Goal: Task Accomplishment & Management: Use online tool/utility

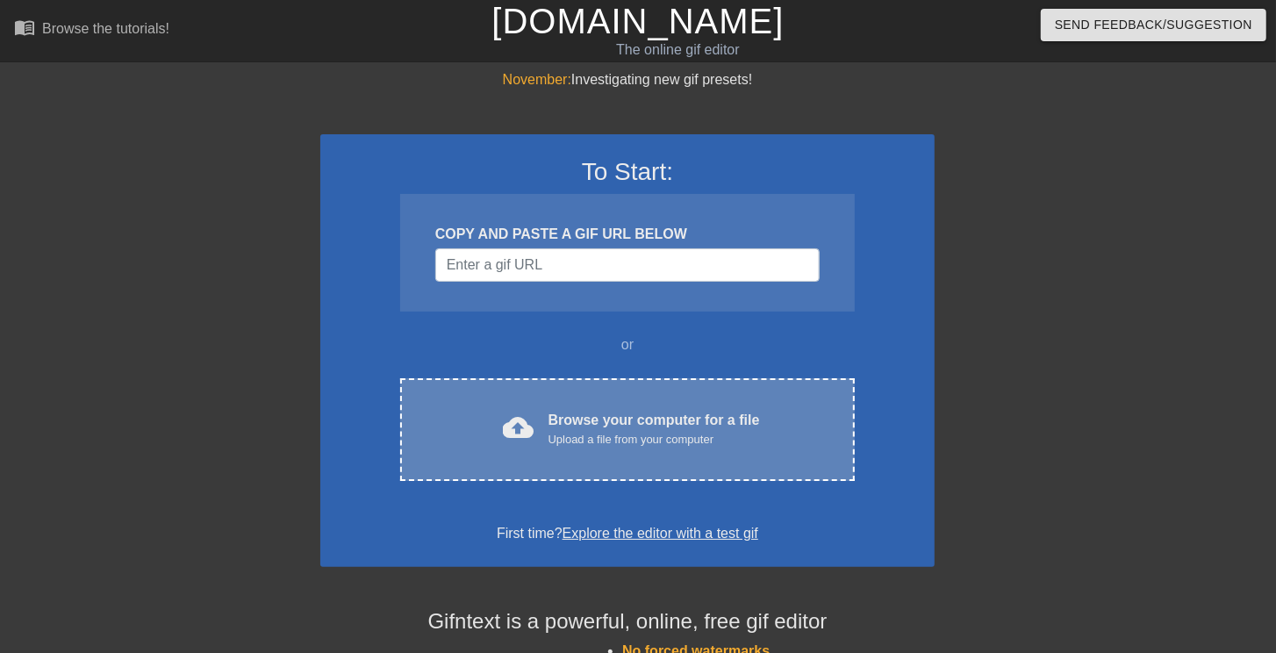
click at [566, 394] on div "cloud_upload Browse your computer for a file Upload a file from your computer C…" at bounding box center [627, 429] width 455 height 103
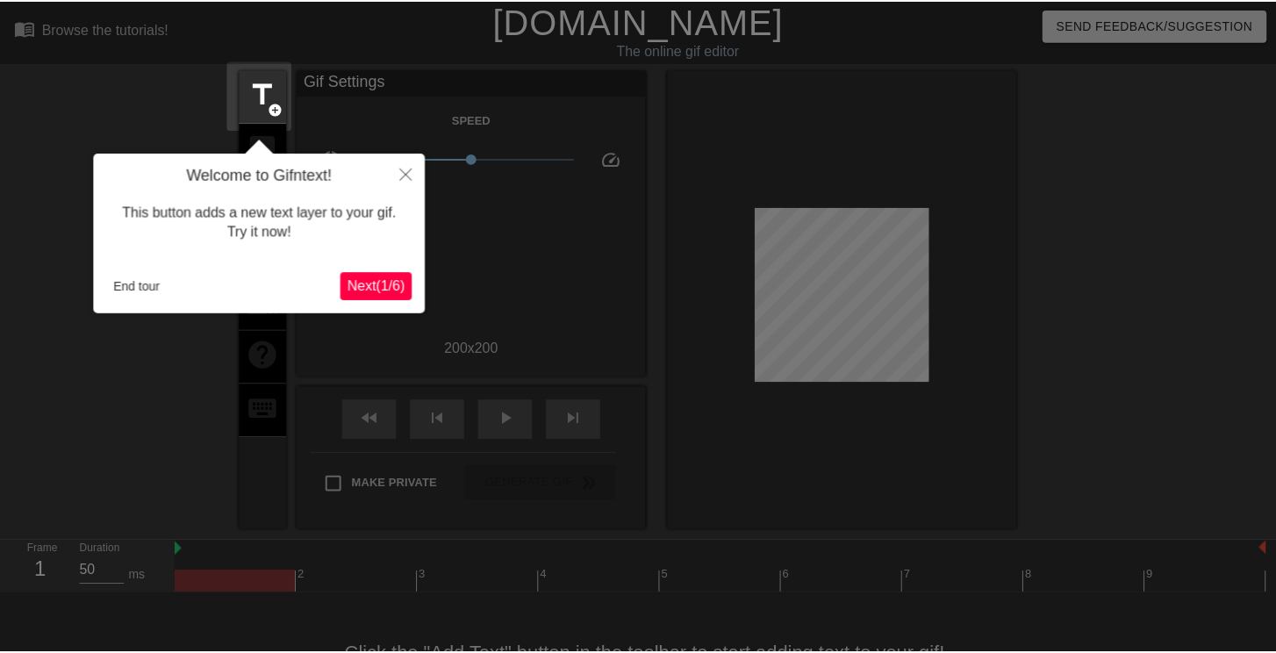
scroll to position [43, 0]
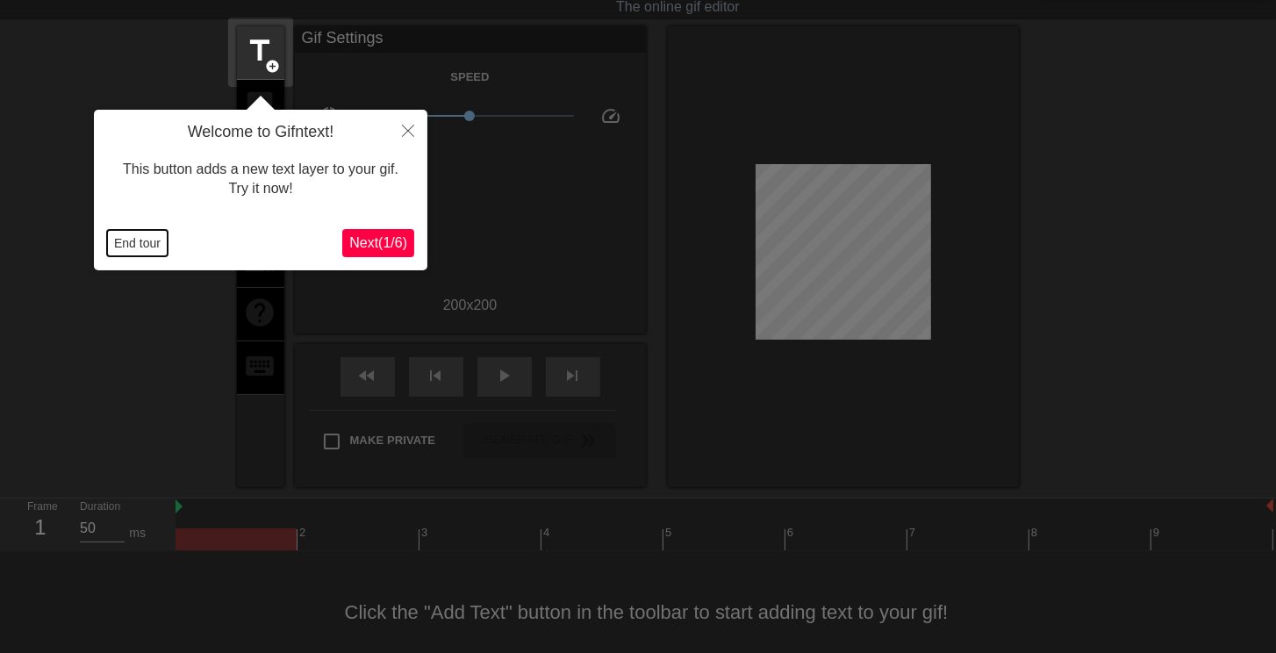
click at [140, 249] on button "End tour" at bounding box center [137, 243] width 61 height 26
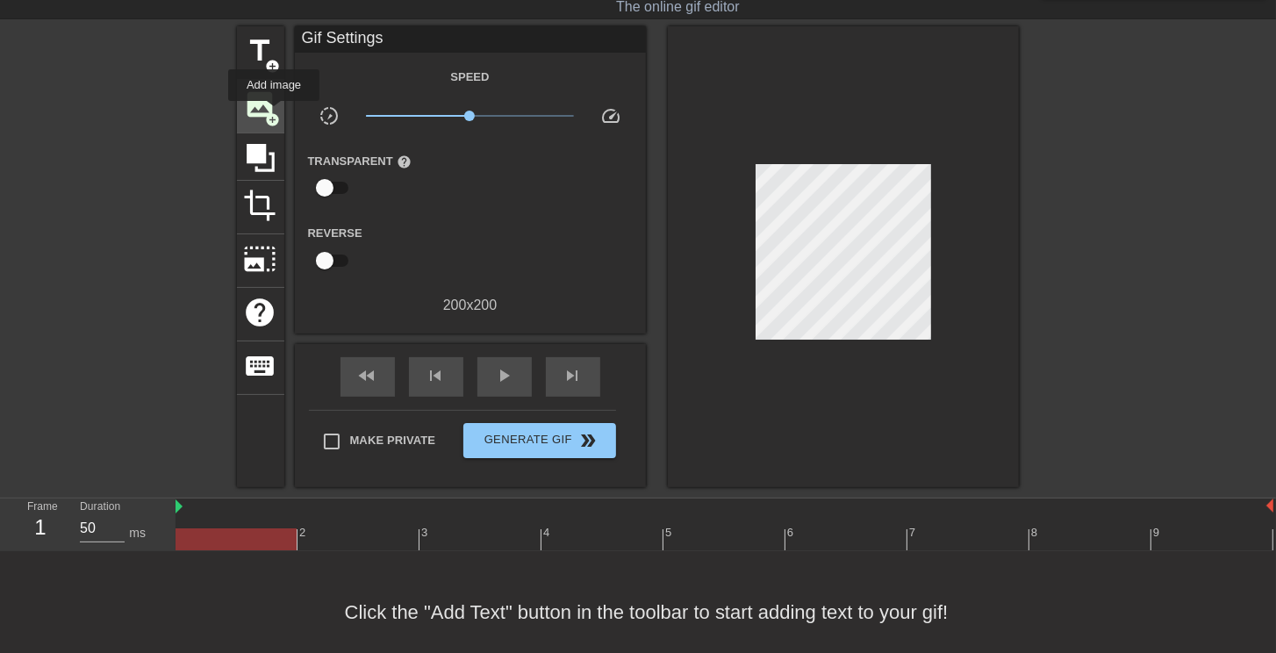
click at [274, 113] on span "add_circle" at bounding box center [273, 119] width 15 height 15
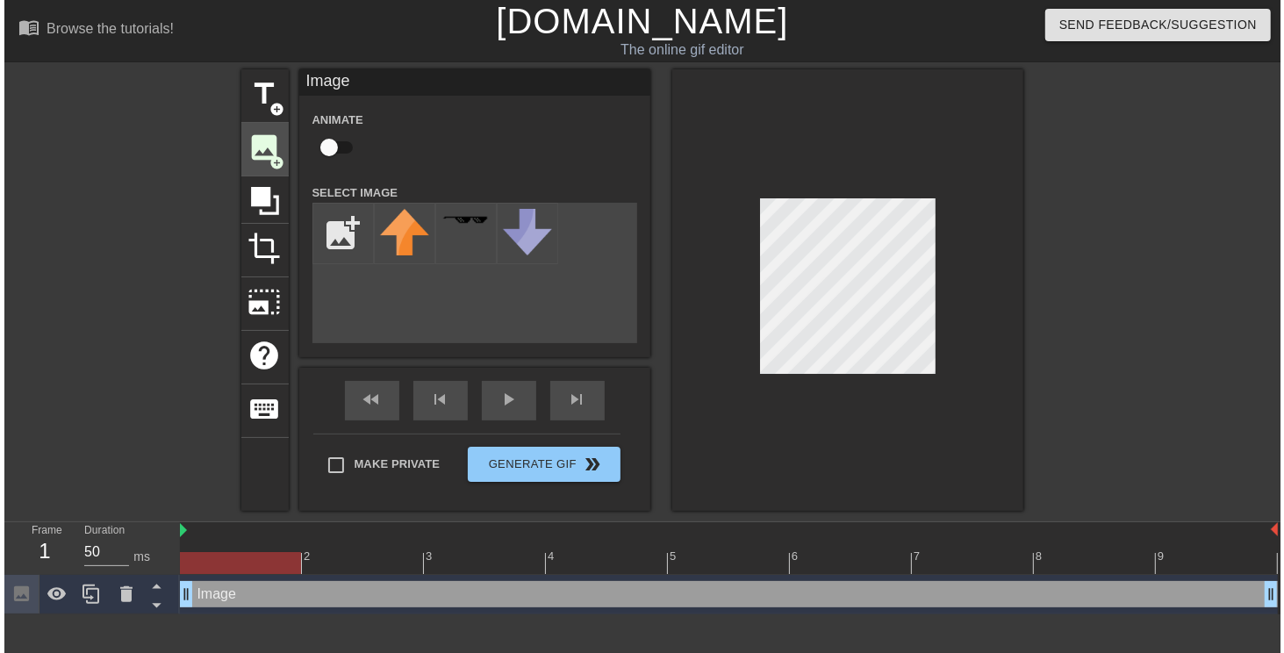
scroll to position [0, 0]
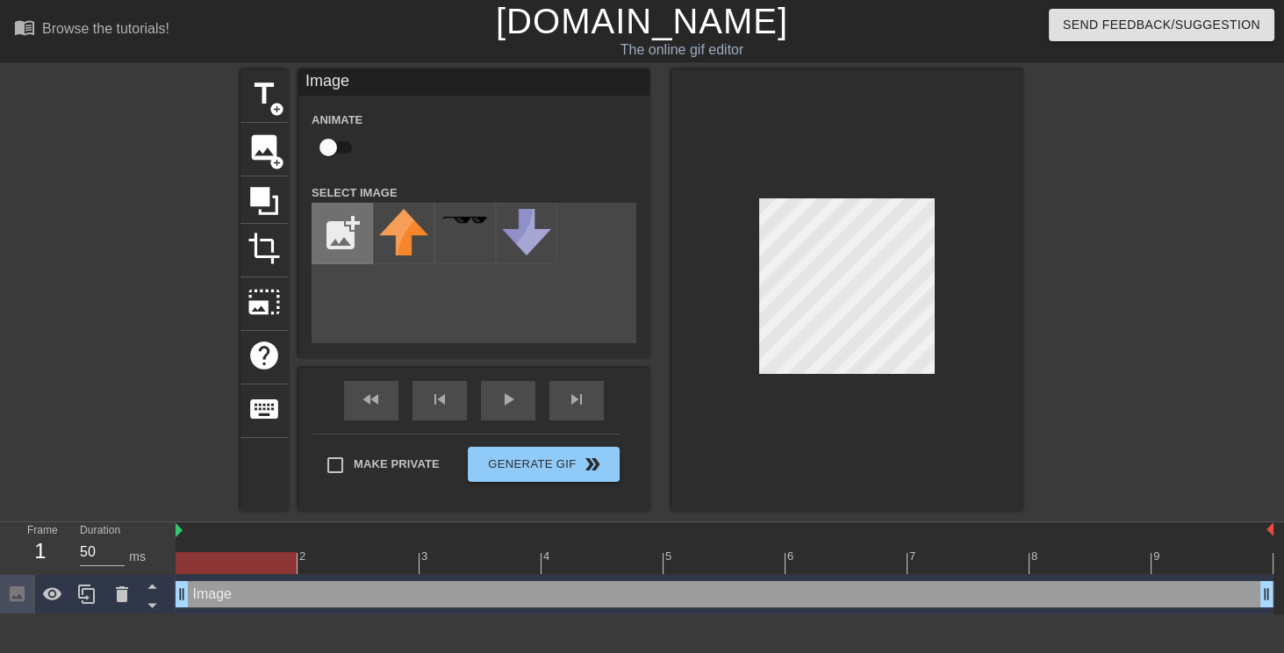
click at [323, 226] on input "file" at bounding box center [342, 234] width 60 height 60
type input "C:\fakepath\未命名.png"
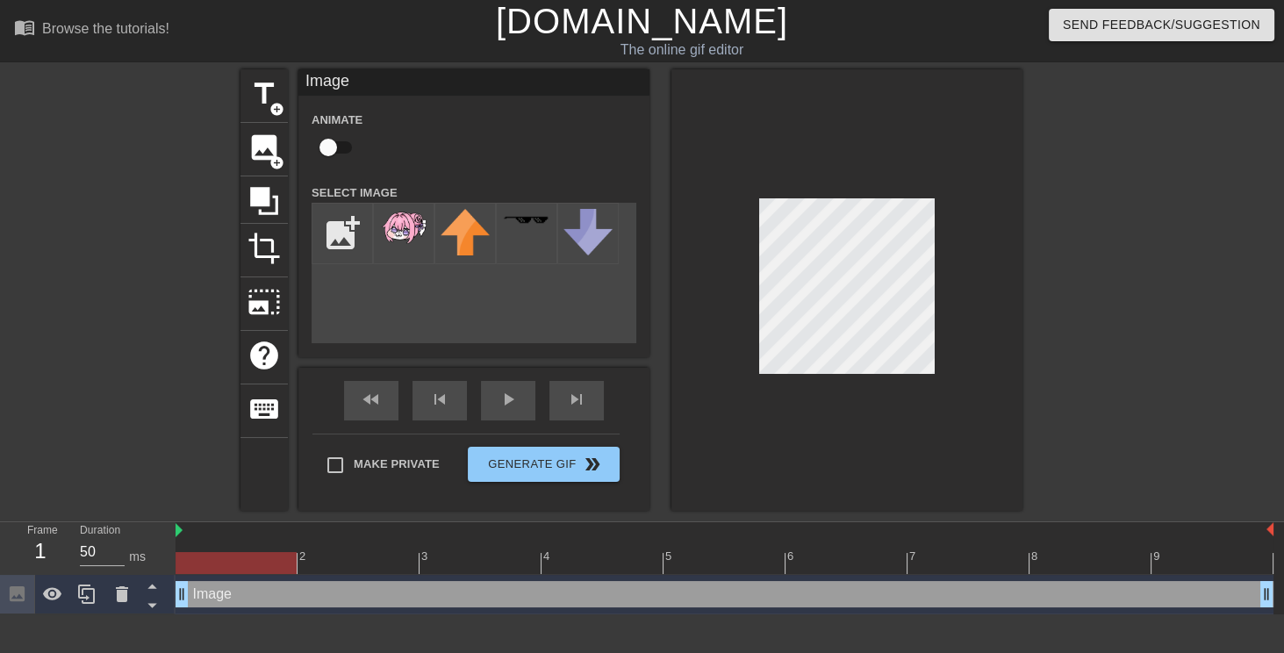
click at [412, 230] on img at bounding box center [403, 227] width 49 height 37
click at [388, 236] on img at bounding box center [403, 227] width 49 height 37
click at [700, 222] on div at bounding box center [846, 289] width 351 height 441
drag, startPoint x: 345, startPoint y: 147, endPoint x: 373, endPoint y: 162, distance: 32.2
click at [345, 146] on input "checkbox" at bounding box center [328, 147] width 100 height 33
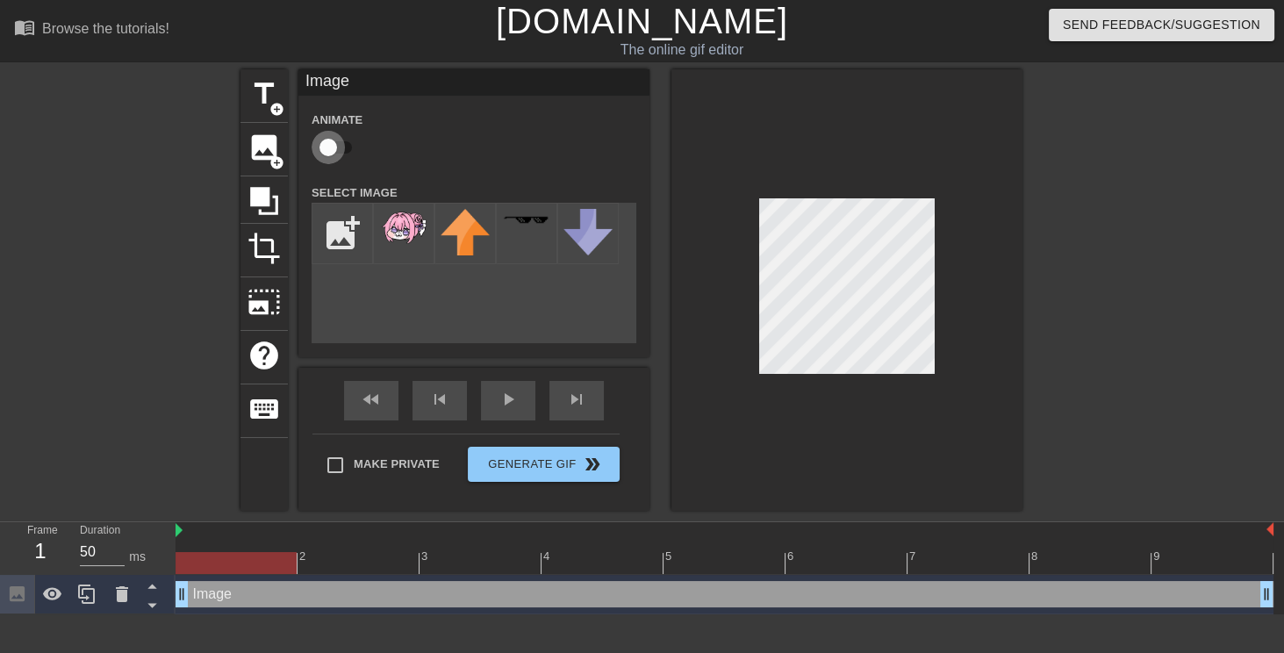
checkbox input "true"
click at [398, 469] on div at bounding box center [725, 563] width 1098 height 22
click at [274, 469] on div at bounding box center [725, 563] width 1098 height 22
click at [333, 469] on div at bounding box center [725, 563] width 1098 height 22
click at [456, 469] on div at bounding box center [725, 563] width 1098 height 22
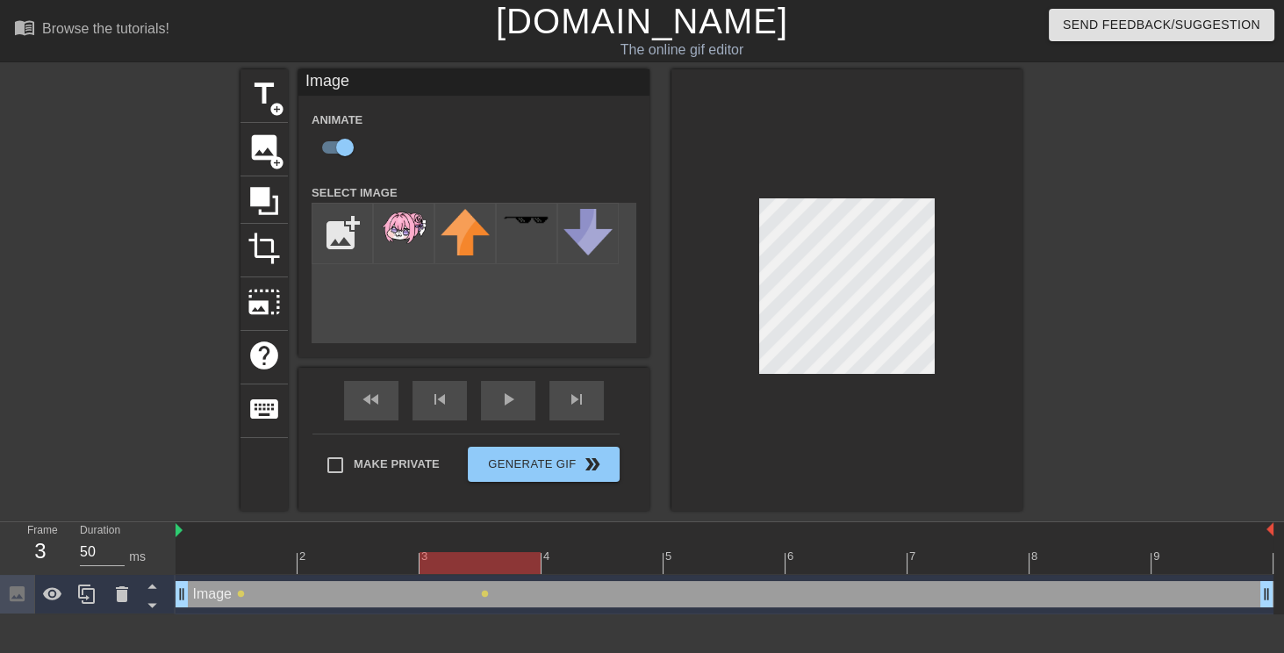
click at [577, 469] on div "4" at bounding box center [602, 551] width 122 height 22
click at [700, 469] on div at bounding box center [725, 563] width 1098 height 22
click at [700, 469] on div "6" at bounding box center [846, 551] width 122 height 22
click at [700, 469] on div at bounding box center [725, 563] width 1098 height 22
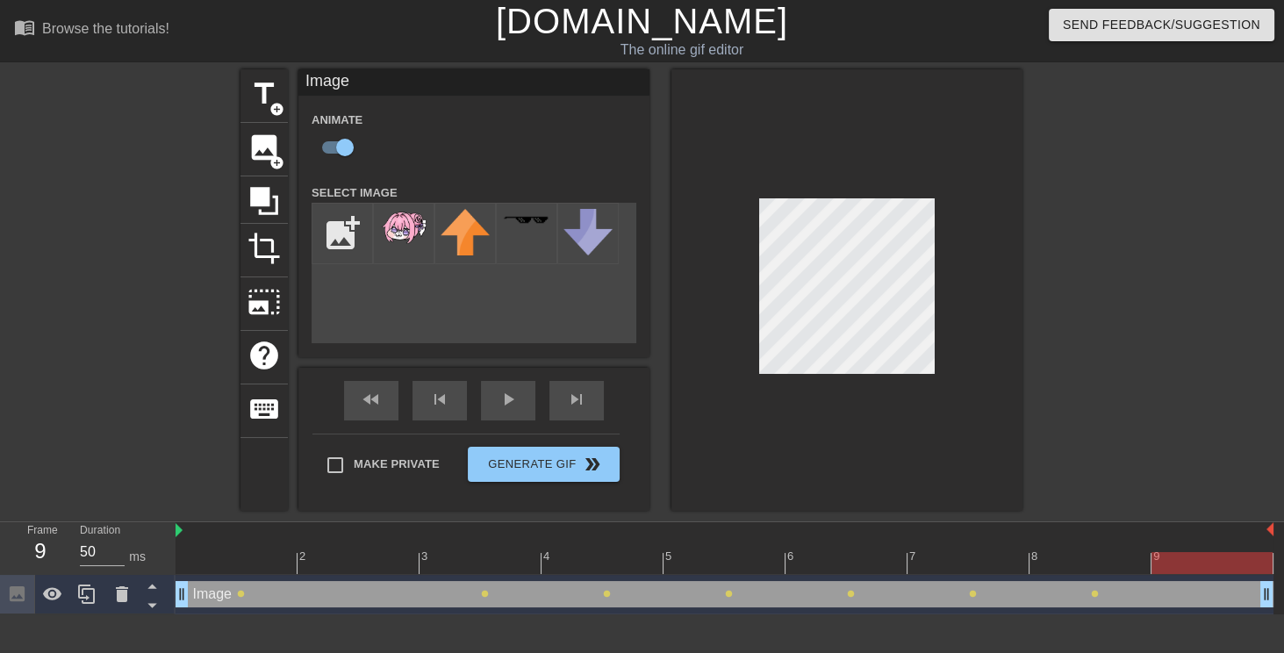
click at [700, 469] on div at bounding box center [725, 563] width 1098 height 22
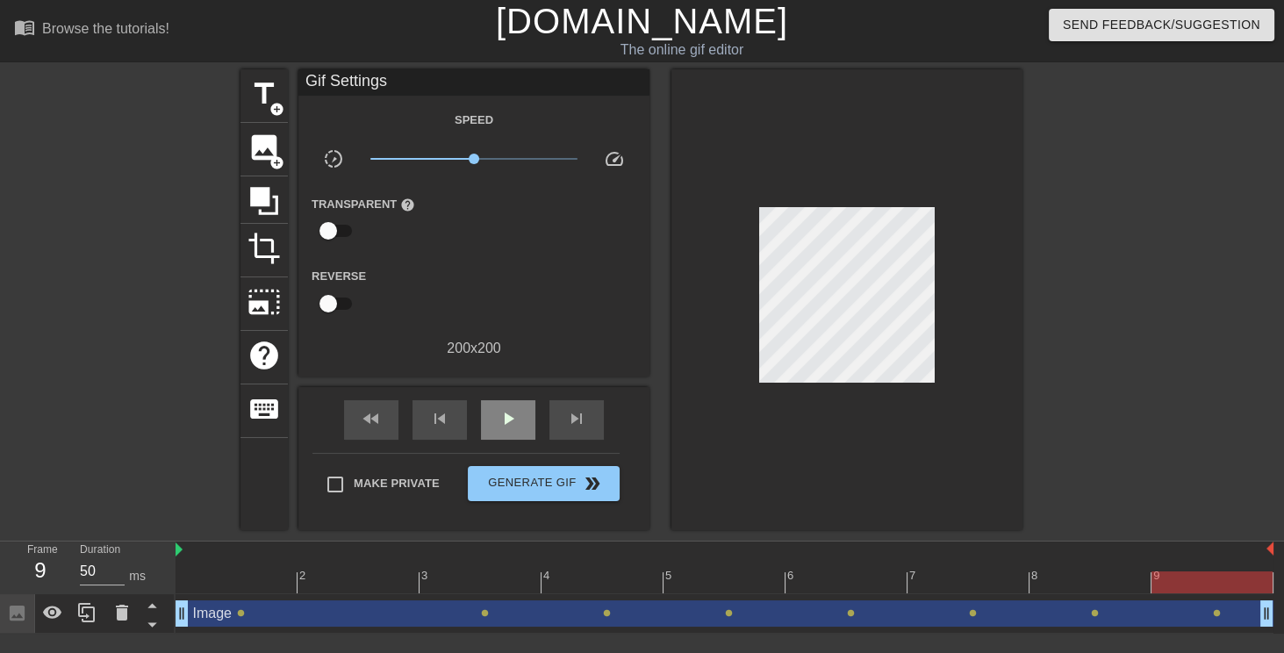
click at [512, 394] on div "fast_rewind skip_previous play_arrow skip_next" at bounding box center [474, 420] width 286 height 66
click at [511, 412] on span "play_arrow" at bounding box center [508, 418] width 21 height 21
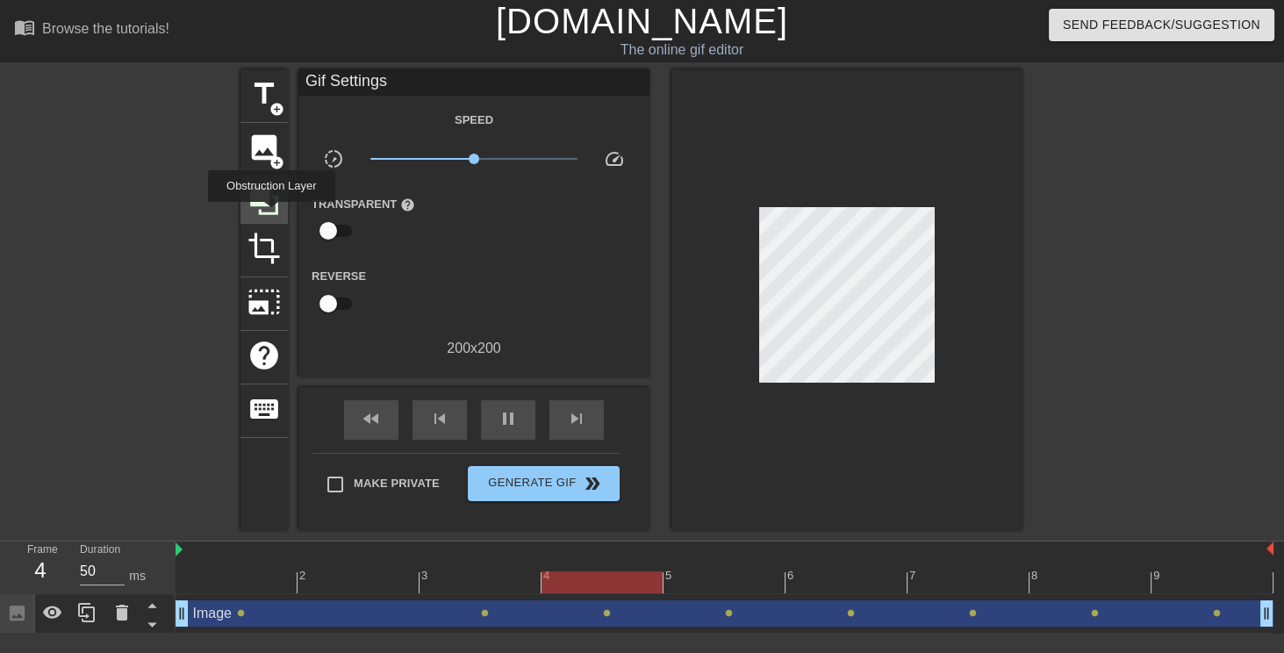
click at [271, 214] on div at bounding box center [263, 199] width 47 height 47
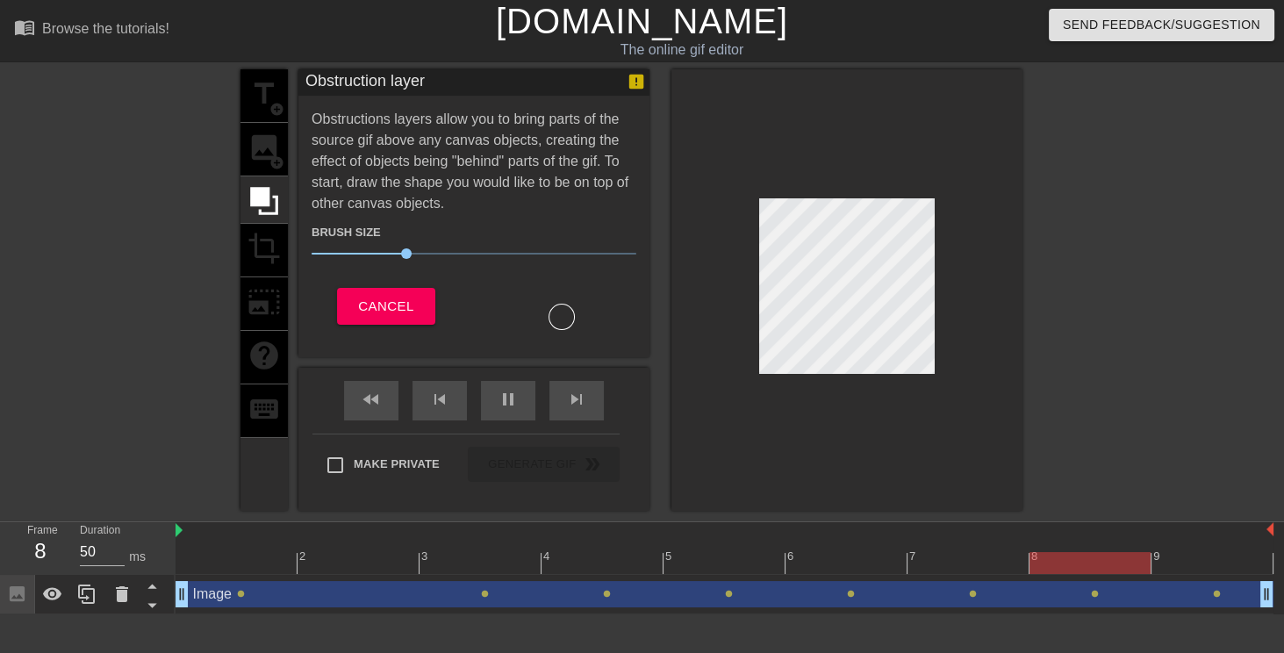
click at [153, 404] on div "title add_circle image add_circle crop photo_size_select_large help keyboard Ob…" at bounding box center [642, 289] width 1284 height 441
click at [256, 204] on icon at bounding box center [263, 200] width 33 height 33
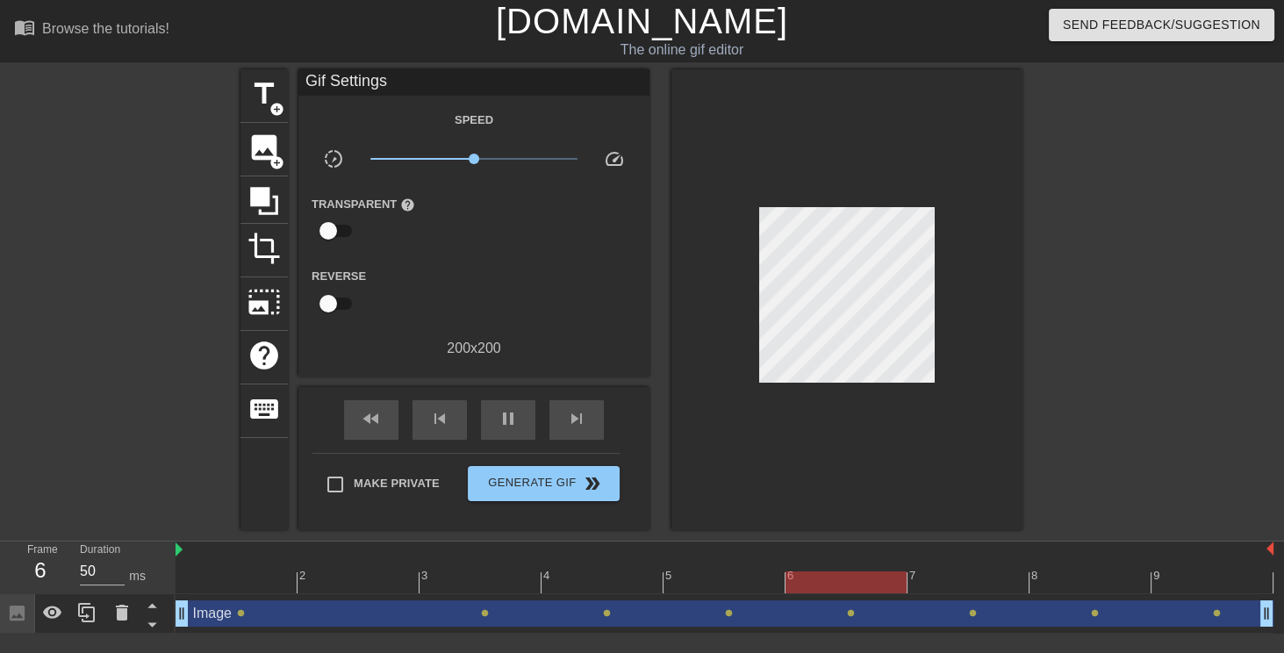
click at [403, 204] on span "help" at bounding box center [407, 204] width 15 height 15
click at [401, 204] on span "help" at bounding box center [407, 204] width 15 height 15
click at [345, 228] on input "checkbox" at bounding box center [328, 230] width 100 height 33
checkbox input "true"
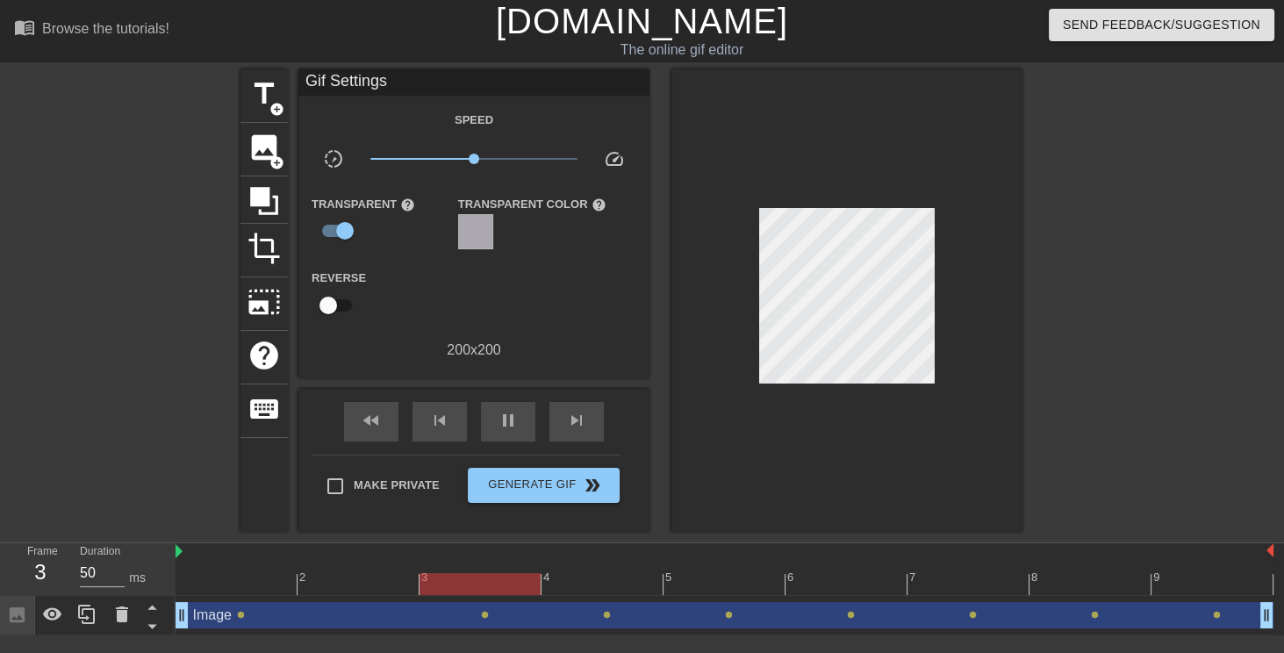
click at [478, 229] on div at bounding box center [475, 231] width 35 height 35
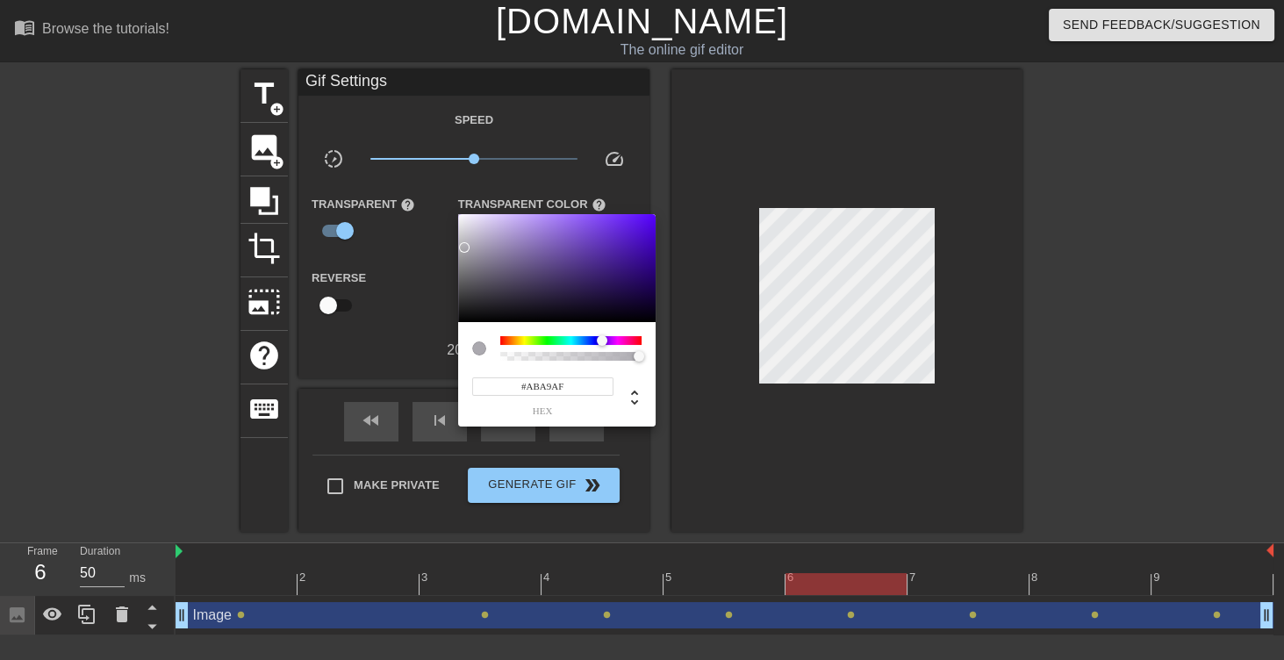
type input "171"
type input "0"
drag, startPoint x: 635, startPoint y: 356, endPoint x: 362, endPoint y: 369, distance: 273.2
click at [362, 369] on div "171 r 169 g 175 b 0 a" at bounding box center [642, 330] width 1284 height 660
click at [660, 172] on div at bounding box center [642, 330] width 1284 height 660
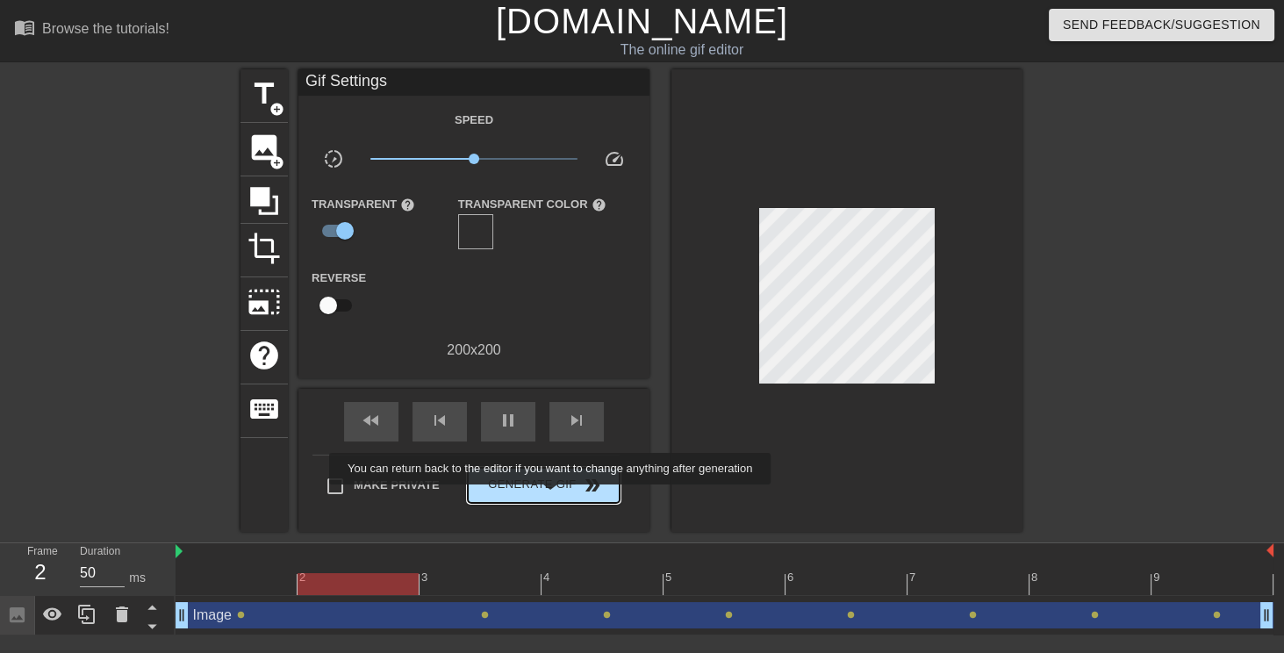
click at [552, 469] on button "Generate Gif double_arrow" at bounding box center [544, 485] width 152 height 35
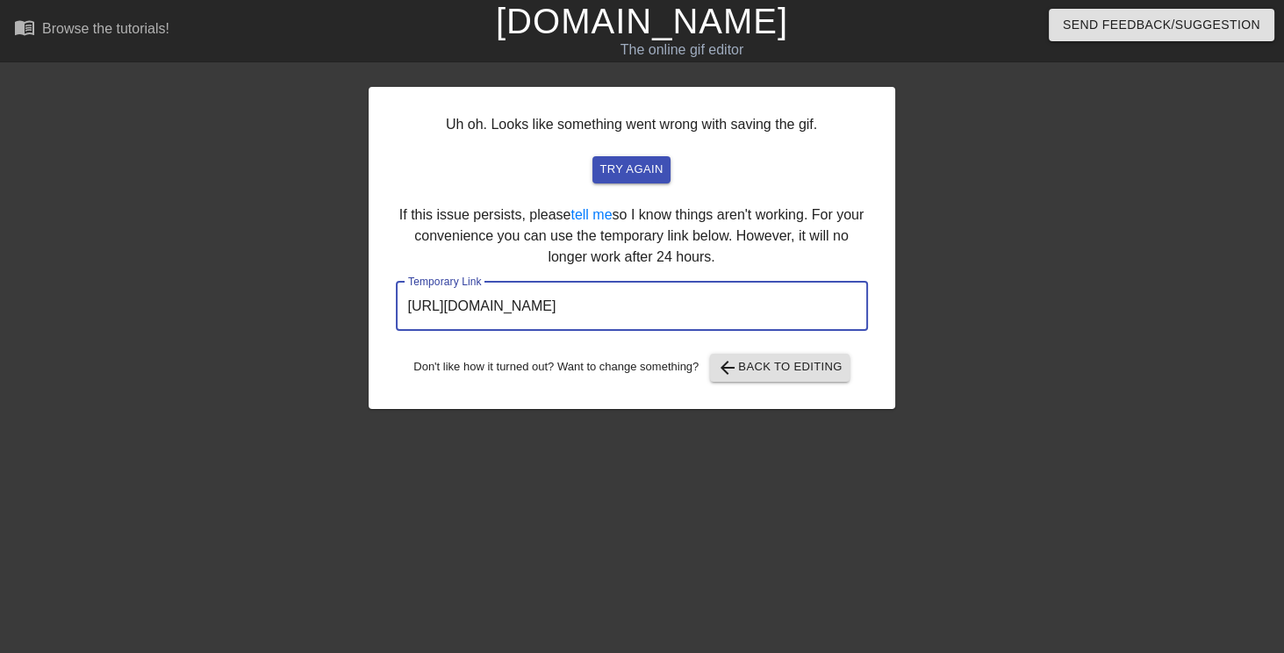
drag, startPoint x: 794, startPoint y: 311, endPoint x: 112, endPoint y: 314, distance: 681.9
click at [133, 307] on div "Uh oh. Looks like something went wrong with saving the gif. try again If this i…" at bounding box center [642, 239] width 1284 height 340
click at [700, 369] on span "arrow_back Back to Editing" at bounding box center [779, 367] width 125 height 21
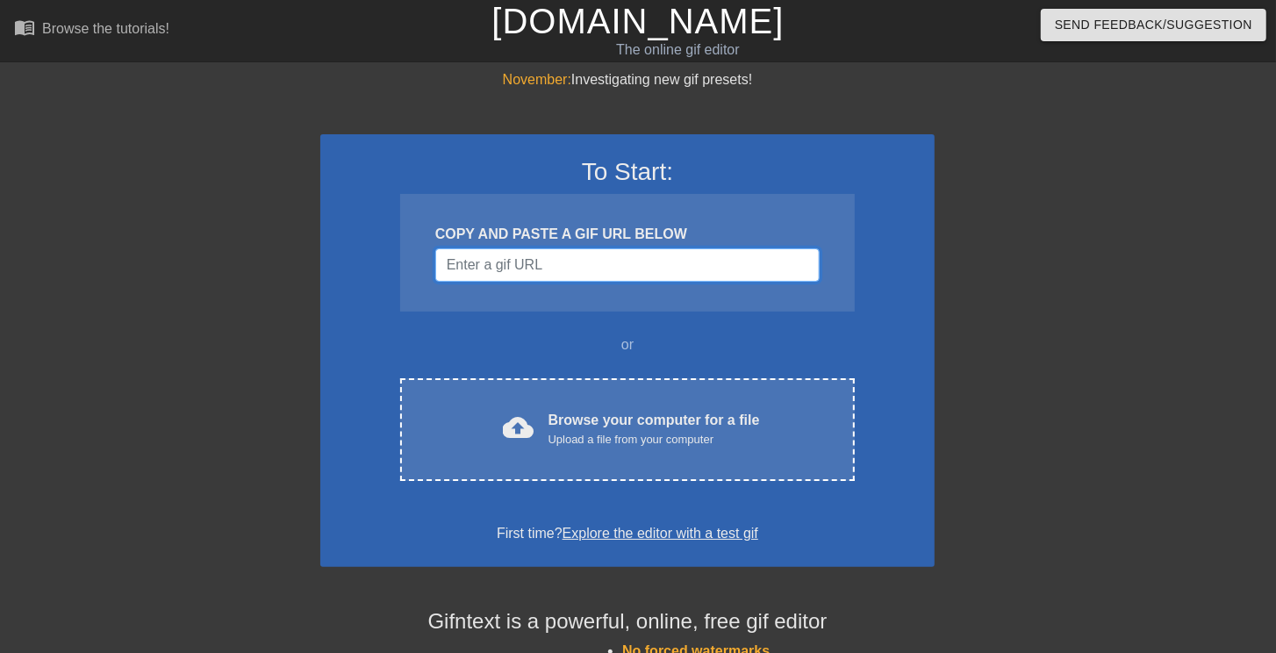
click at [493, 251] on input "Username" at bounding box center [627, 264] width 384 height 33
paste input "image noise"
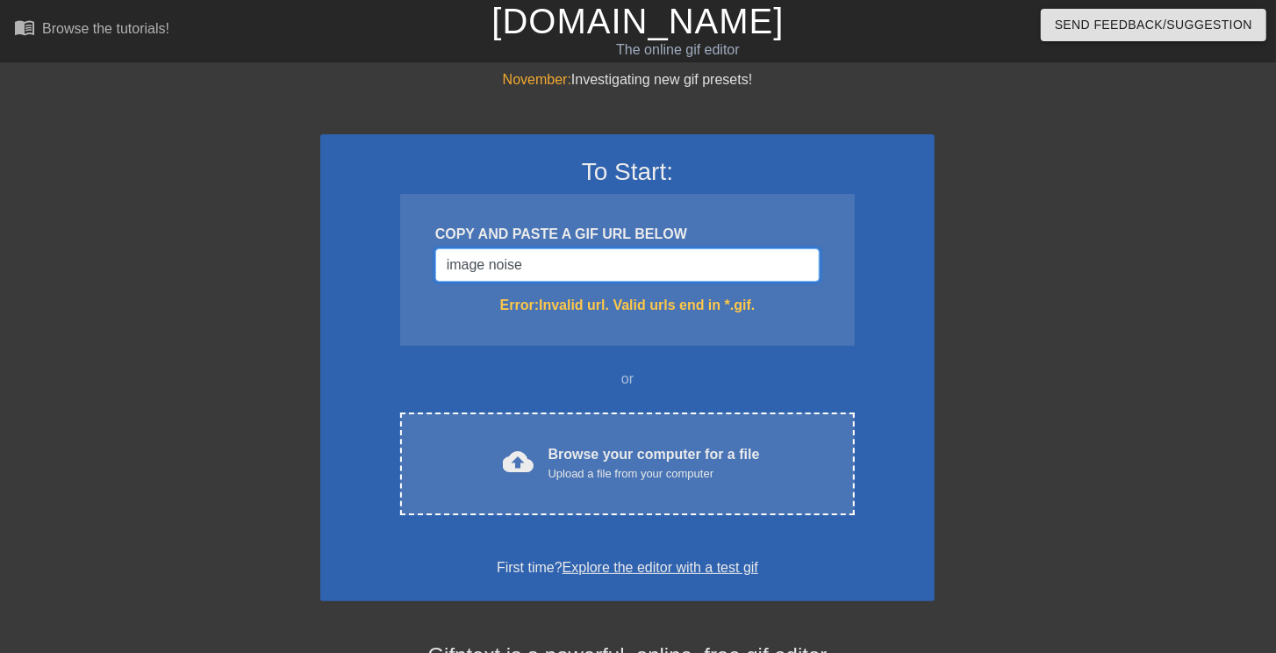
drag, startPoint x: 541, startPoint y: 263, endPoint x: 380, endPoint y: 254, distance: 160.9
click at [311, 260] on div "November: Investigating new gif presets! To Start: COPY AND PASTE A GIF URL BEL…" at bounding box center [638, 515] width 1276 height 893
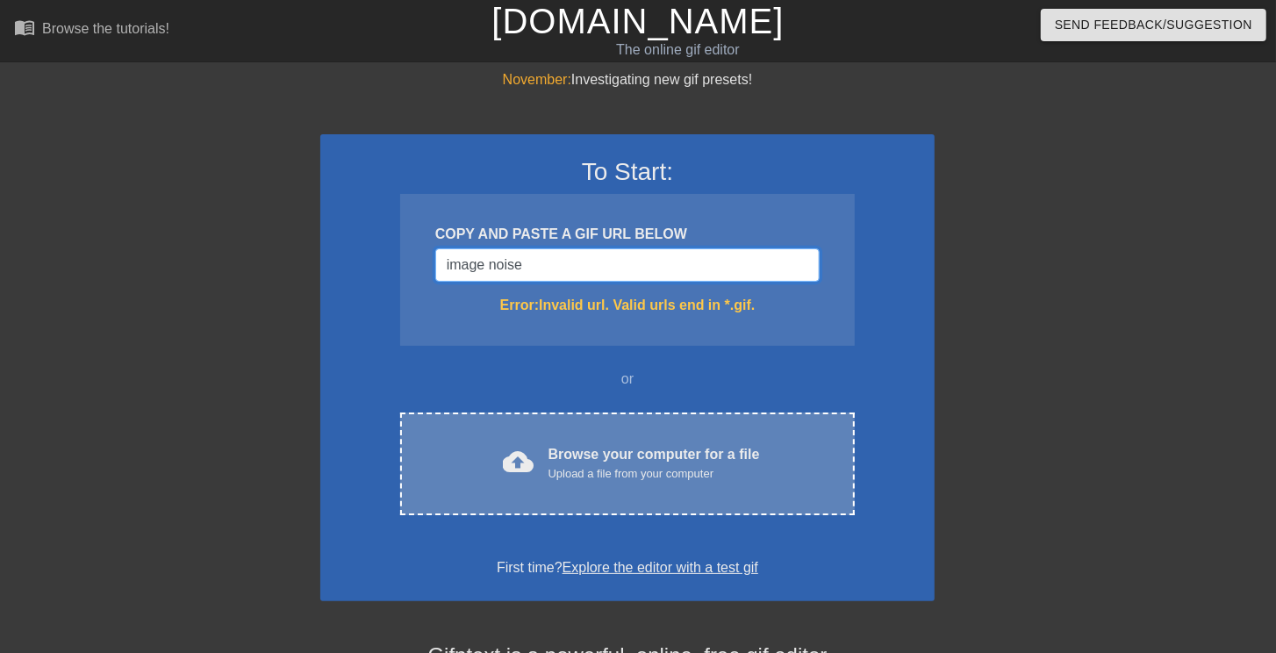
type input "image noise"
click at [729, 477] on div "Upload a file from your computer" at bounding box center [653, 474] width 211 height 18
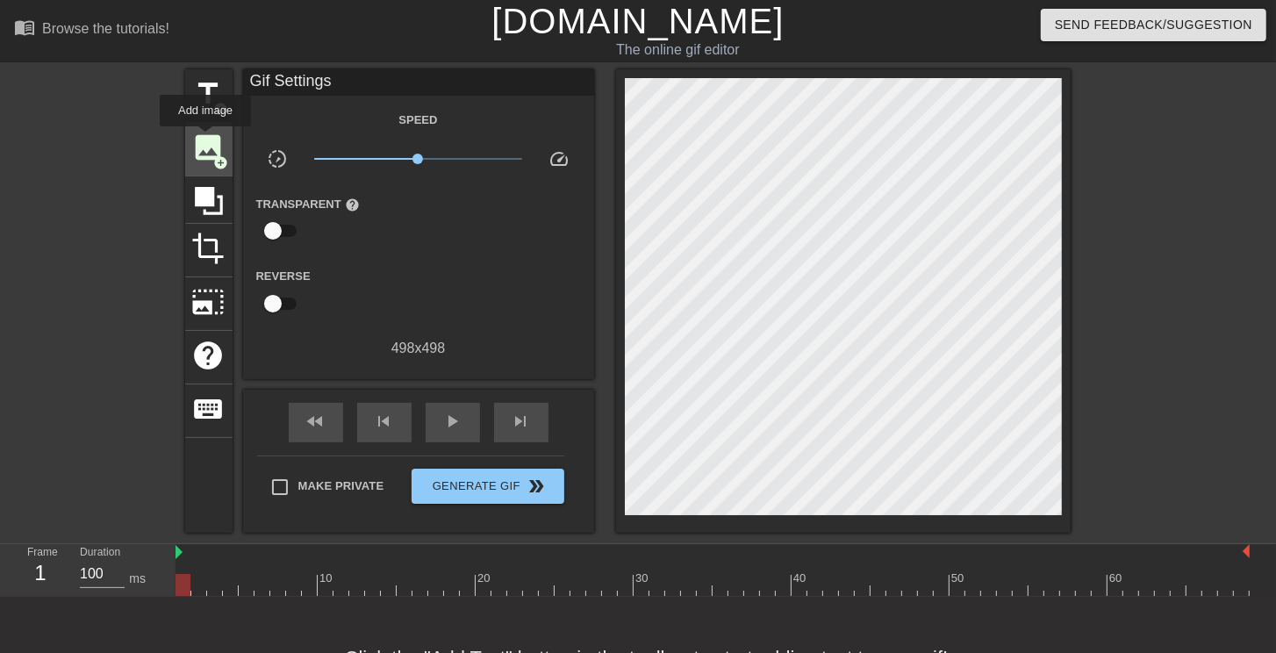
click at [205, 138] on span "image" at bounding box center [208, 147] width 33 height 33
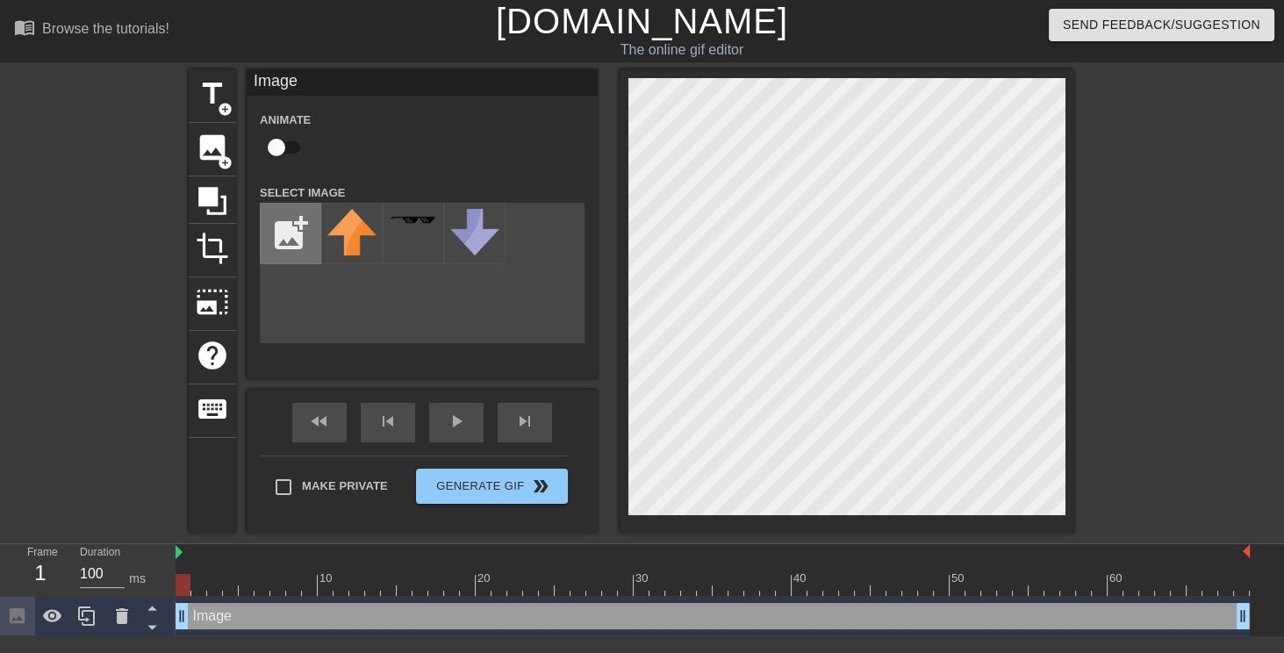
click at [304, 233] on input "file" at bounding box center [291, 234] width 60 height 60
drag, startPoint x: 187, startPoint y: 580, endPoint x: 444, endPoint y: 584, distance: 257.2
click at [444, 584] on div at bounding box center [451, 585] width 15 height 22
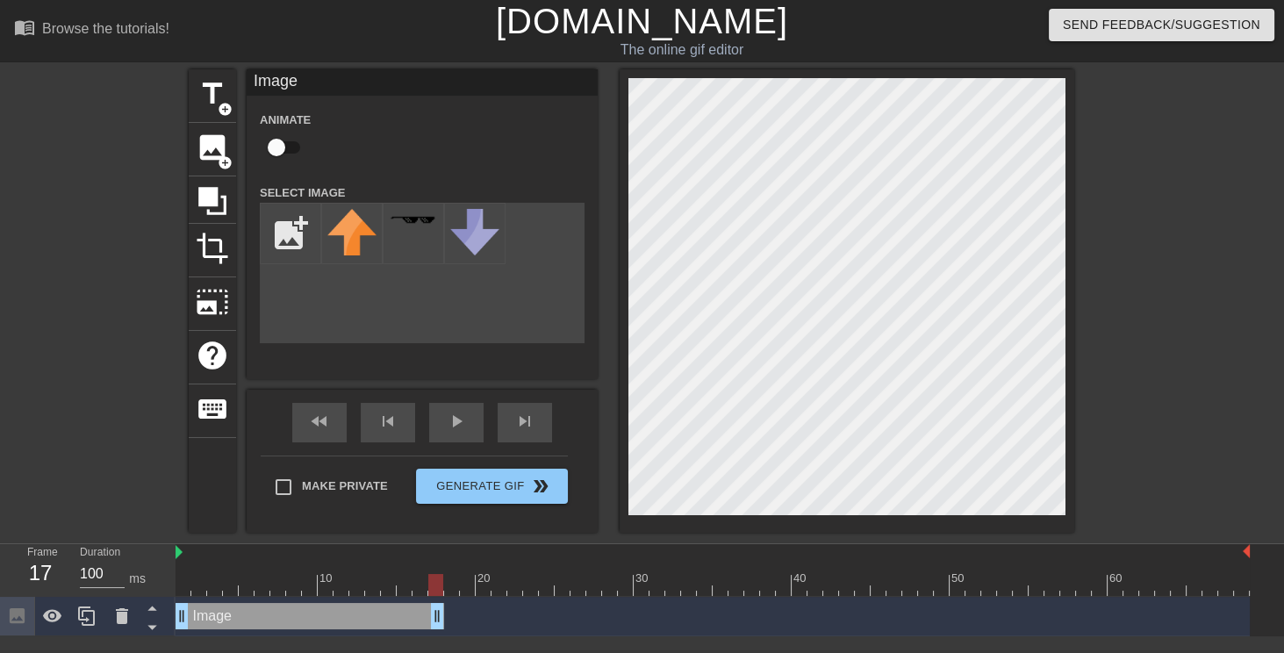
drag, startPoint x: 1242, startPoint y: 618, endPoint x: 433, endPoint y: 623, distance: 809.1
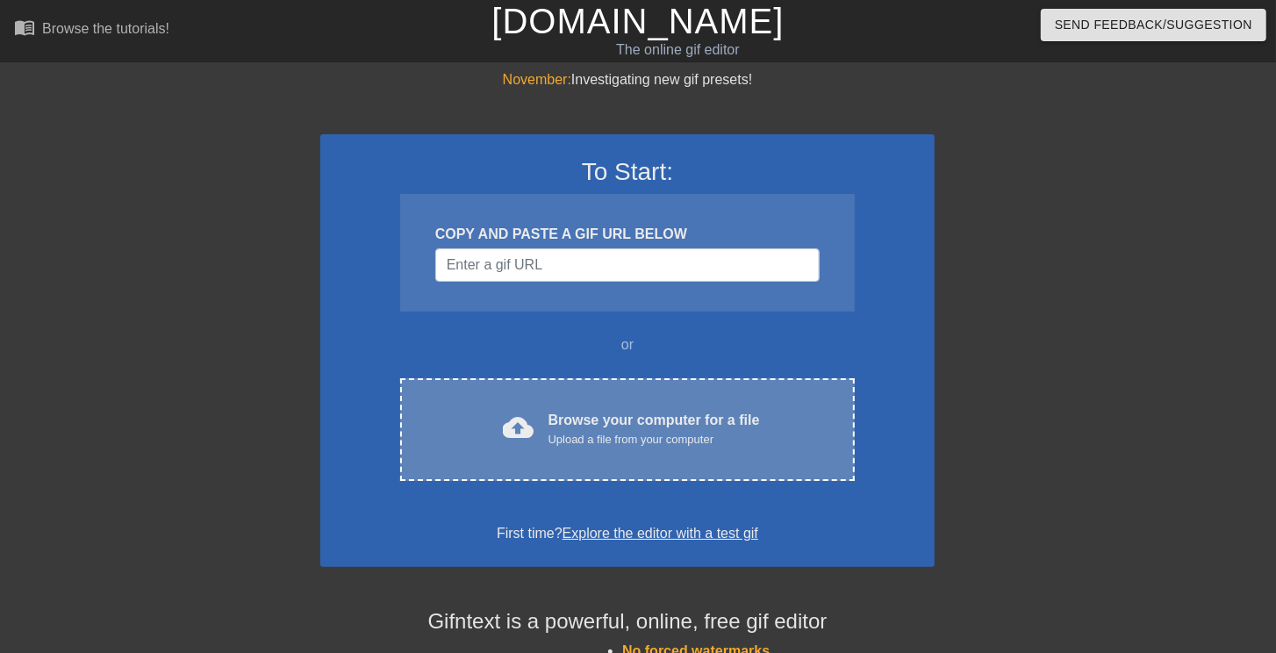
click at [713, 393] on div "cloud_upload Browse your computer for a file Upload a file from your computer C…" at bounding box center [627, 429] width 455 height 103
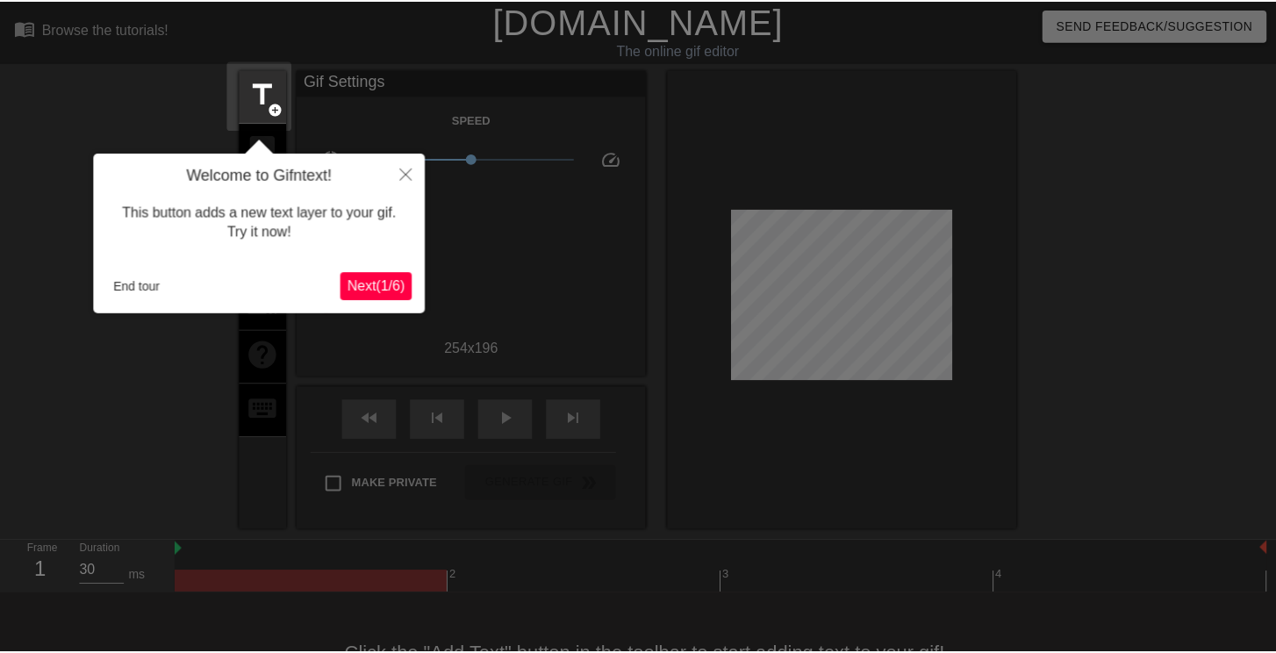
scroll to position [43, 0]
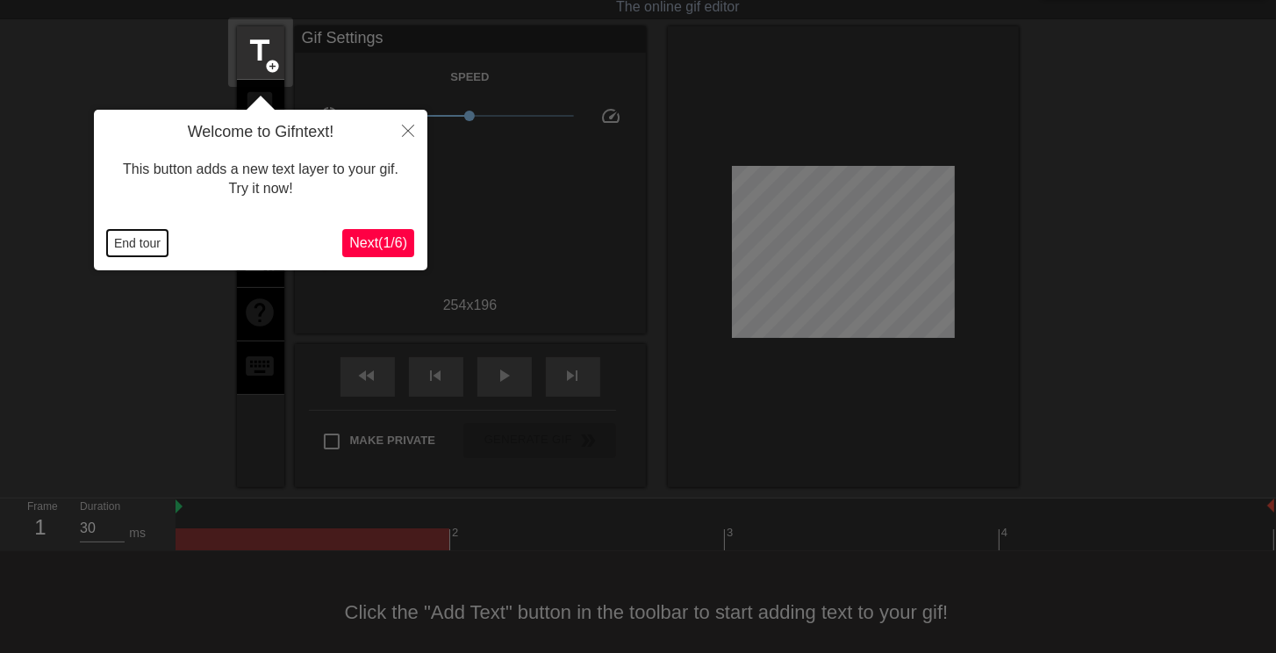
click at [150, 249] on button "End tour" at bounding box center [137, 243] width 61 height 26
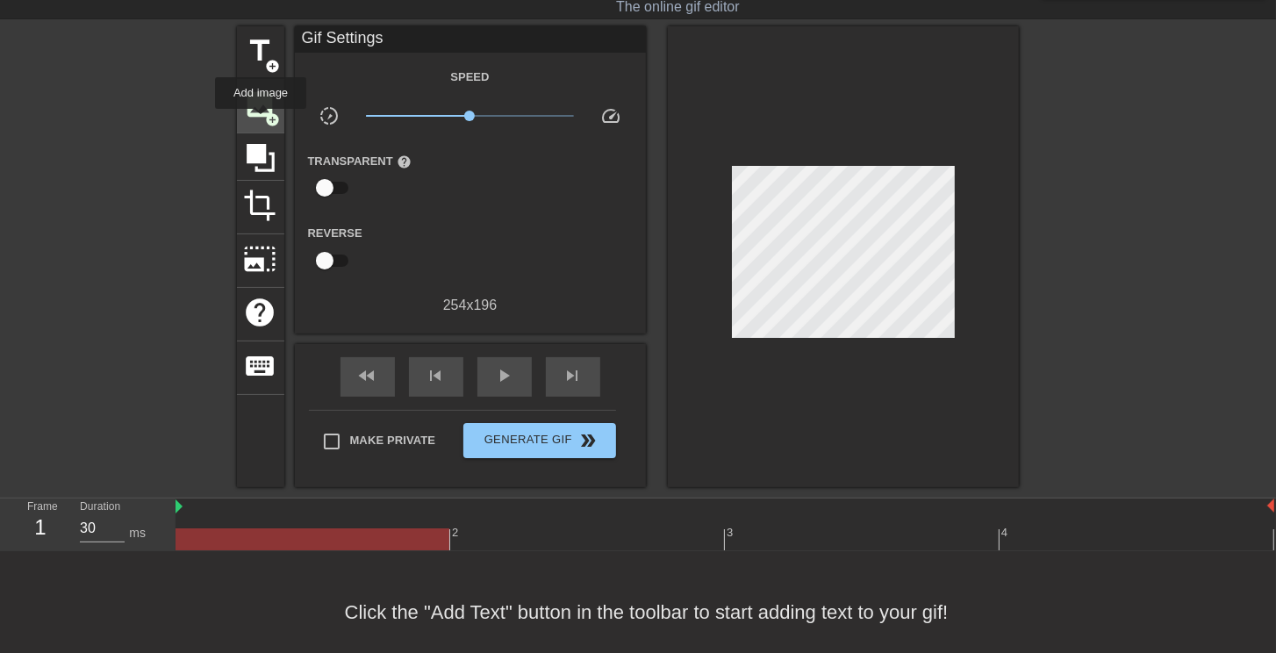
click at [261, 121] on div "image add_circle" at bounding box center [260, 107] width 47 height 54
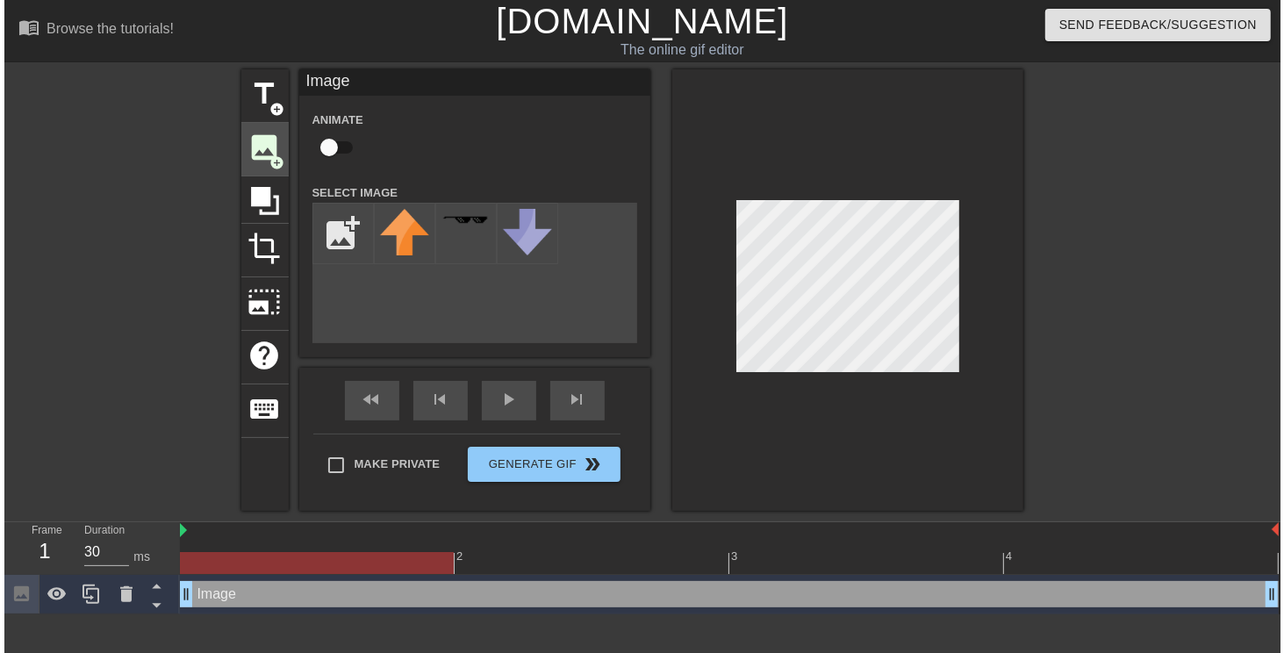
scroll to position [0, 0]
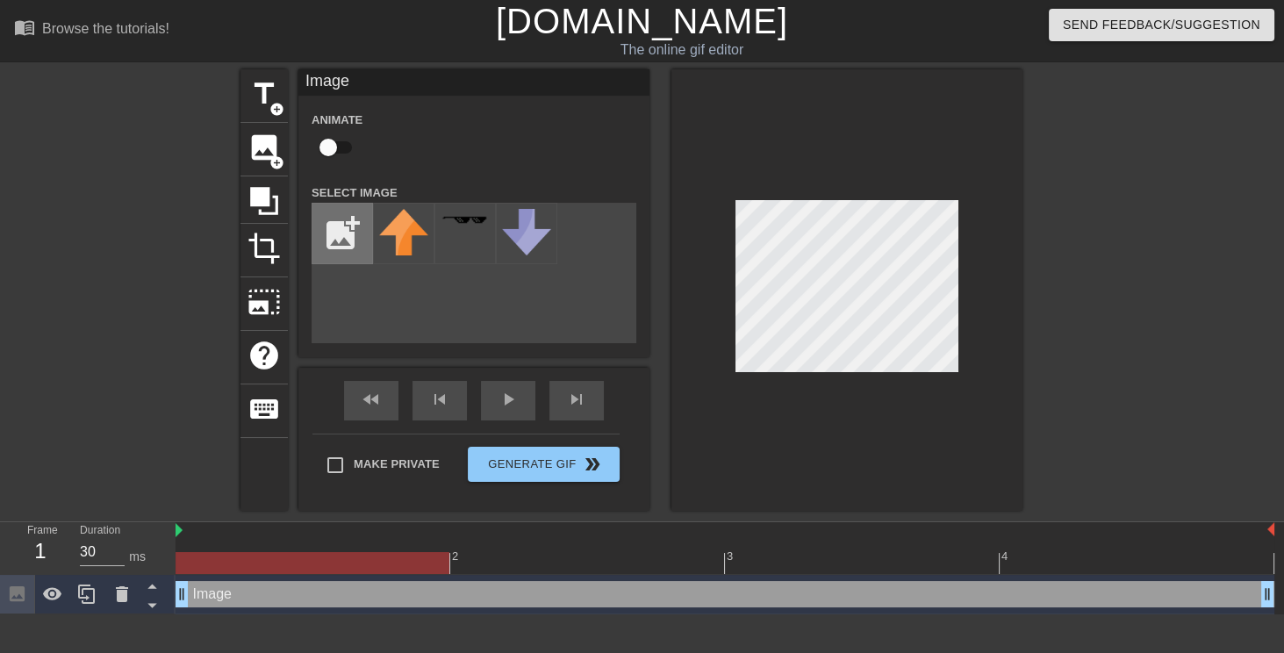
click at [352, 240] on input "file" at bounding box center [342, 234] width 60 height 60
click at [353, 228] on input "file" at bounding box center [342, 234] width 60 height 60
type input "C:\fakepath\46e6ba6877f032148f9462d74624b239.png"
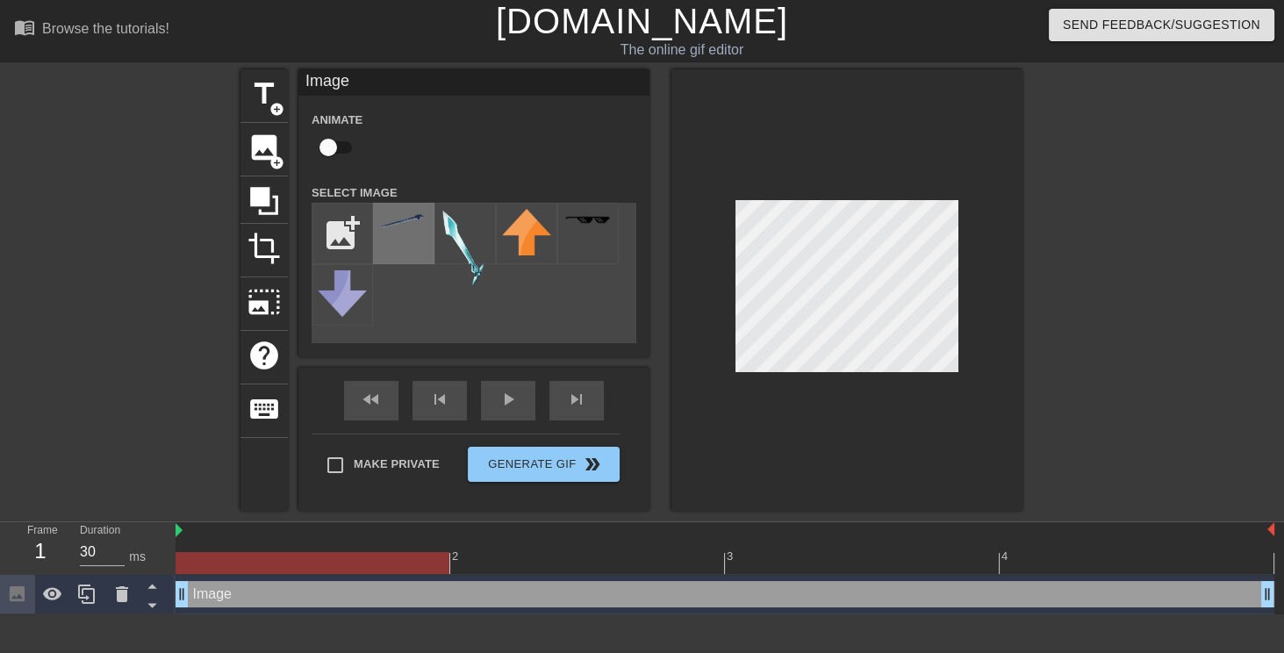
click at [401, 230] on img at bounding box center [403, 220] width 49 height 19
click at [114, 587] on icon at bounding box center [121, 594] width 21 height 21
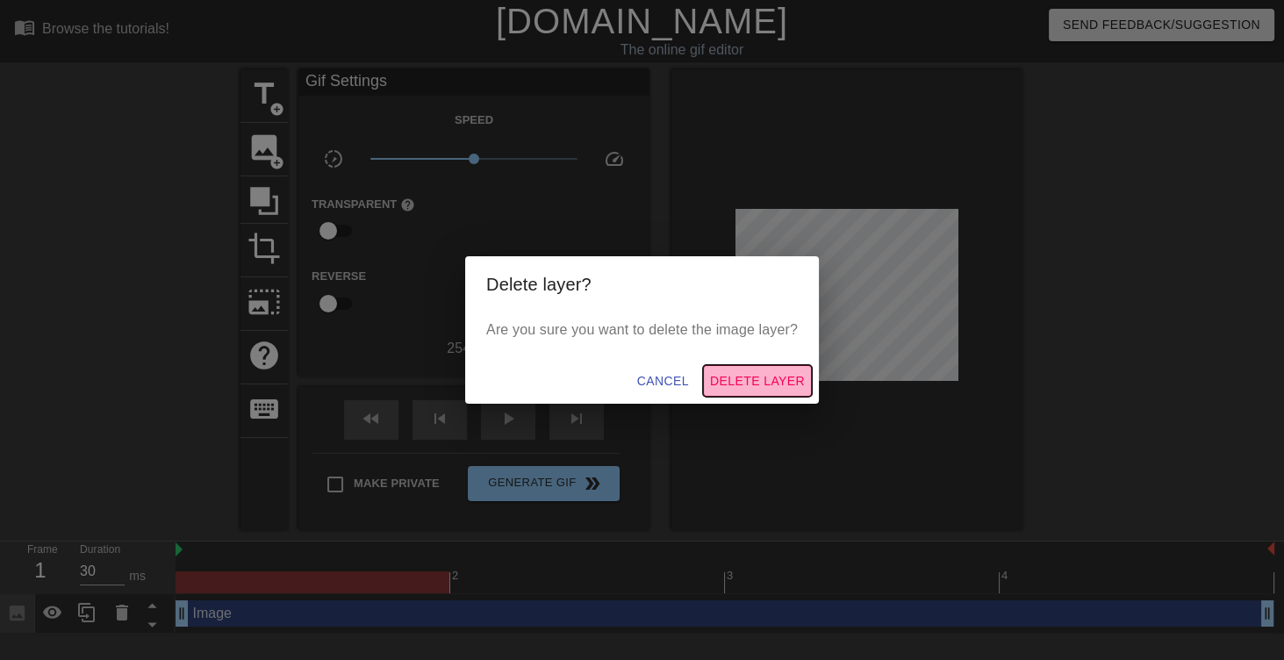
click at [726, 386] on span "Delete Layer" at bounding box center [757, 381] width 95 height 22
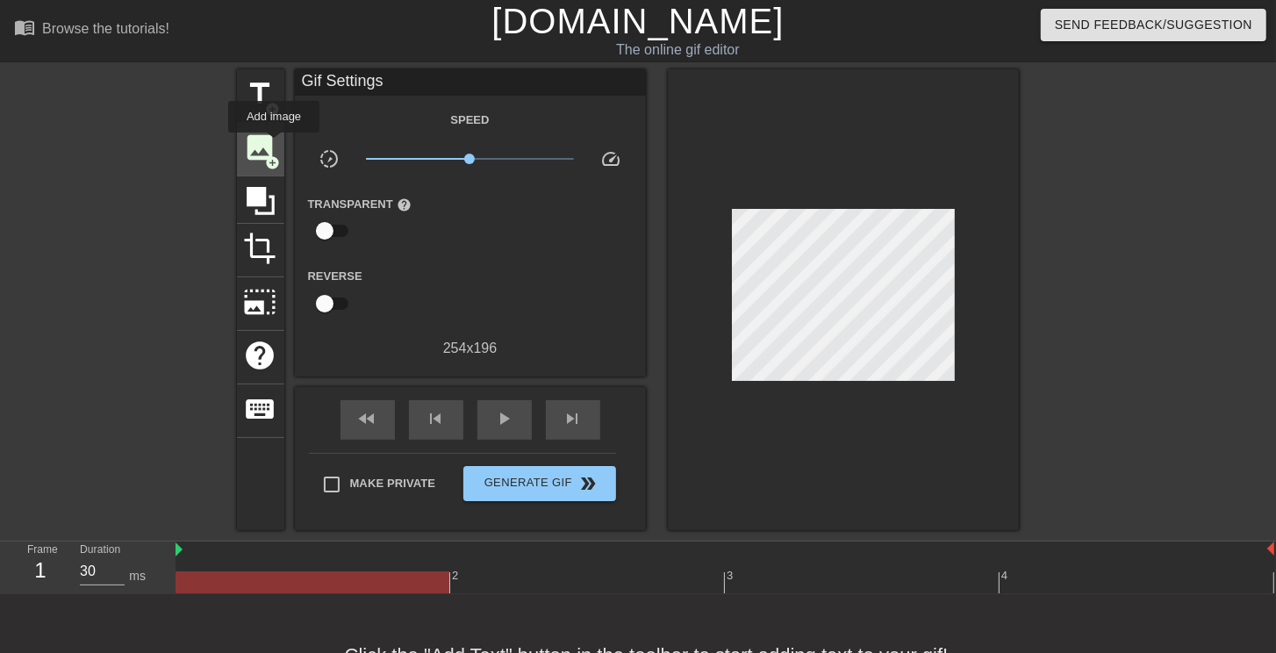
click at [274, 145] on span "image" at bounding box center [260, 147] width 33 height 33
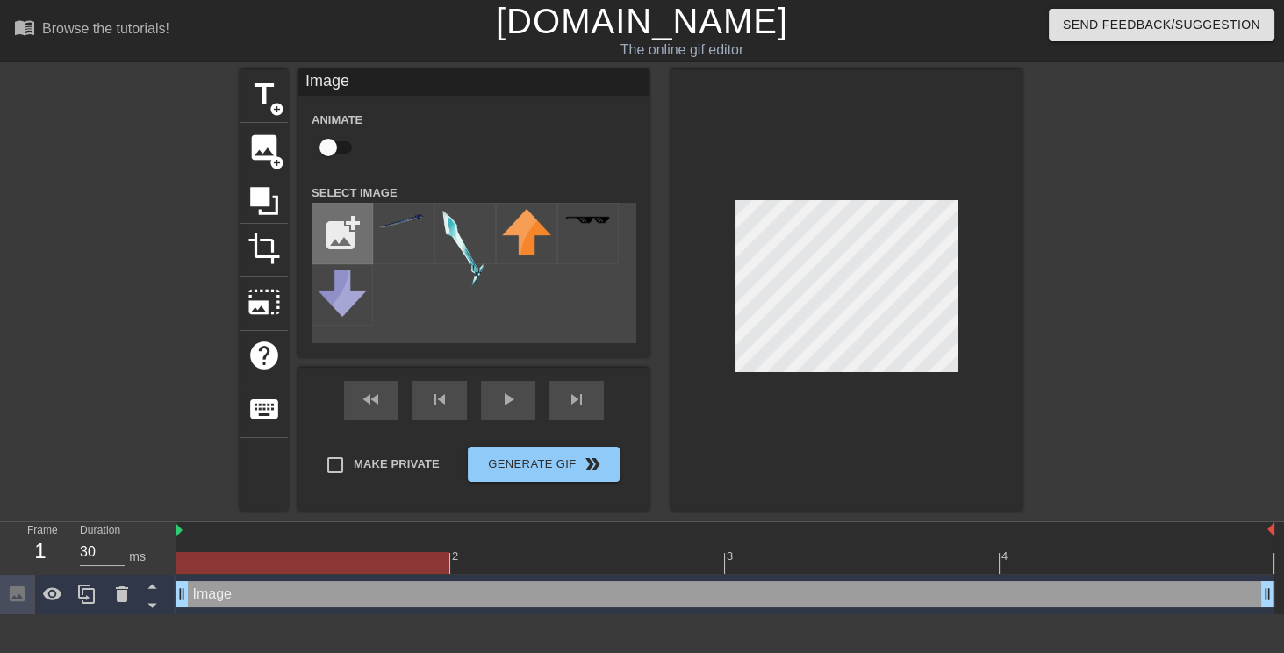
click at [365, 237] on input "file" at bounding box center [342, 234] width 60 height 60
click at [355, 230] on input "file" at bounding box center [342, 234] width 60 height 60
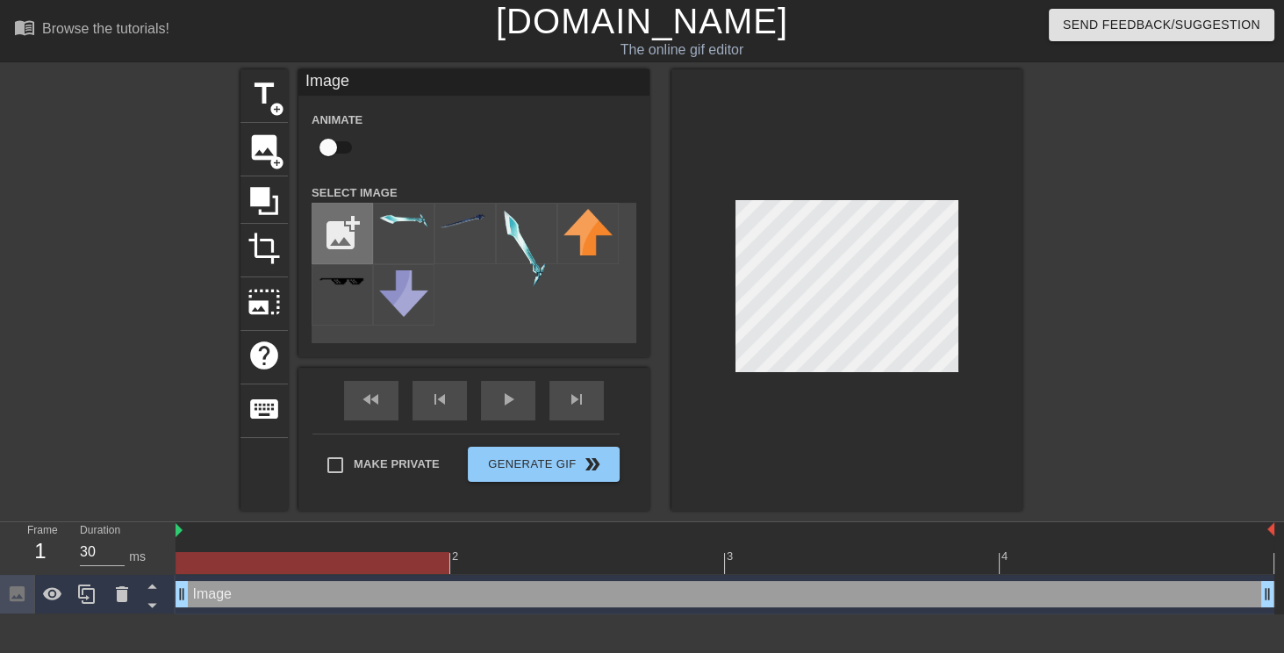
type input "C:\fakepath\46e6ba6877f032148f9462d74624b239.png"
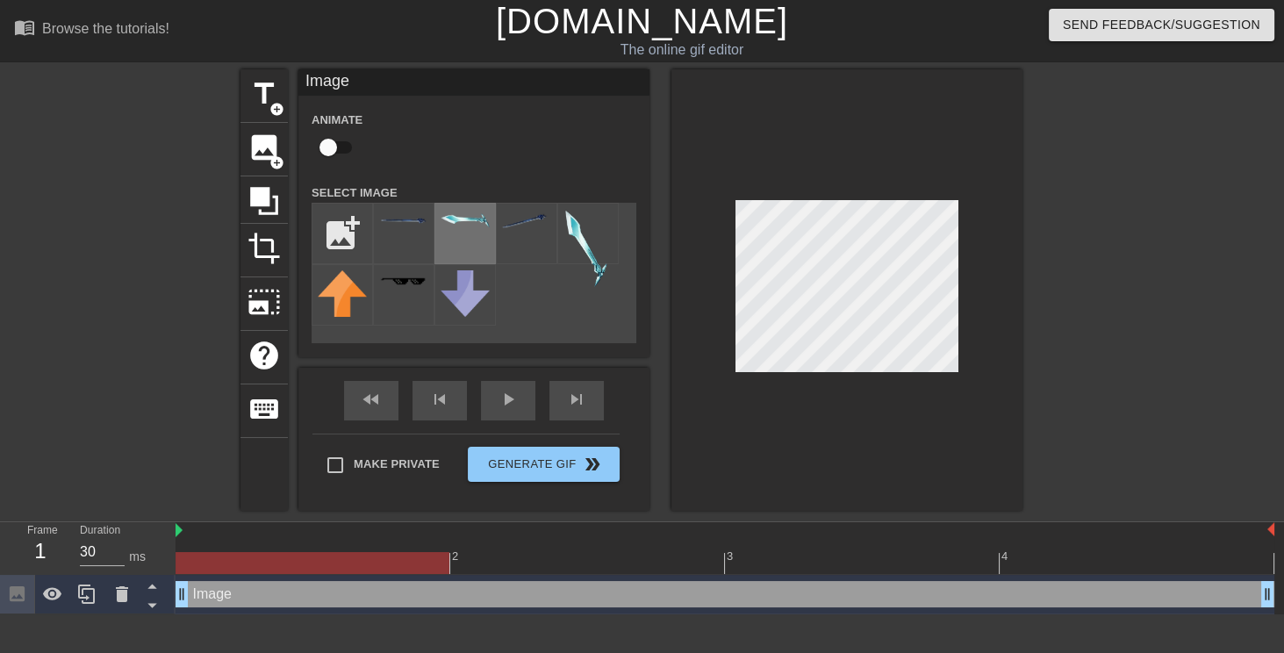
click at [442, 225] on img at bounding box center [465, 220] width 49 height 18
click at [408, 222] on img at bounding box center [403, 220] width 49 height 7
click at [327, 146] on input "checkbox" at bounding box center [328, 147] width 100 height 33
checkbox input "true"
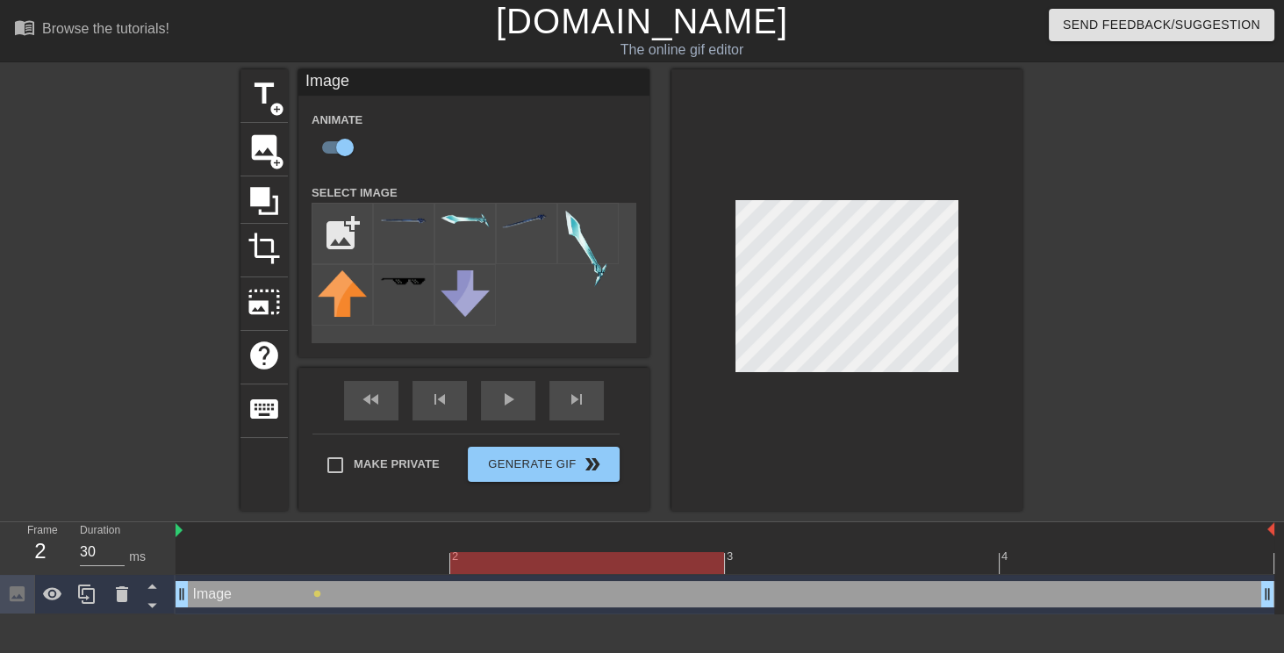
click at [540, 556] on div at bounding box center [725, 563] width 1099 height 22
click at [966, 107] on div at bounding box center [846, 289] width 351 height 441
click at [820, 194] on div at bounding box center [846, 289] width 351 height 441
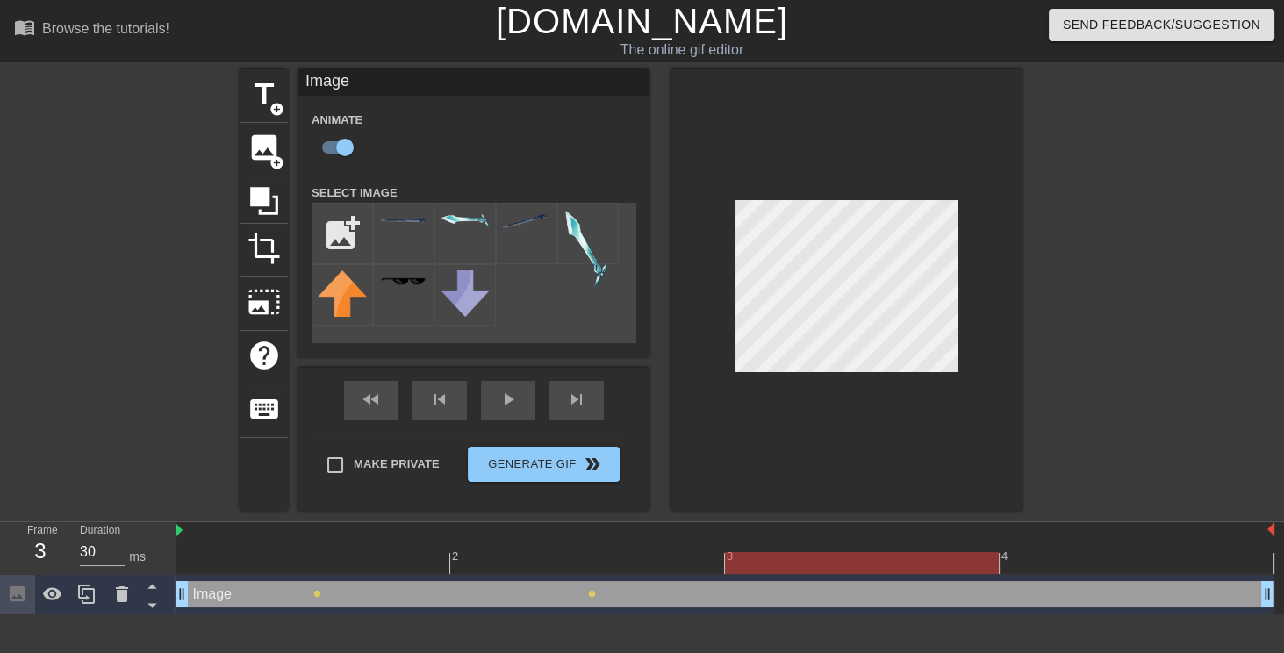
click at [825, 563] on div at bounding box center [725, 563] width 1099 height 22
click at [1097, 565] on div at bounding box center [725, 563] width 1099 height 22
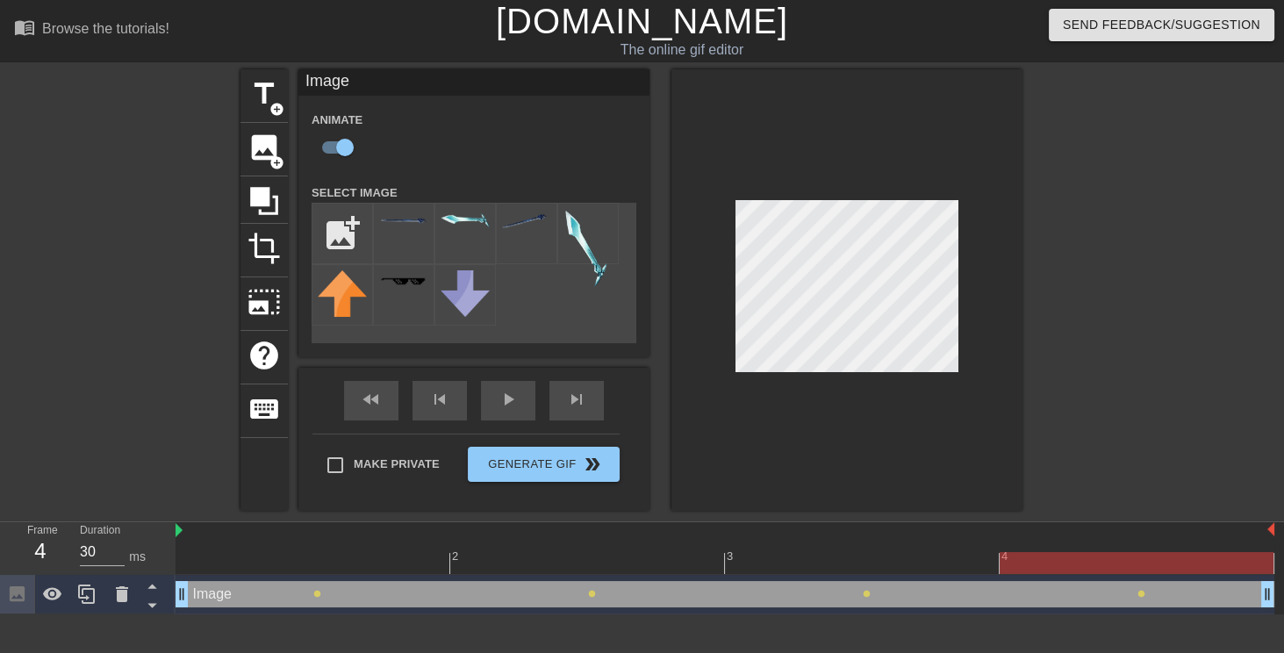
click at [1122, 267] on div "title add_circle image add_circle crop photo_size_select_large help keyboard Im…" at bounding box center [642, 289] width 1284 height 441
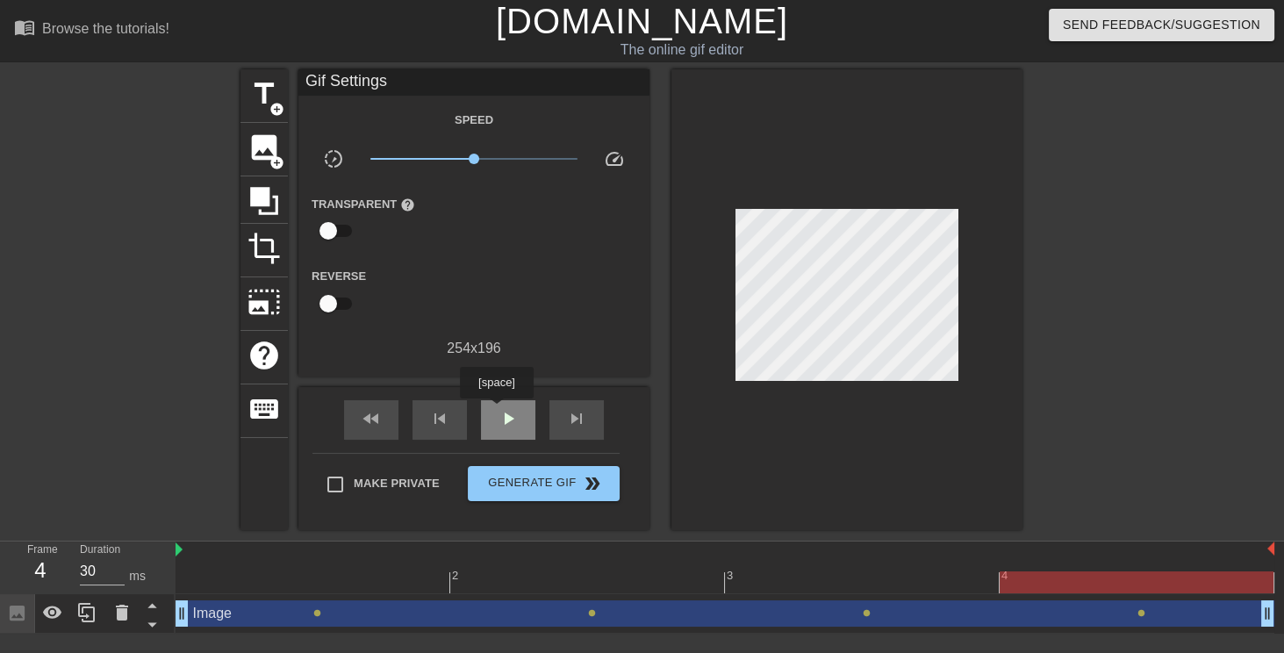
click at [496, 411] on div "play_arrow" at bounding box center [508, 419] width 54 height 39
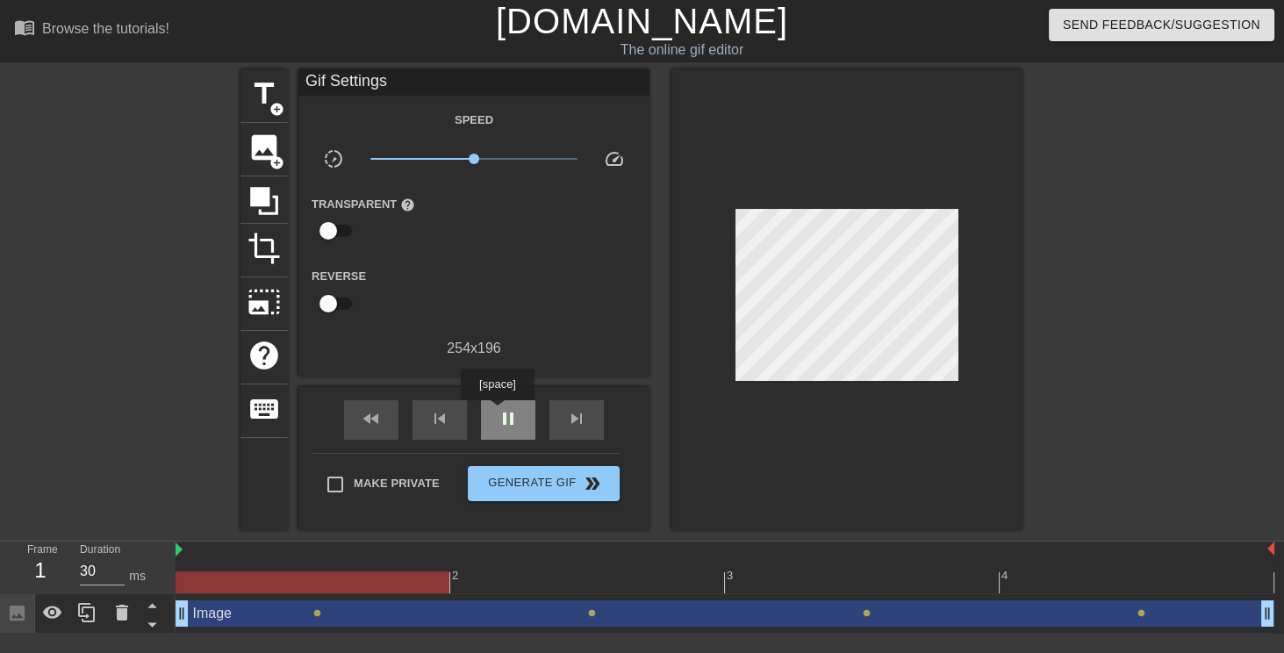
click at [497, 412] on div "pause" at bounding box center [508, 419] width 54 height 39
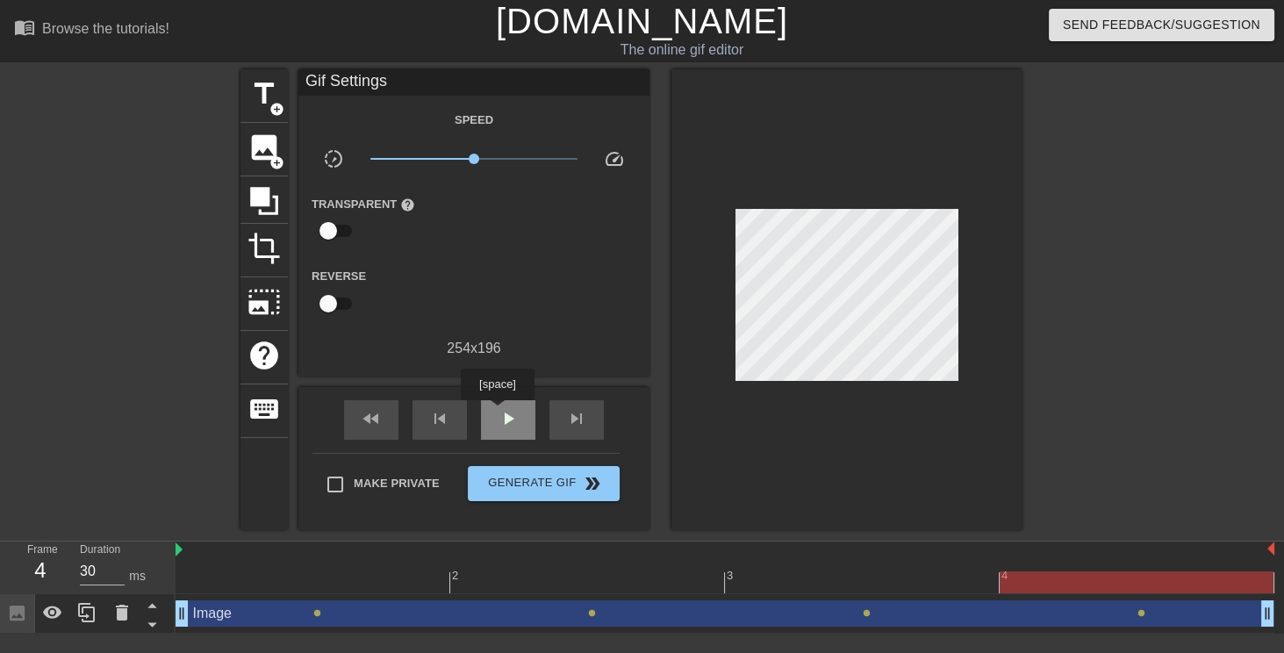
click at [497, 412] on div "play_arrow" at bounding box center [508, 419] width 54 height 39
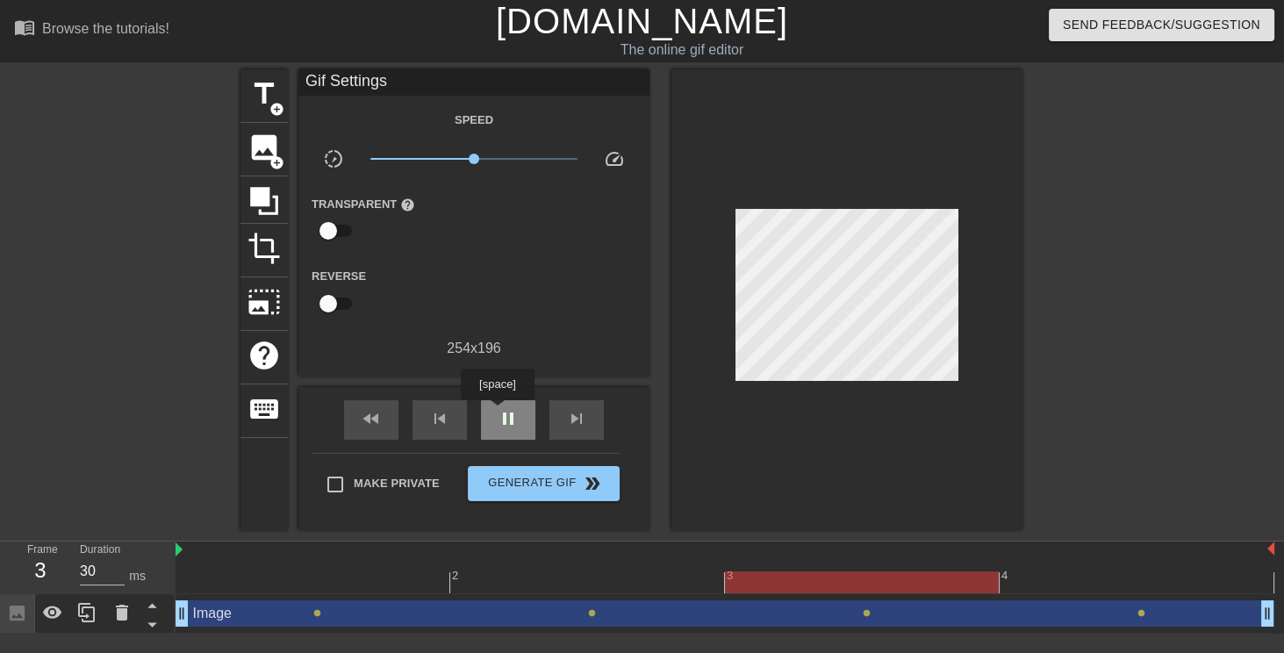
click at [497, 412] on div "pause" at bounding box center [508, 419] width 54 height 39
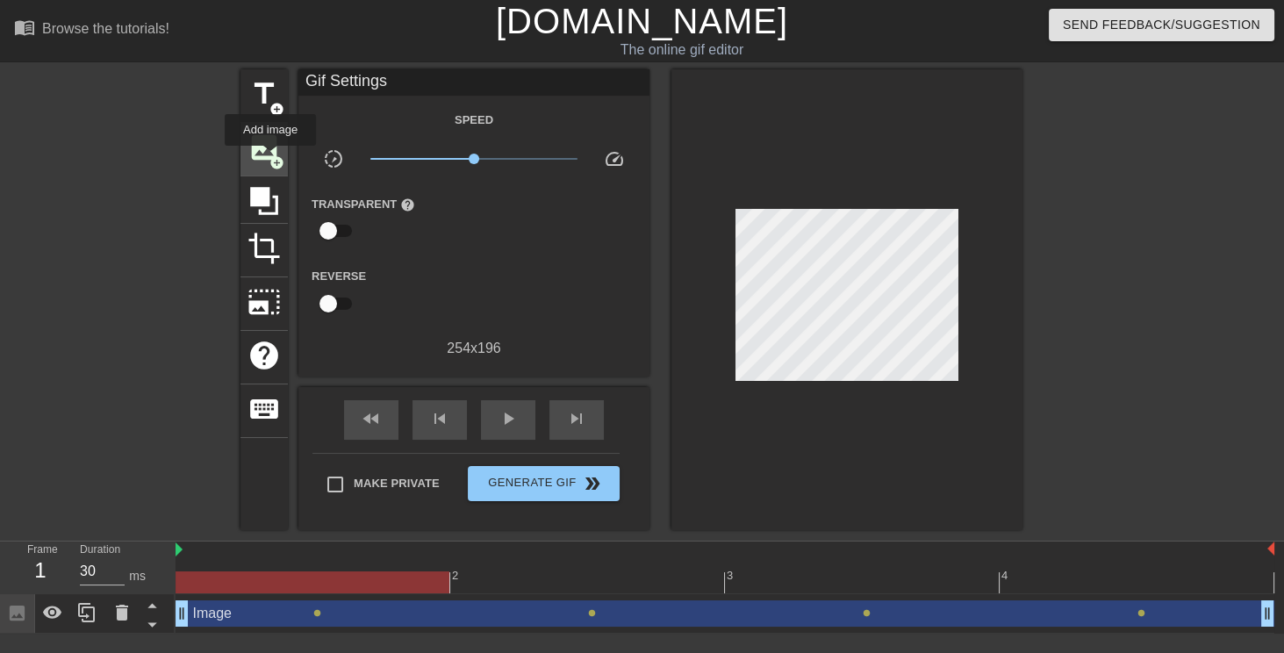
click at [270, 158] on span "add_circle" at bounding box center [276, 162] width 15 height 15
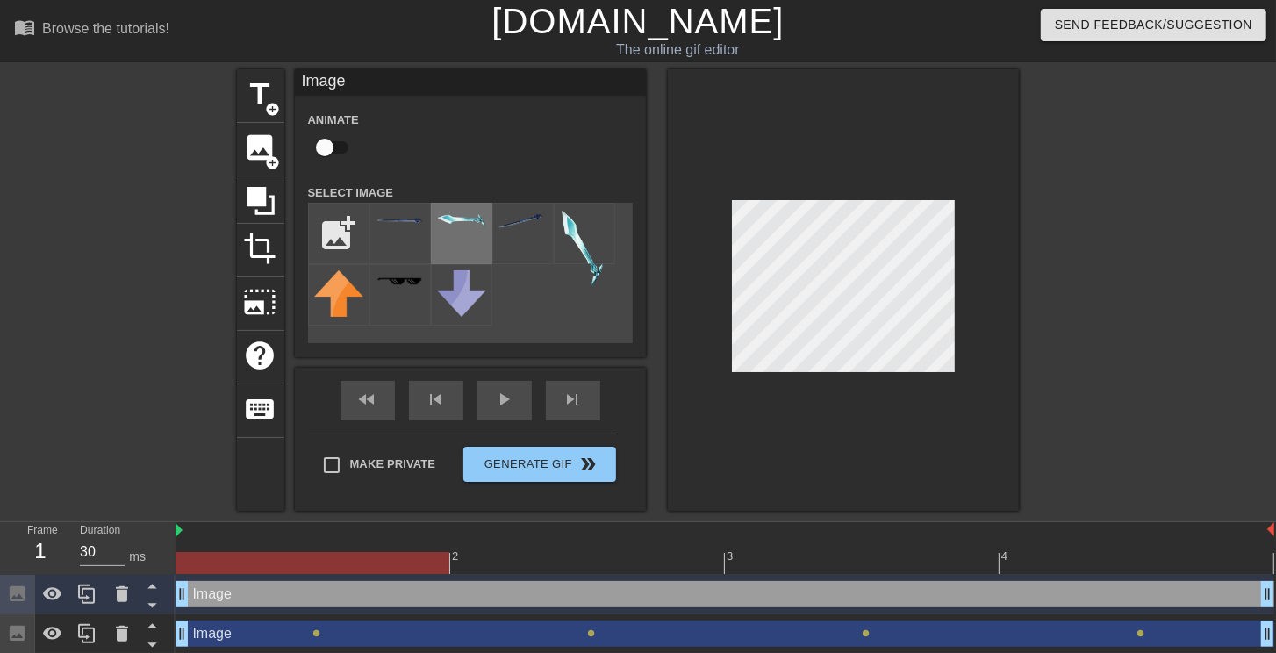
click at [474, 240] on div at bounding box center [461, 233] width 61 height 61
click at [348, 237] on input "file" at bounding box center [339, 234] width 60 height 60
click at [331, 228] on input "file" at bounding box center [339, 234] width 60 height 60
type input "C:\fakepath\白.png"
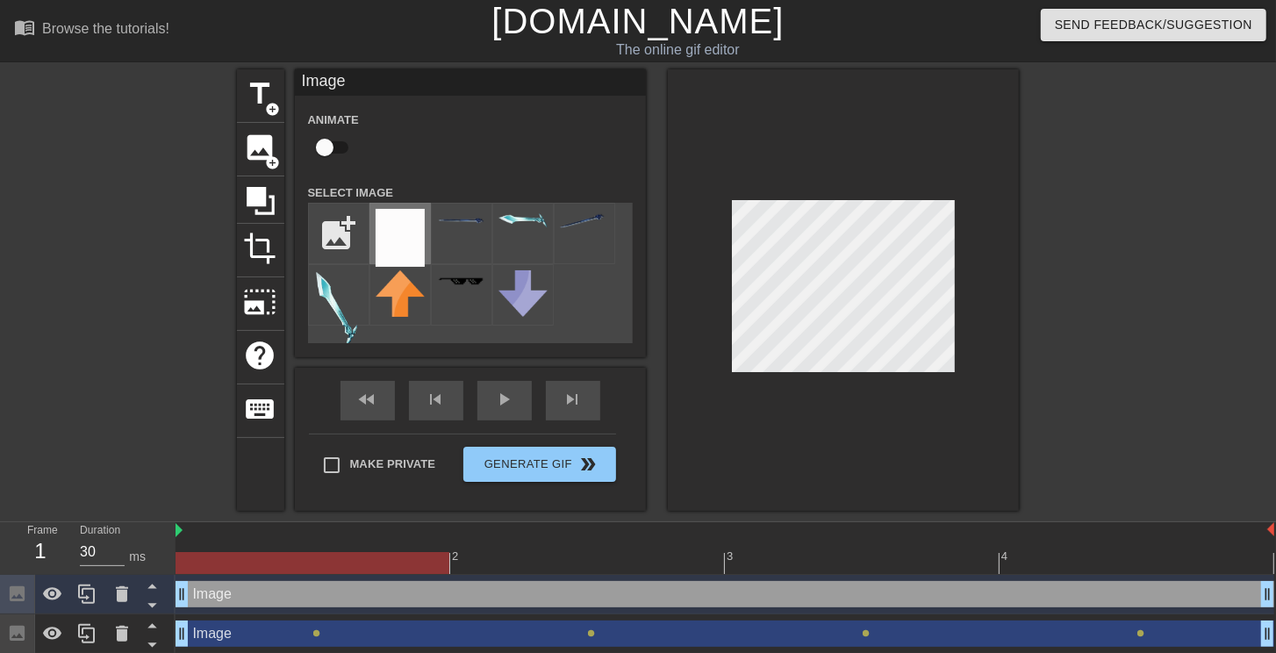
click at [398, 237] on img at bounding box center [400, 238] width 49 height 58
click at [976, 321] on div at bounding box center [843, 289] width 351 height 441
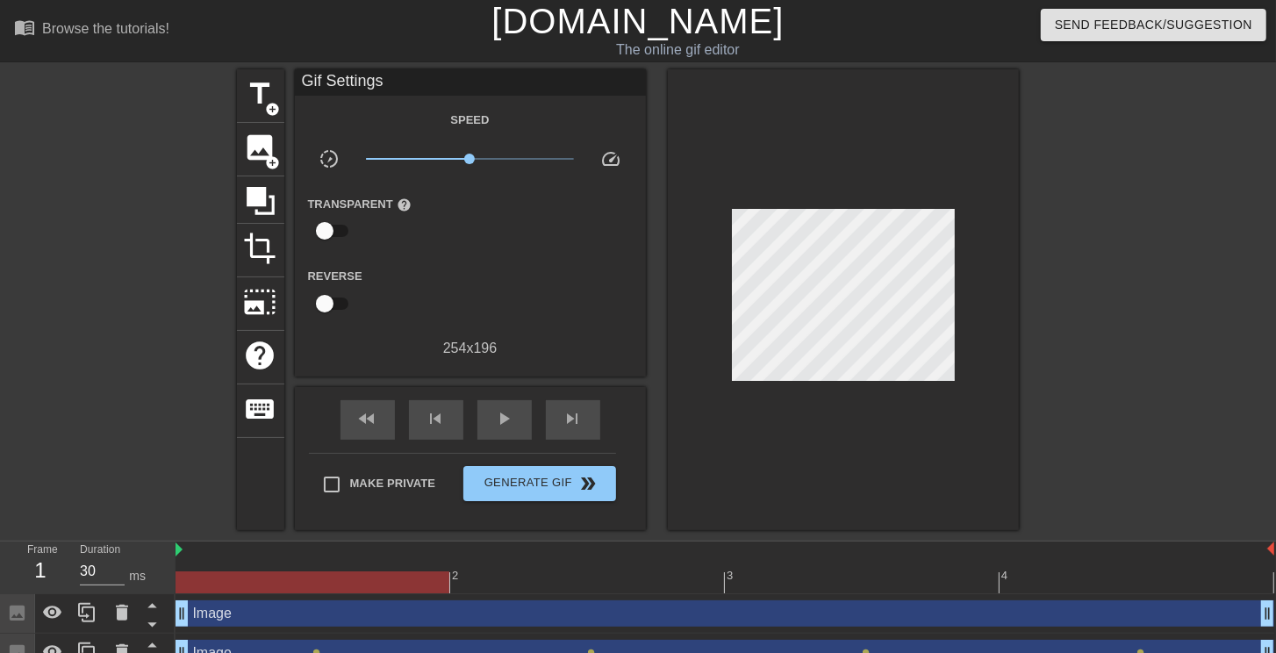
click at [970, 320] on div at bounding box center [843, 299] width 351 height 461
click at [987, 298] on div at bounding box center [843, 299] width 351 height 461
click at [130, 619] on icon at bounding box center [121, 612] width 21 height 21
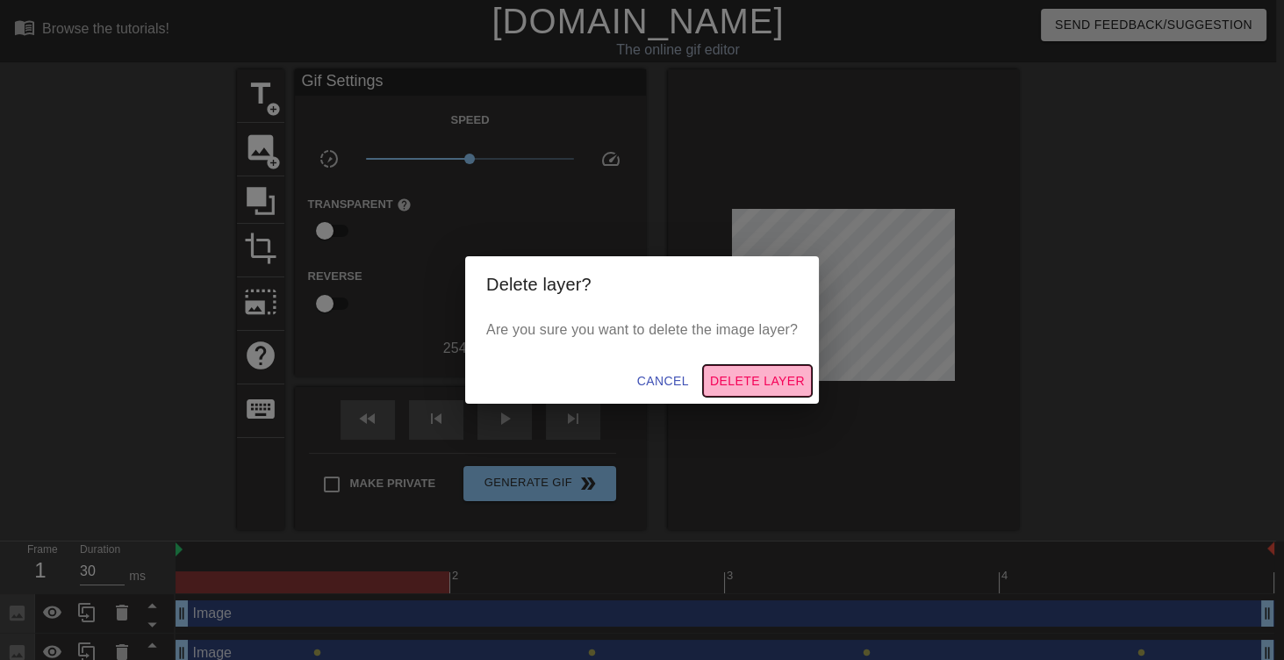
click at [777, 384] on span "Delete Layer" at bounding box center [757, 381] width 95 height 22
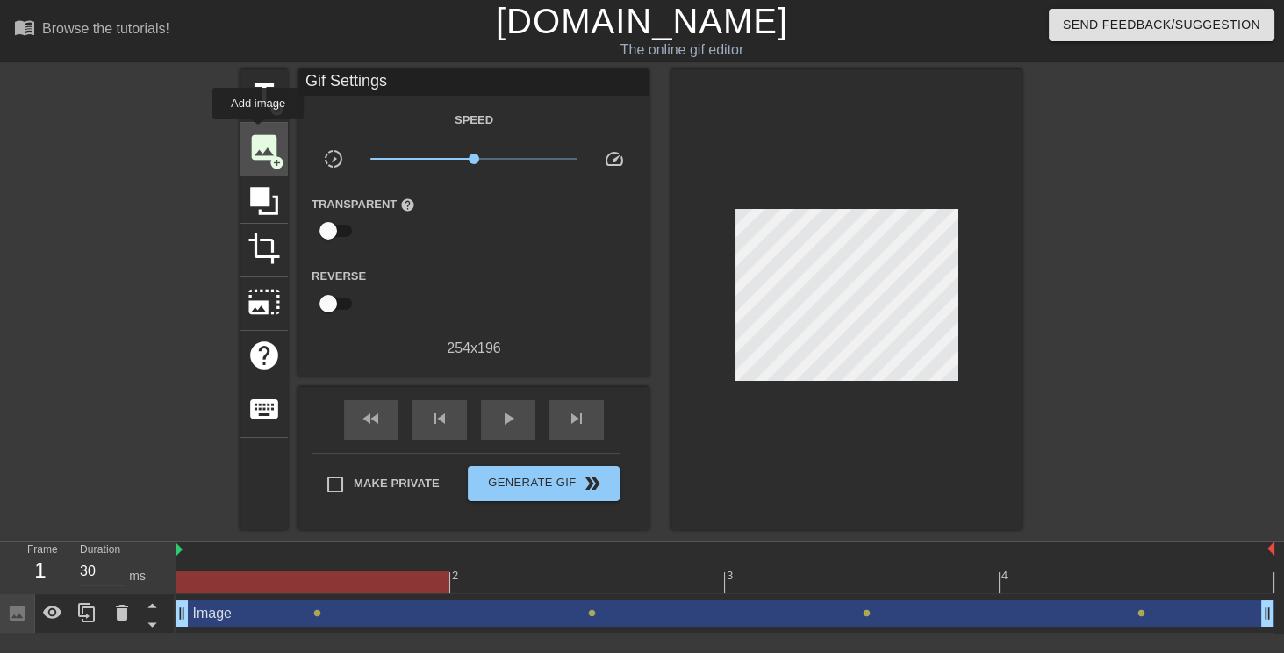
click at [258, 133] on span "image" at bounding box center [263, 147] width 33 height 33
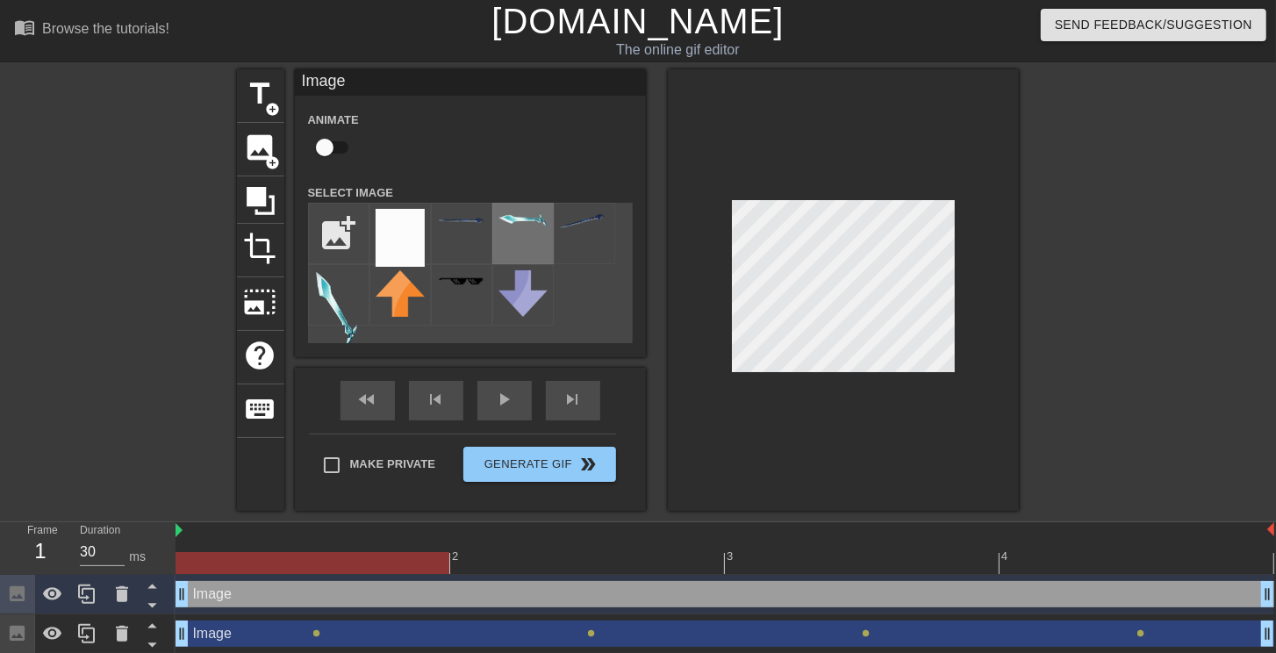
click at [505, 224] on img at bounding box center [522, 220] width 49 height 18
click at [960, 306] on div at bounding box center [843, 289] width 351 height 441
click at [340, 151] on input "checkbox" at bounding box center [325, 147] width 100 height 33
checkbox input "true"
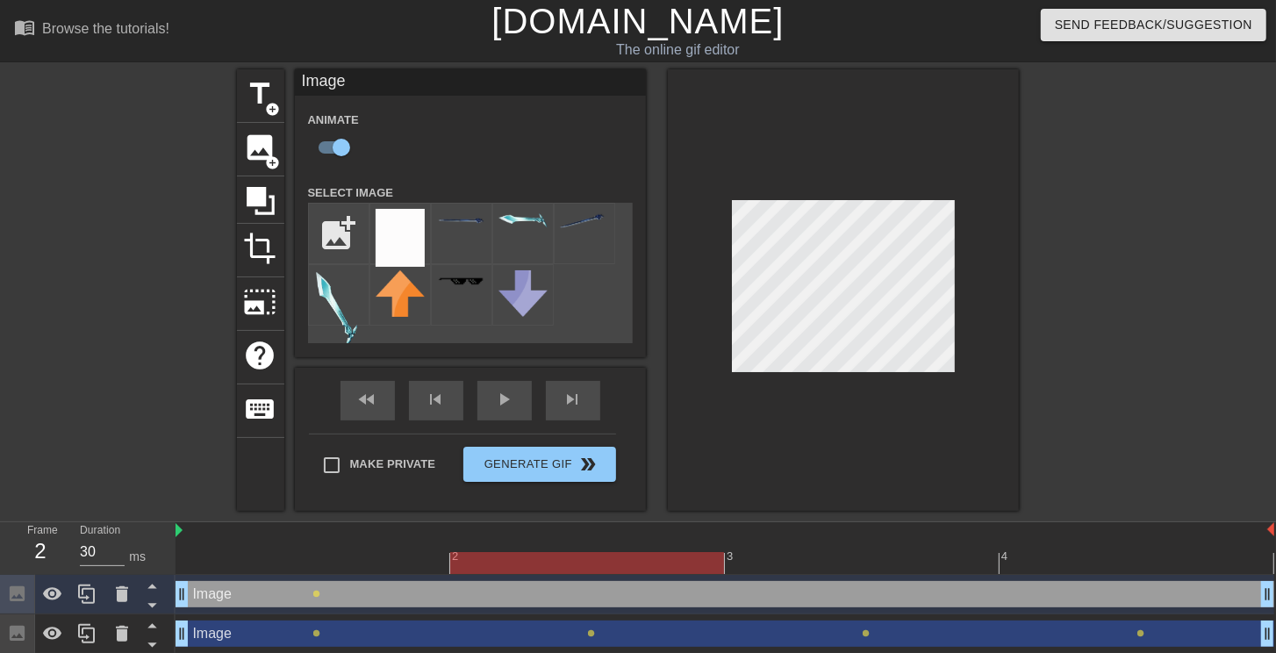
click at [573, 556] on div at bounding box center [725, 563] width 1099 height 22
click at [812, 565] on div at bounding box center [725, 563] width 1099 height 22
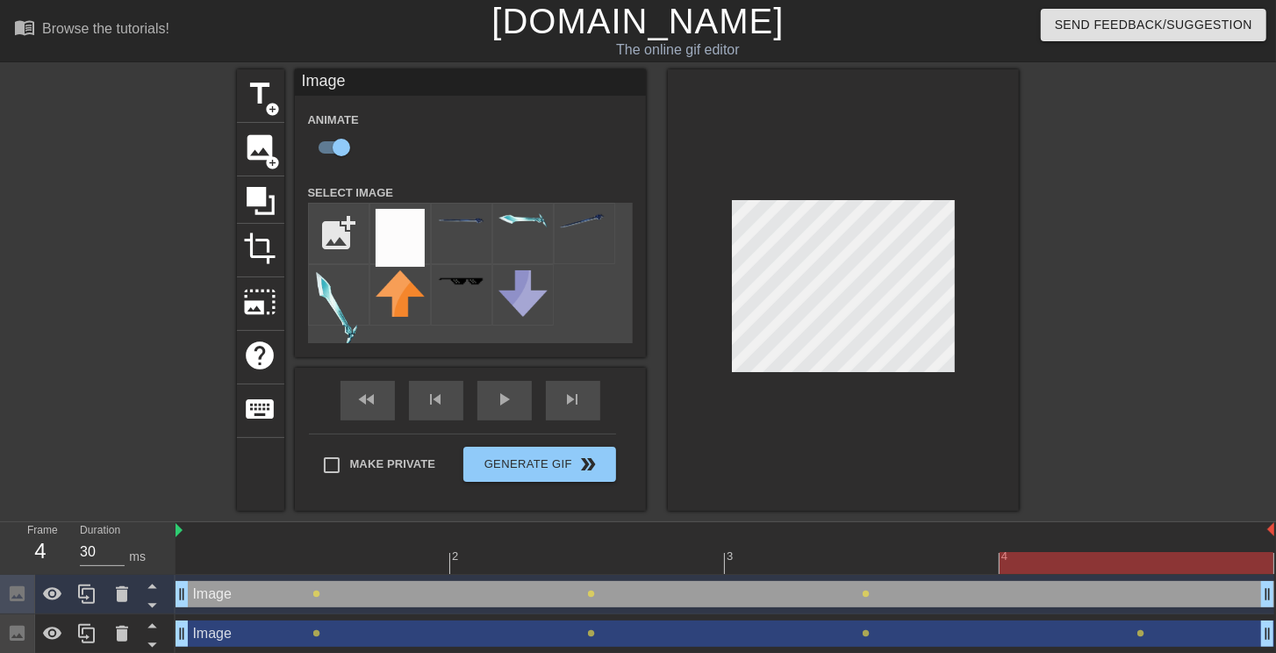
click at [1031, 563] on div at bounding box center [725, 563] width 1099 height 22
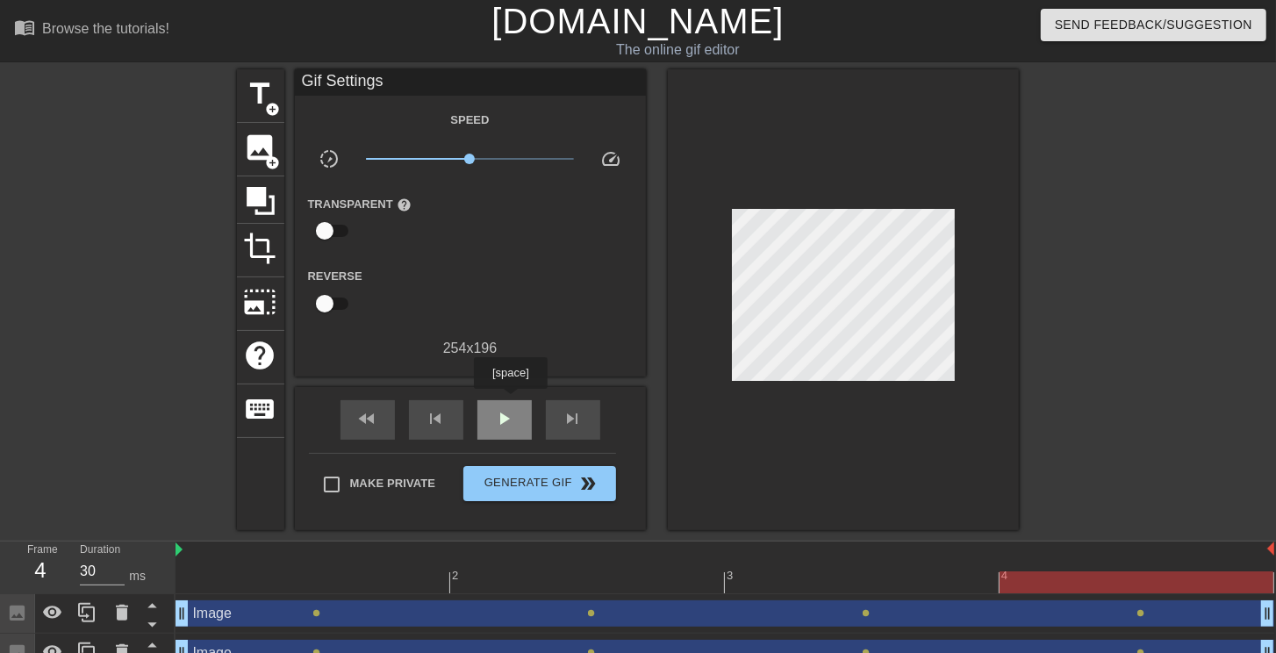
click at [510, 401] on div "play_arrow" at bounding box center [504, 419] width 54 height 39
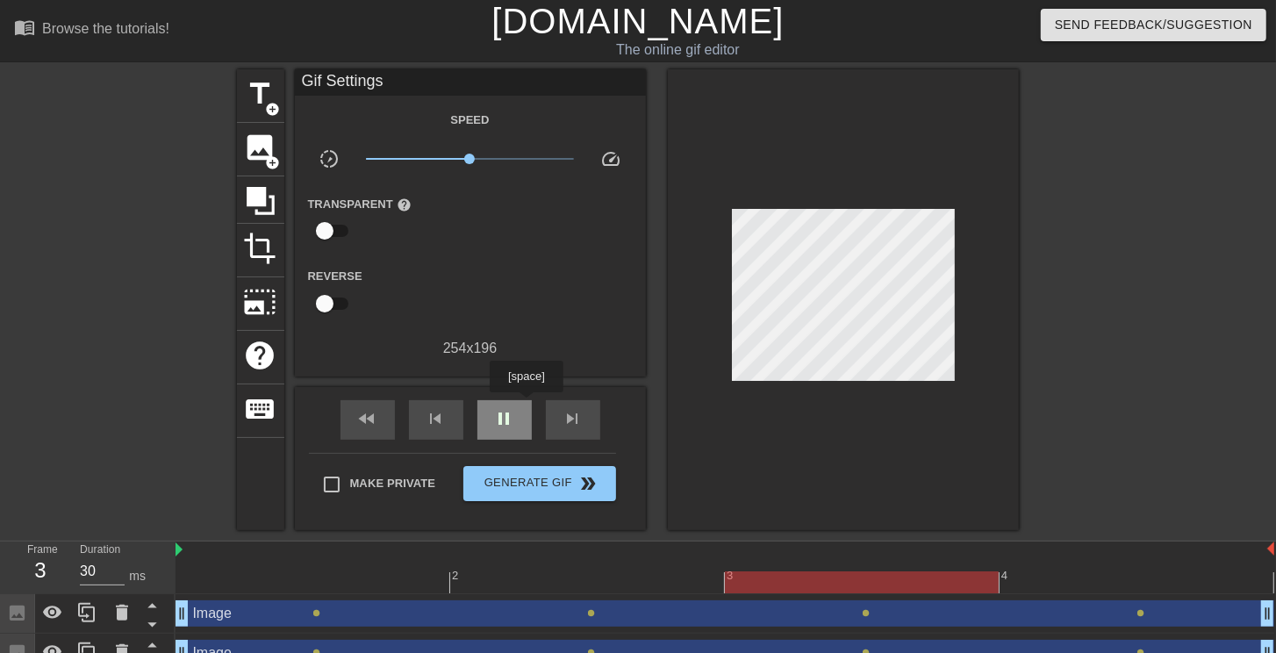
click at [524, 407] on div "pause" at bounding box center [504, 419] width 54 height 39
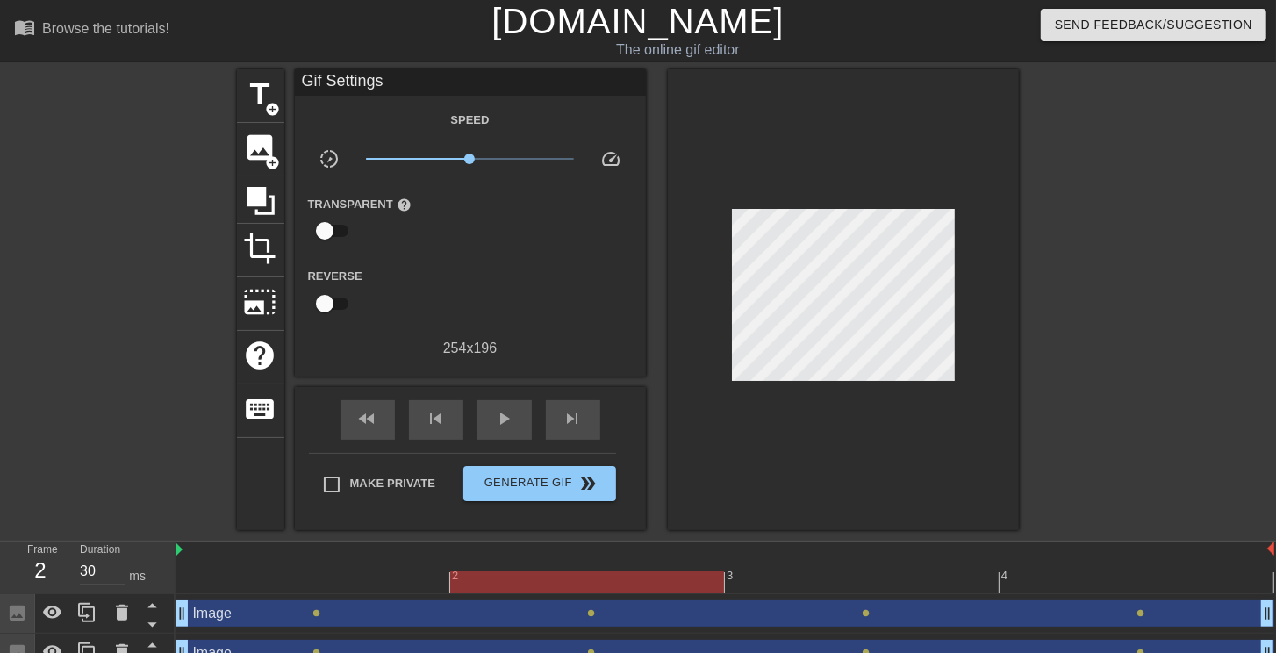
click at [323, 573] on div at bounding box center [725, 582] width 1099 height 22
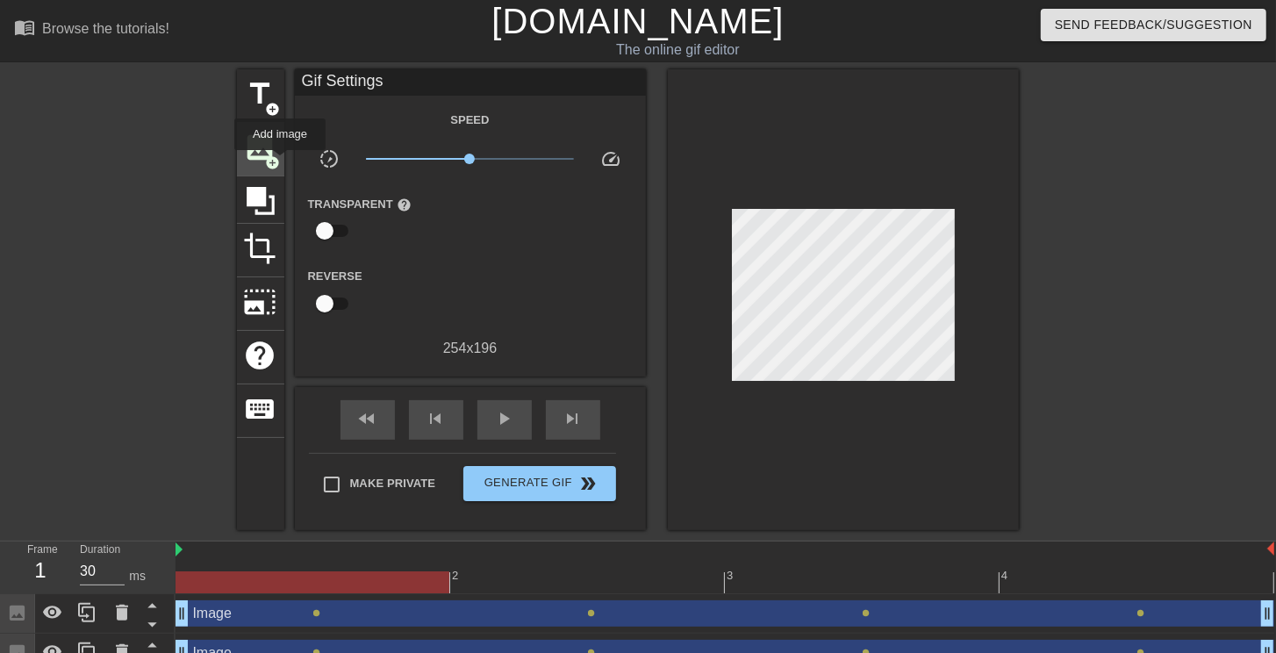
click at [279, 162] on span "add_circle" at bounding box center [273, 162] width 15 height 15
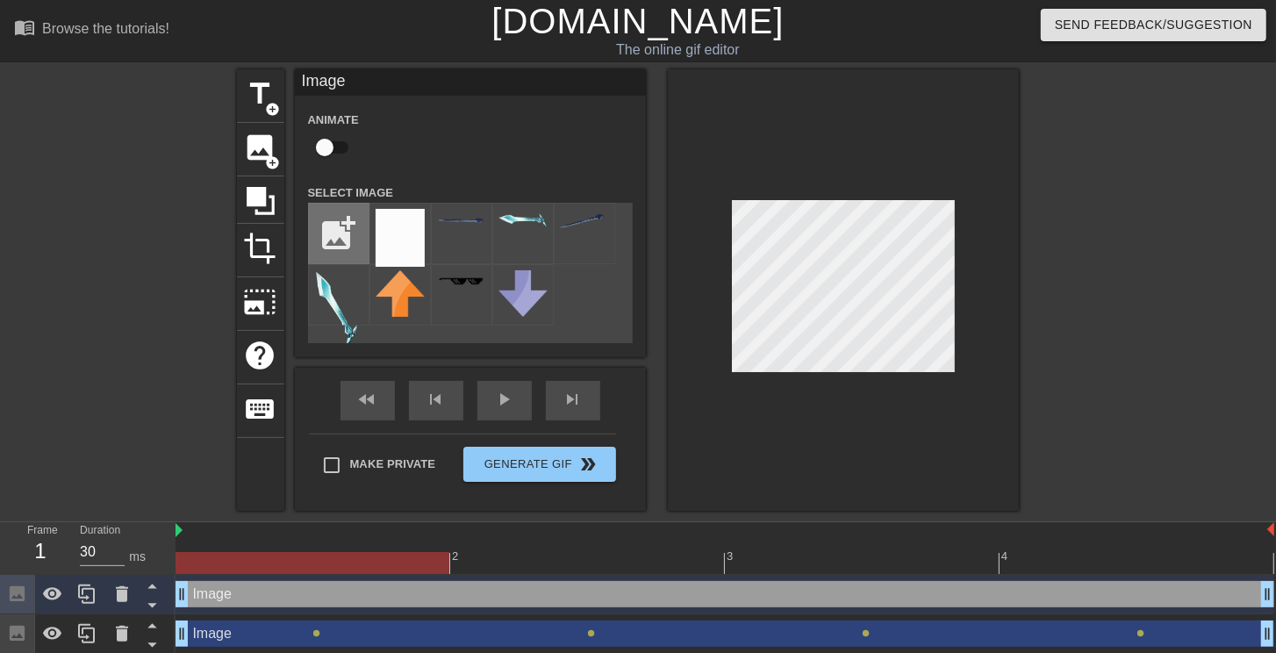
click at [333, 225] on input "file" at bounding box center [339, 234] width 60 height 60
click at [329, 231] on input "file" at bounding box center [339, 234] width 60 height 60
type input "C:\fakepath\f62e036b24af866a9021ae00d666cadd.png"
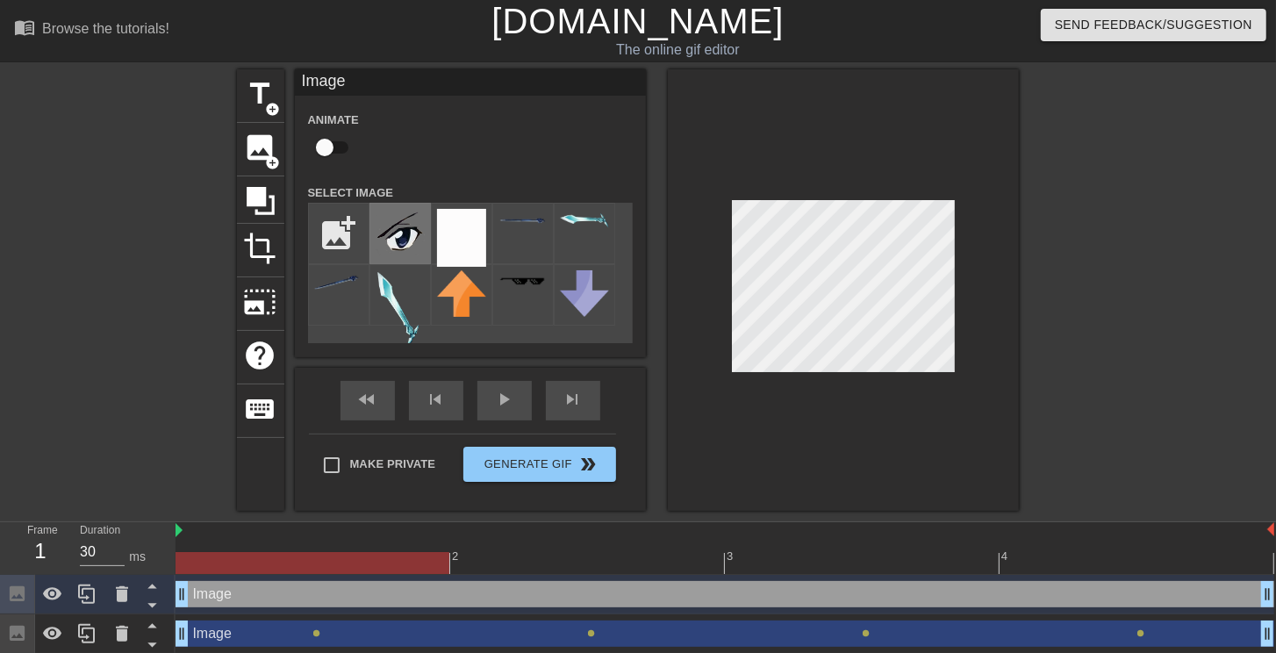
click at [405, 240] on img at bounding box center [400, 232] width 49 height 47
click at [326, 144] on input "checkbox" at bounding box center [325, 147] width 100 height 33
checkbox input "true"
click at [505, 558] on div at bounding box center [725, 563] width 1099 height 22
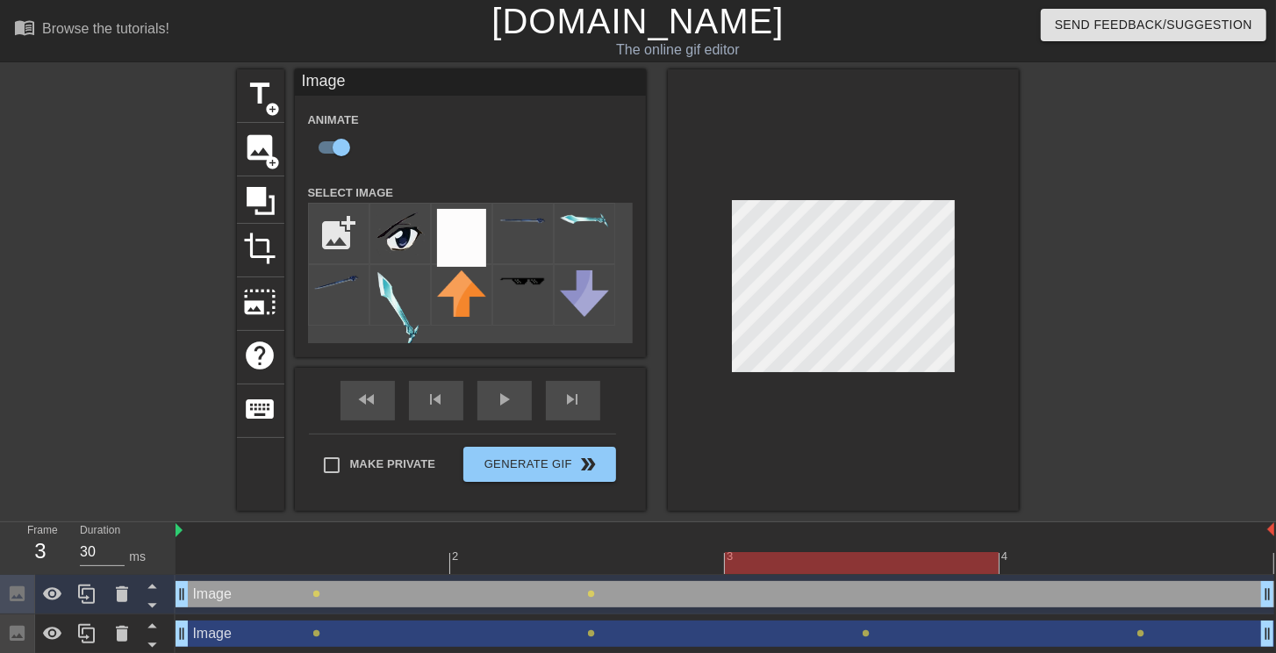
click at [790, 569] on div at bounding box center [725, 563] width 1099 height 22
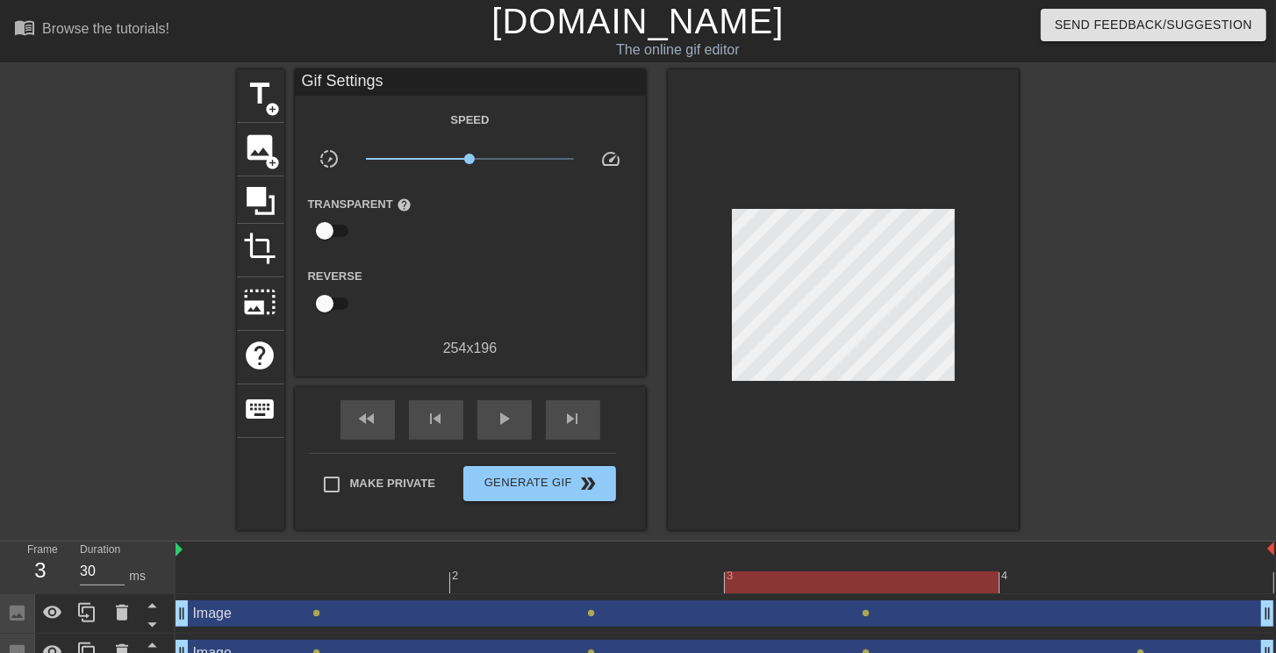
click at [983, 379] on div at bounding box center [843, 299] width 351 height 461
drag, startPoint x: 1074, startPoint y: 580, endPoint x: 1071, endPoint y: 565, distance: 15.3
click at [1073, 580] on div at bounding box center [725, 582] width 1099 height 22
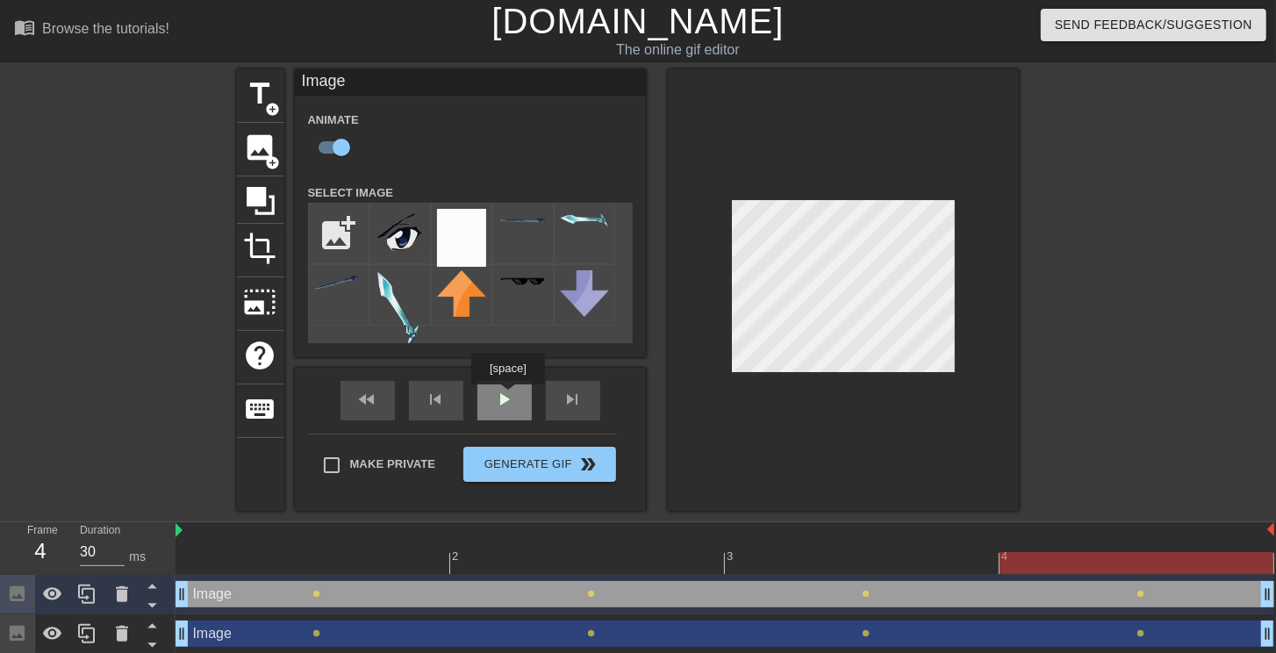
click at [507, 397] on div "fast_rewind skip_previous play_arrow skip_next" at bounding box center [470, 401] width 286 height 66
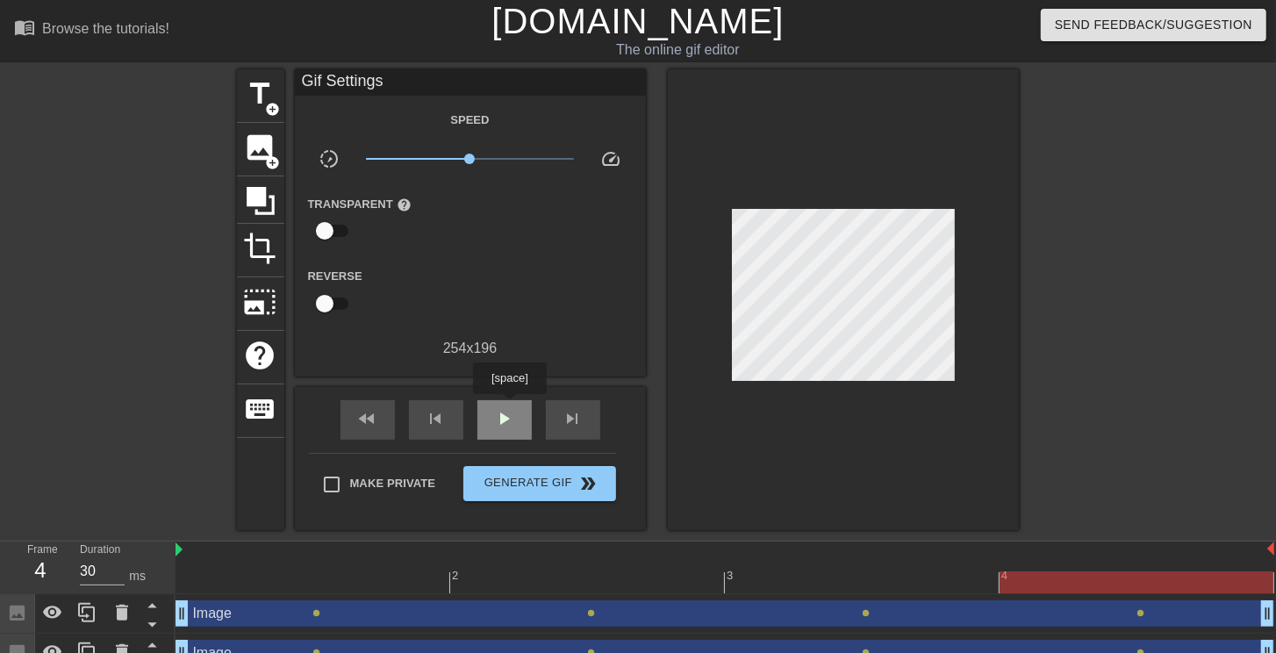
click at [509, 406] on div "play_arrow" at bounding box center [504, 419] width 54 height 39
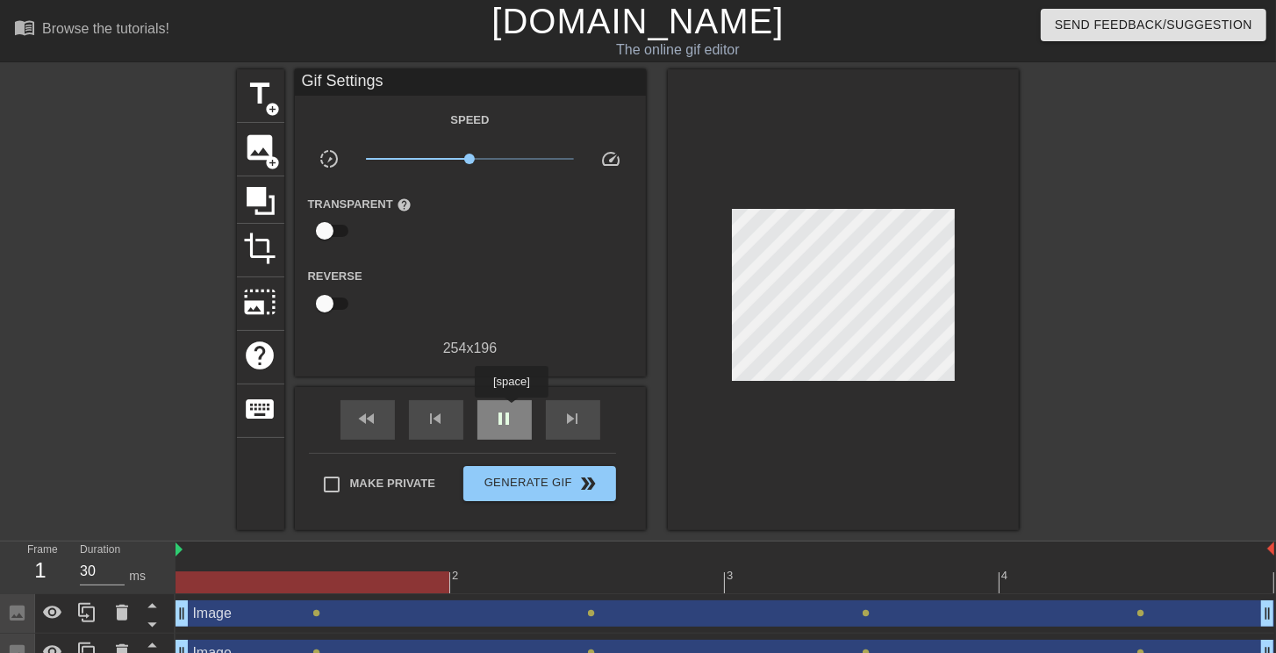
click at [511, 410] on span "pause" at bounding box center [504, 418] width 21 height 21
drag, startPoint x: 785, startPoint y: 584, endPoint x: 325, endPoint y: 583, distance: 460.7
click at [325, 583] on div at bounding box center [313, 582] width 274 height 22
click at [268, 152] on span "image" at bounding box center [260, 147] width 33 height 33
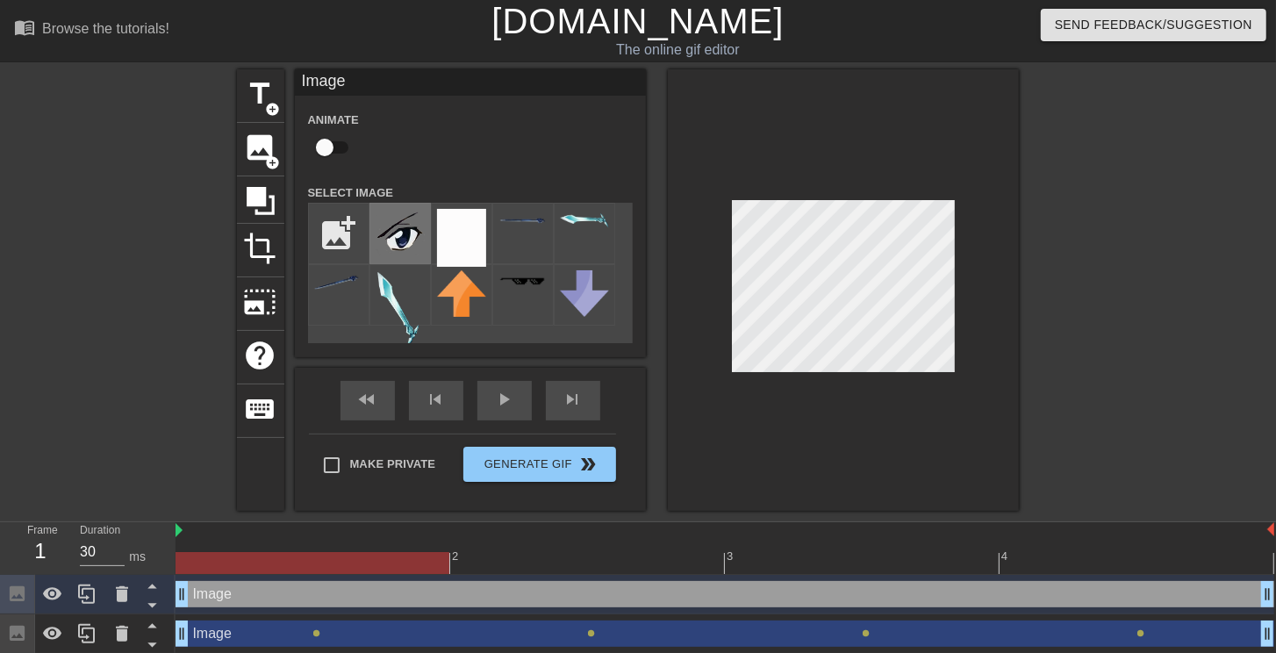
click at [405, 237] on img at bounding box center [400, 232] width 49 height 47
click at [340, 146] on input "checkbox" at bounding box center [325, 147] width 100 height 33
checkbox input "true"
click at [539, 555] on div at bounding box center [725, 563] width 1099 height 22
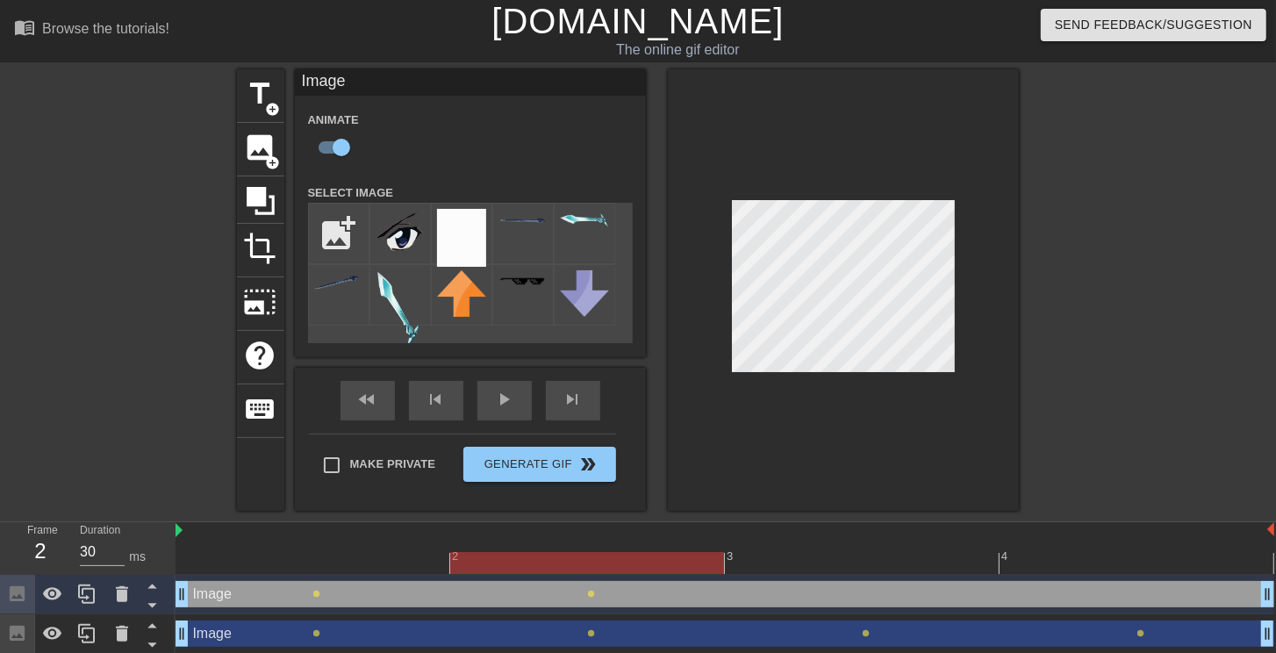
click at [755, 554] on div at bounding box center [725, 563] width 1099 height 22
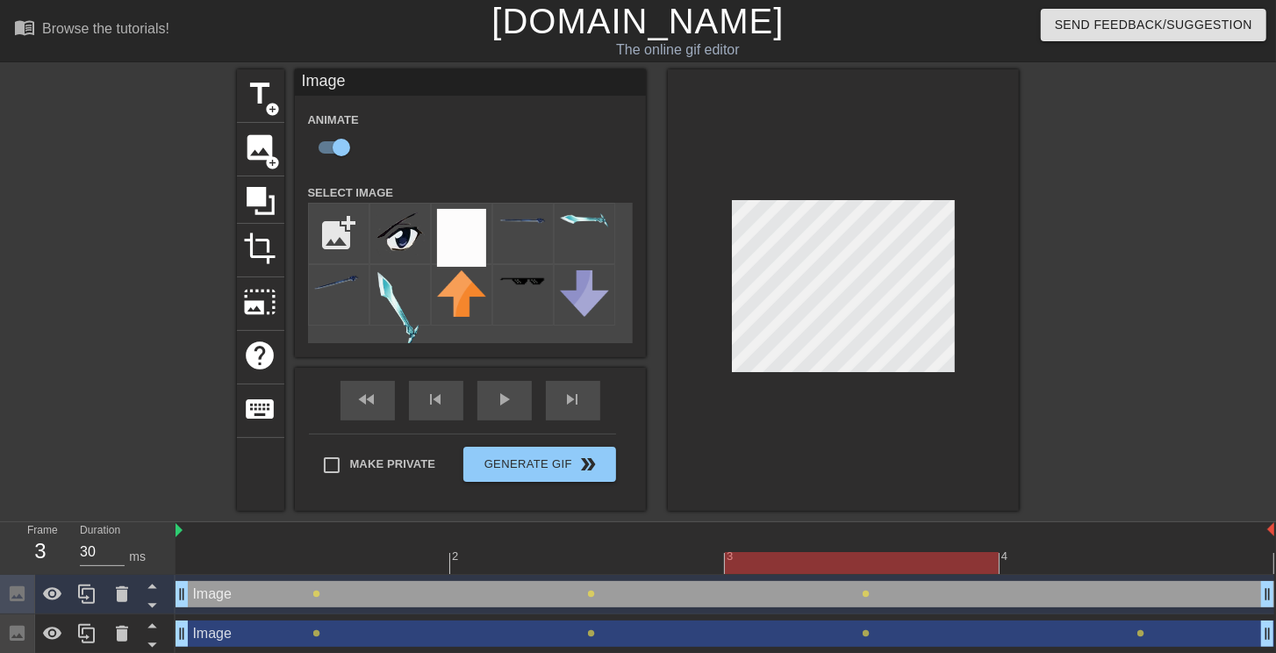
click at [1022, 562] on div at bounding box center [725, 563] width 1099 height 22
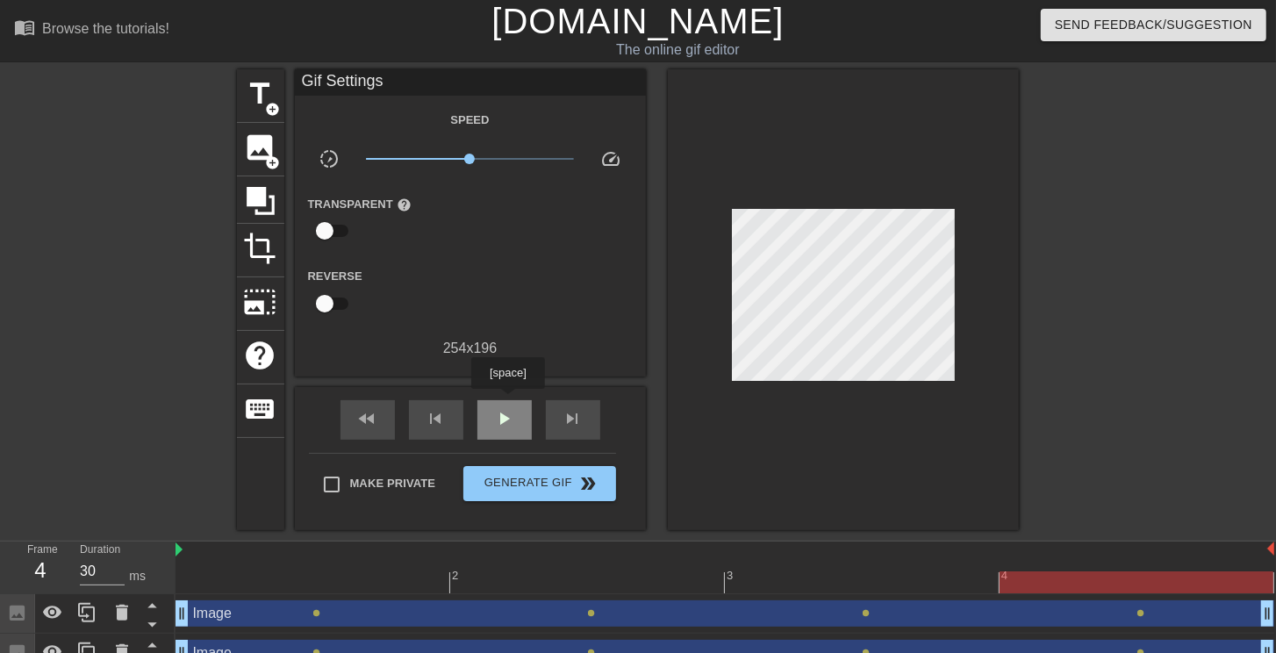
click at [507, 401] on div "play_arrow" at bounding box center [504, 419] width 54 height 39
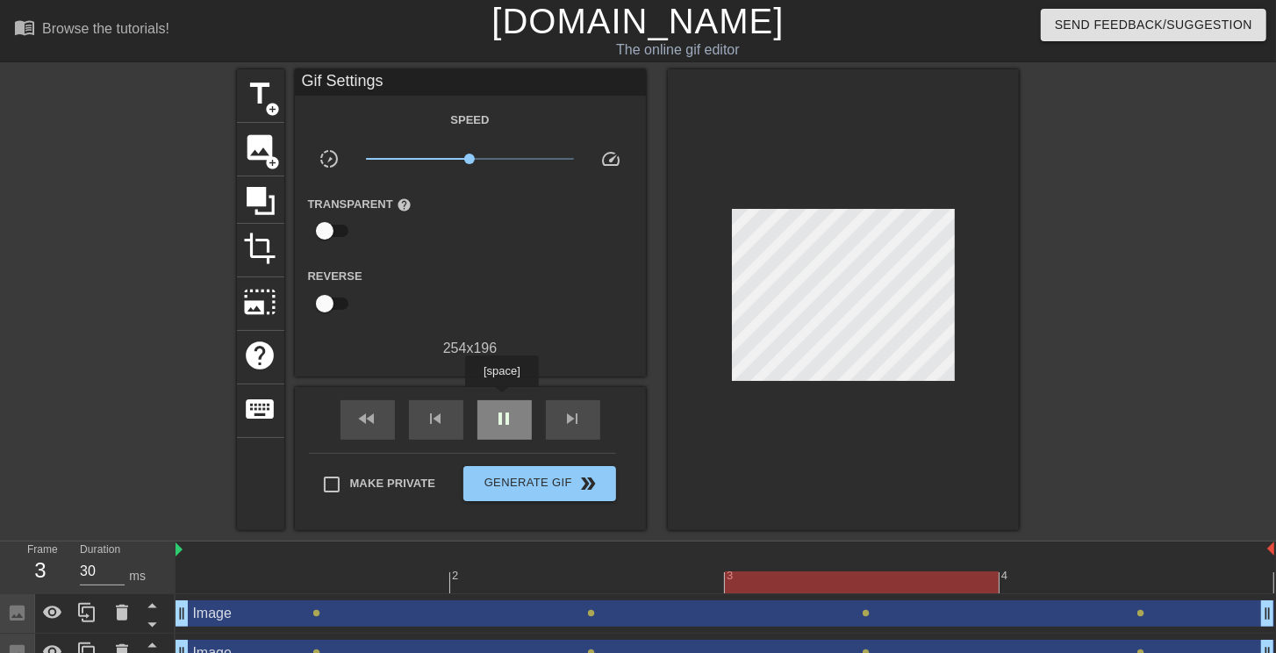
click at [501, 400] on div "pause" at bounding box center [504, 419] width 54 height 39
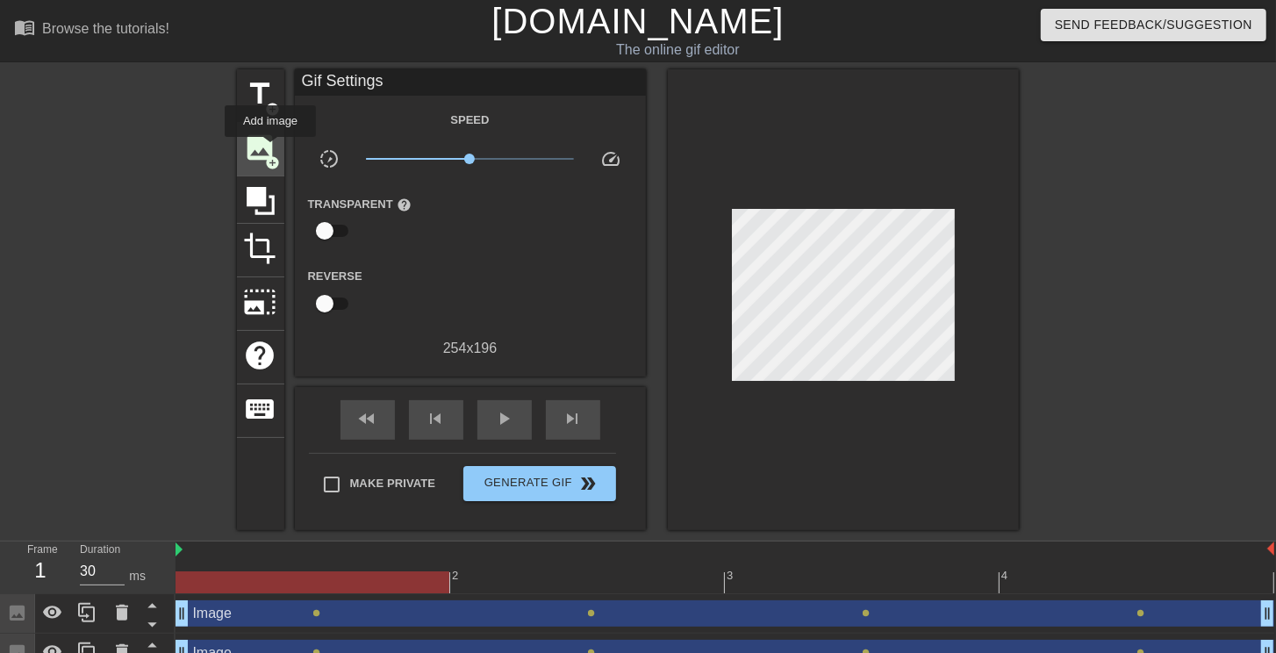
click at [270, 149] on span "image" at bounding box center [260, 147] width 33 height 33
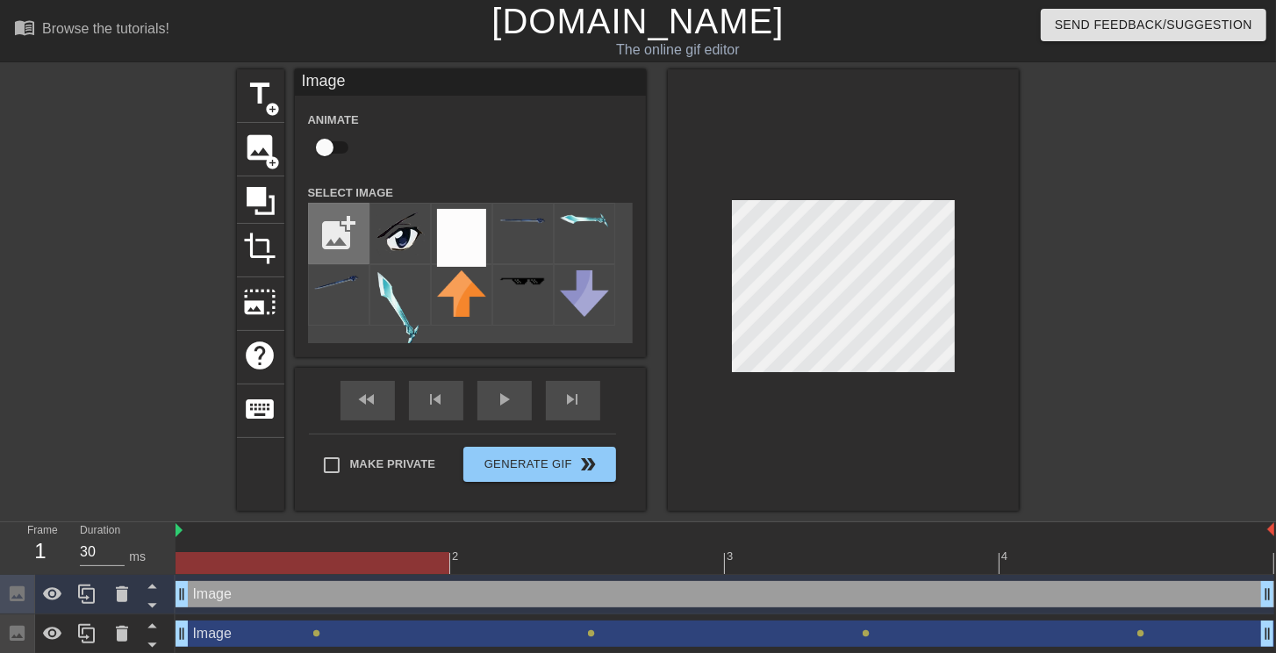
click at [335, 228] on input "file" at bounding box center [339, 234] width 60 height 60
type input "C:\fakepath\yxDNDQ5.png"
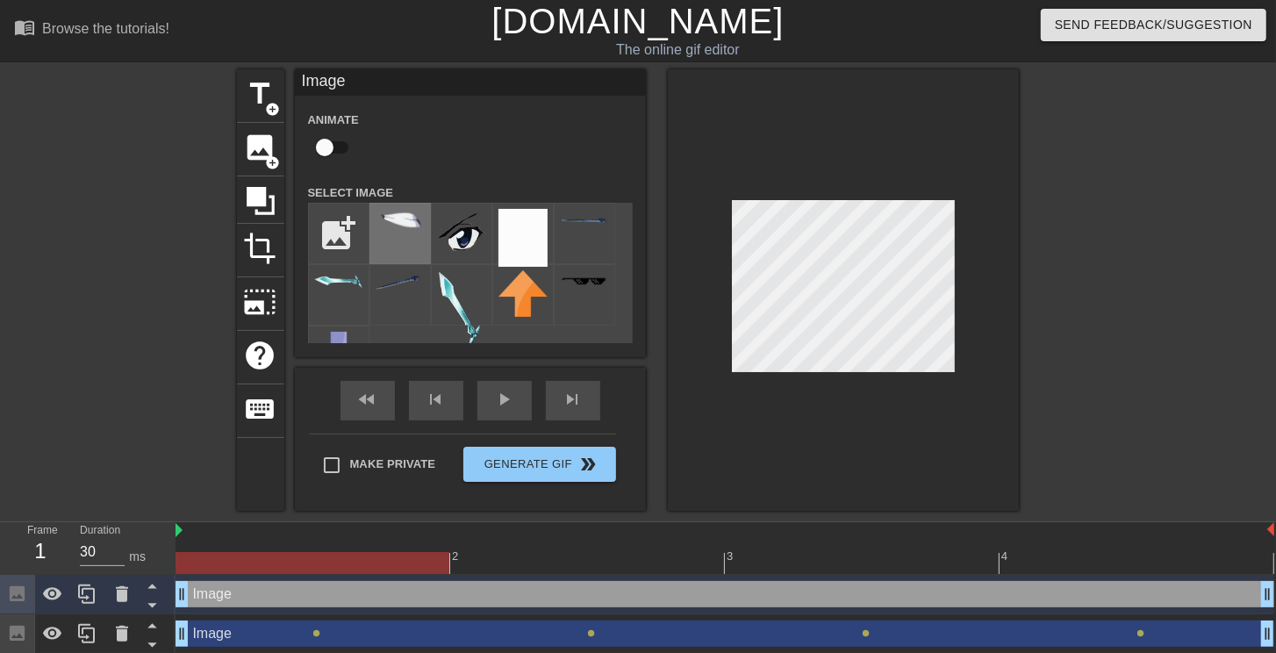
click at [404, 233] on div at bounding box center [399, 233] width 61 height 61
click at [957, 261] on div at bounding box center [843, 289] width 351 height 441
click at [991, 290] on div at bounding box center [843, 289] width 351 height 441
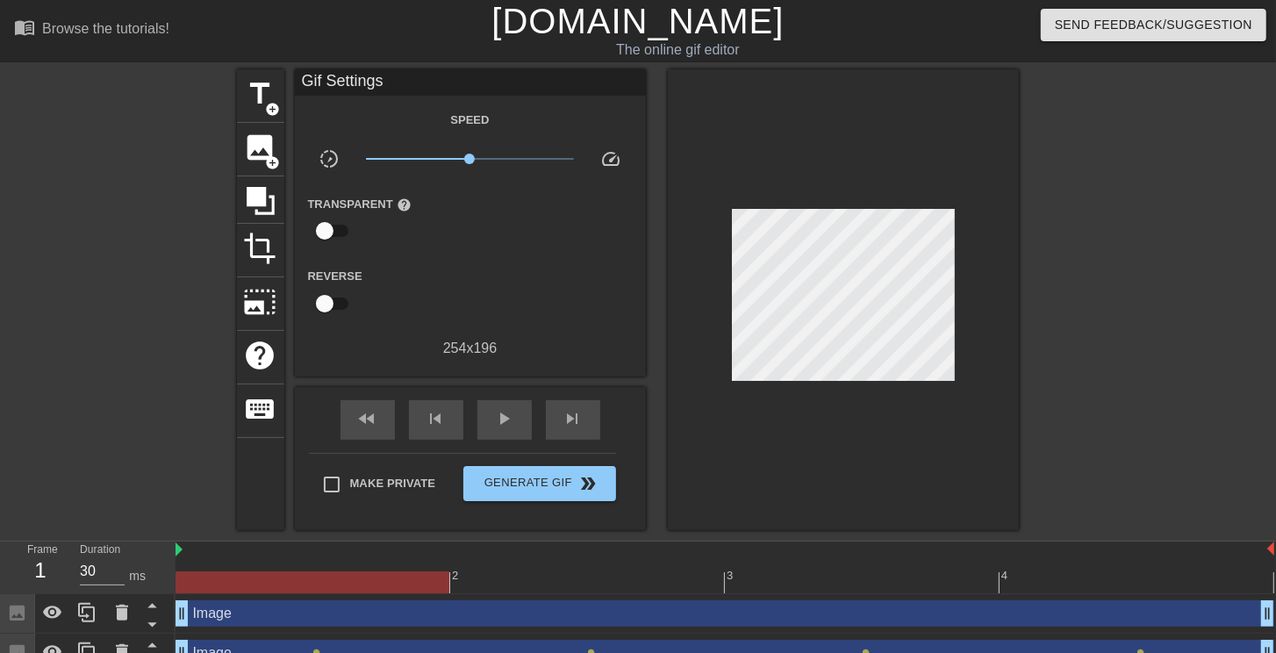
click at [1024, 274] on div "title add_circle image add_circle crop photo_size_select_large help keyboard Gi…" at bounding box center [638, 299] width 1276 height 461
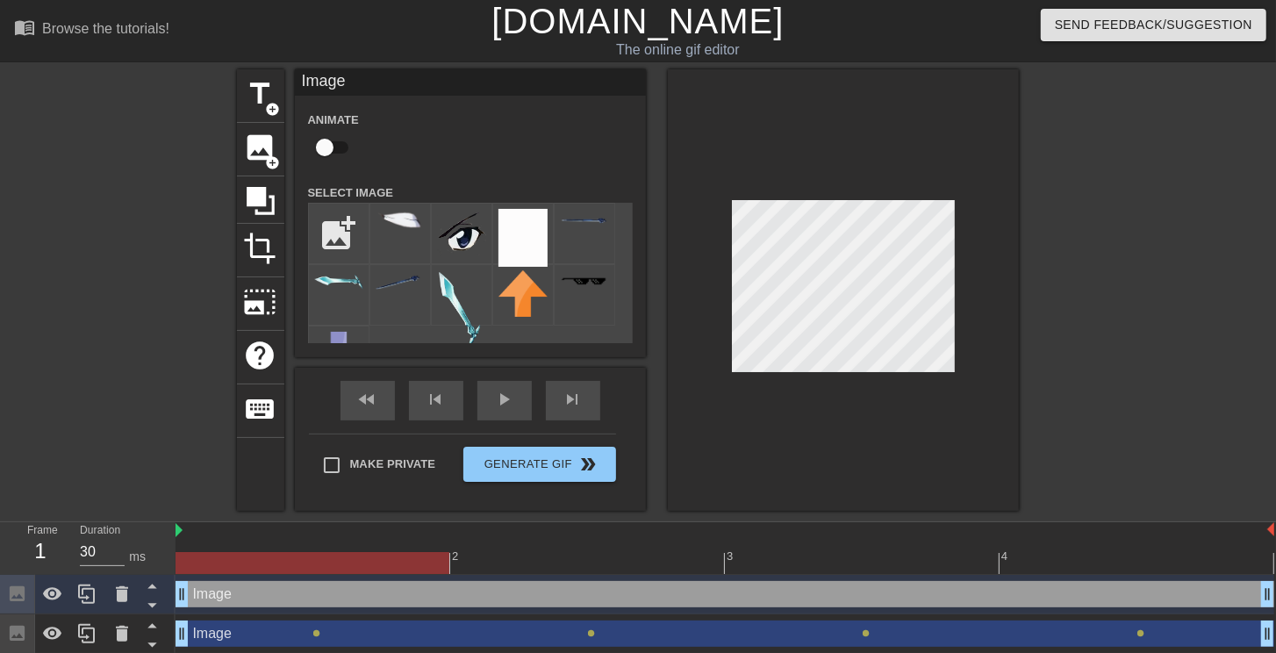
click at [991, 283] on div at bounding box center [843, 289] width 351 height 441
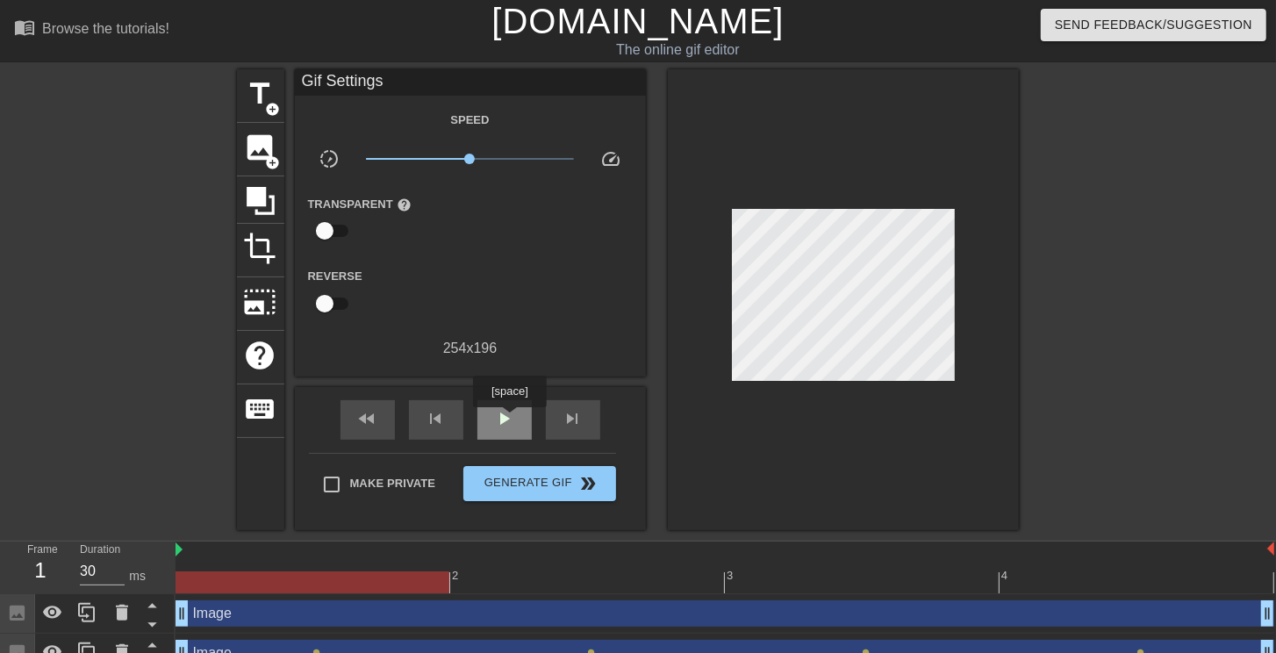
click at [509, 419] on span "play_arrow" at bounding box center [504, 418] width 21 height 21
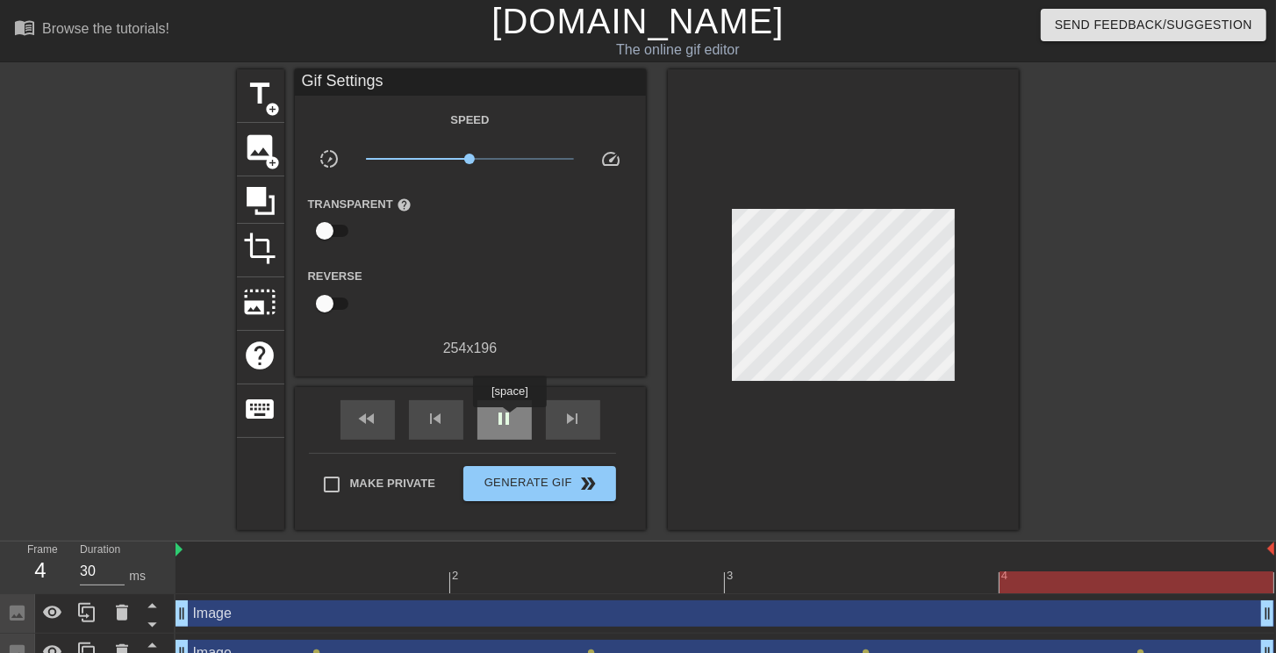
click at [509, 419] on span "pause" at bounding box center [504, 418] width 21 height 21
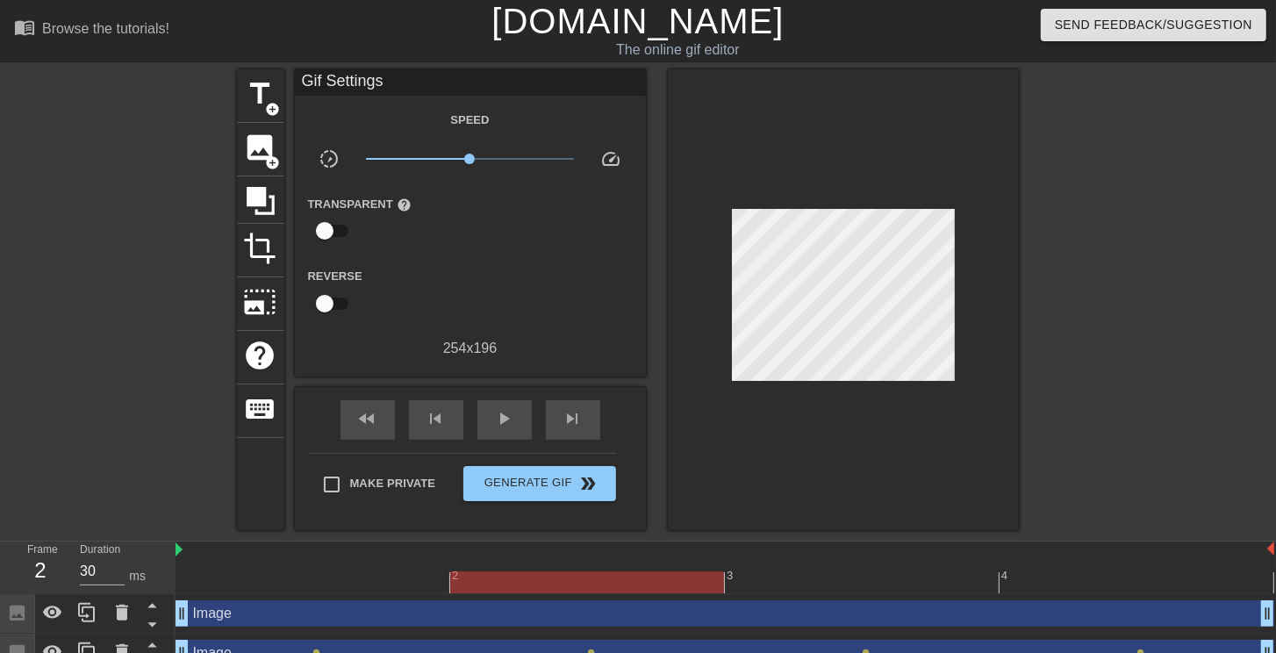
click at [351, 571] on div at bounding box center [725, 582] width 1099 height 22
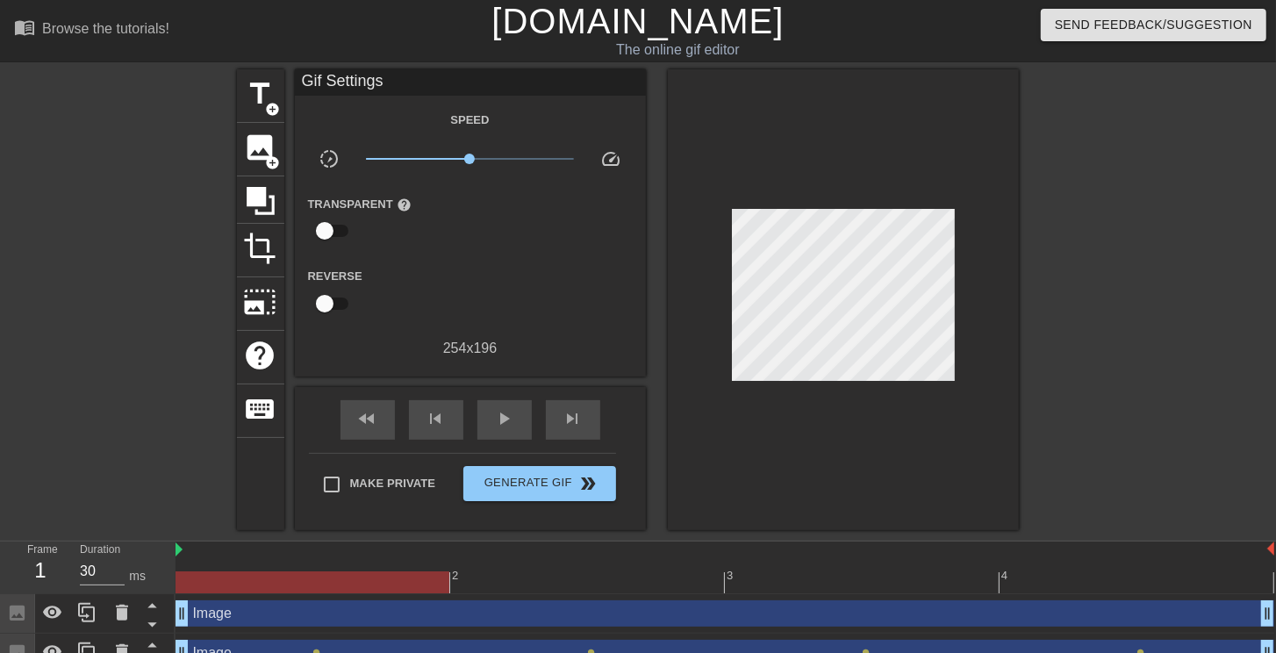
click at [289, 606] on div "Image drag_handle drag_handle" at bounding box center [725, 613] width 1099 height 26
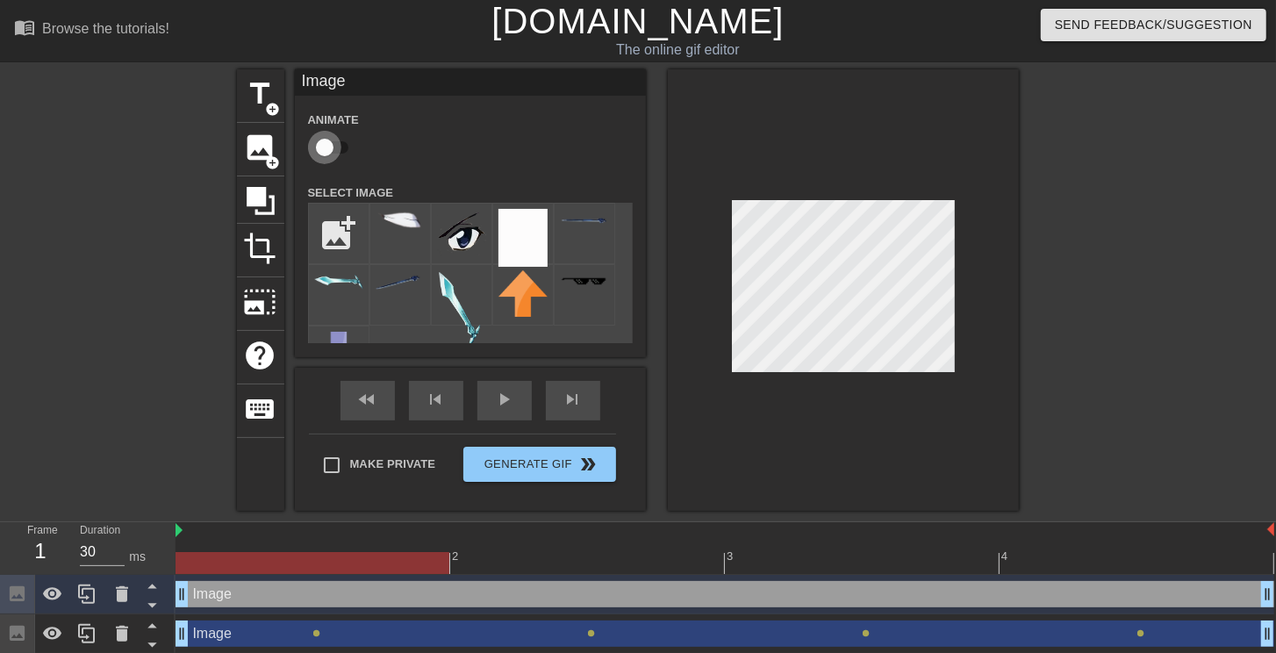
click at [333, 143] on input "checkbox" at bounding box center [325, 147] width 100 height 33
checkbox input "true"
click at [520, 555] on div at bounding box center [725, 563] width 1099 height 22
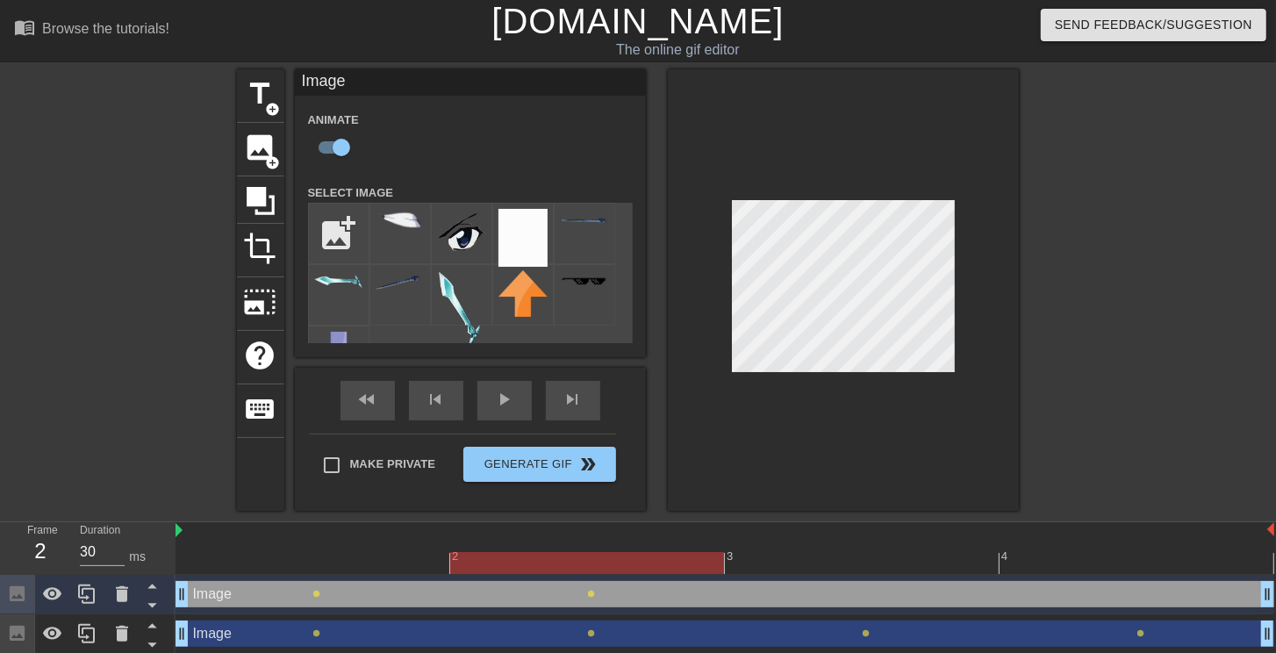
click at [775, 564] on div at bounding box center [725, 563] width 1099 height 22
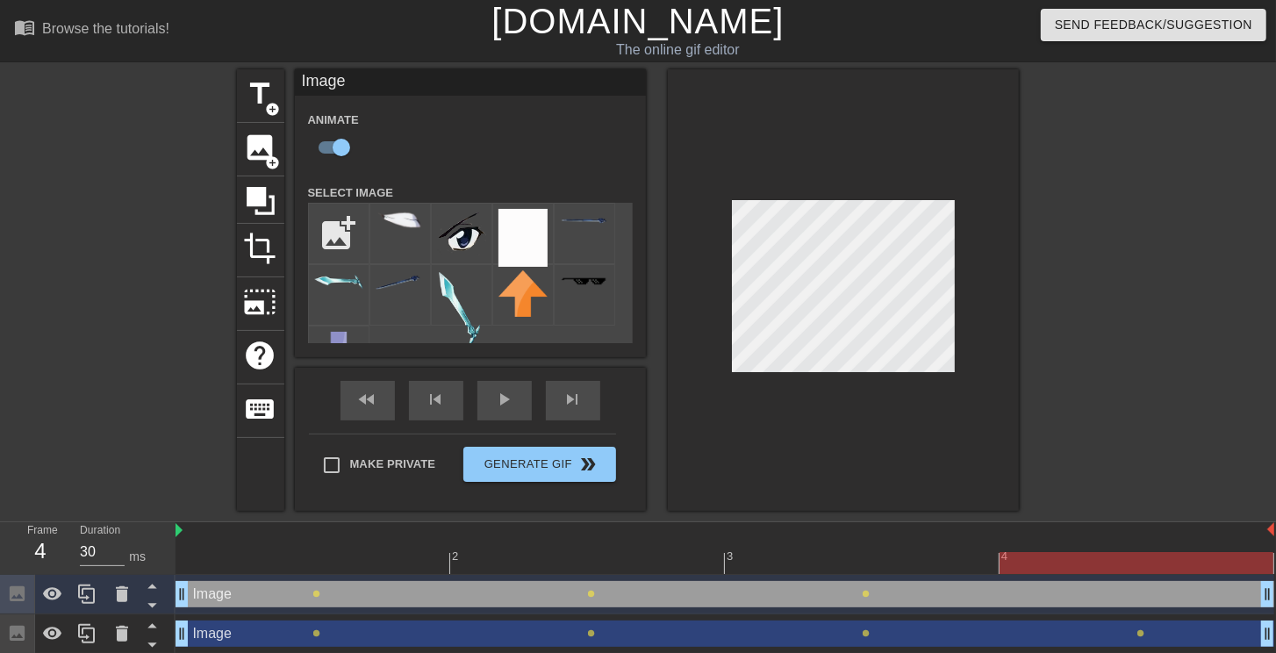
click at [1062, 559] on div at bounding box center [725, 563] width 1099 height 22
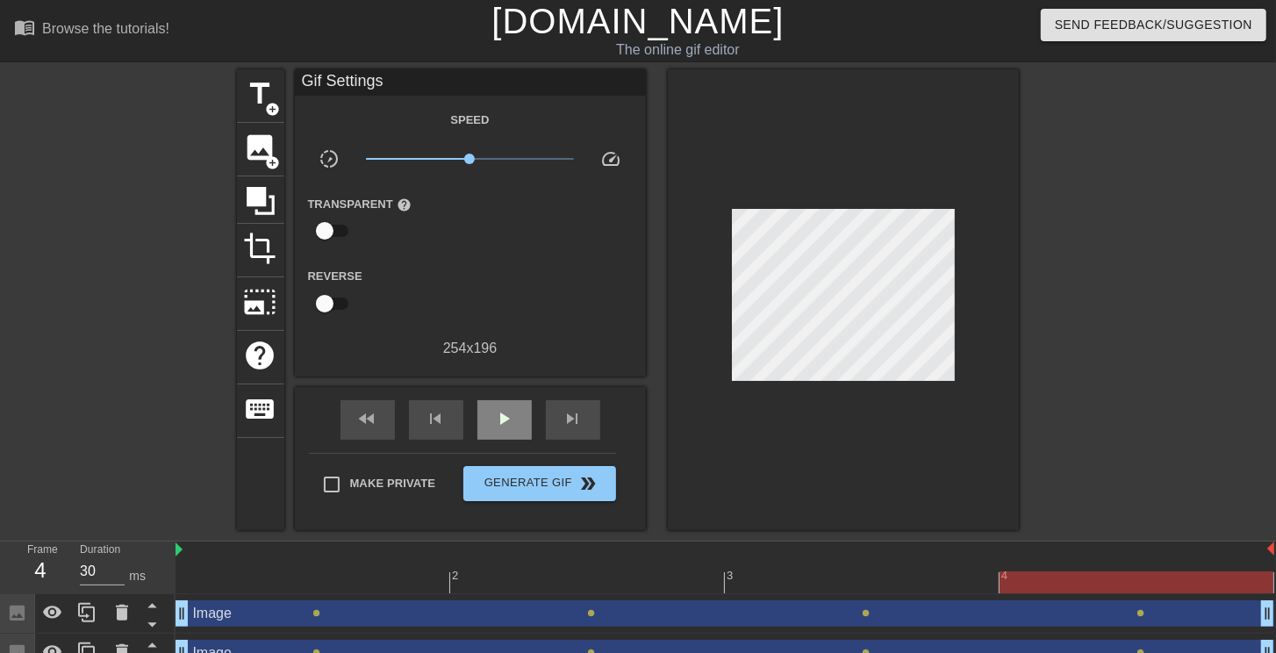
click at [512, 398] on div "fast_rewind skip_previous play_arrow skip_next" at bounding box center [470, 420] width 286 height 66
click at [509, 409] on span "play_arrow" at bounding box center [504, 418] width 21 height 21
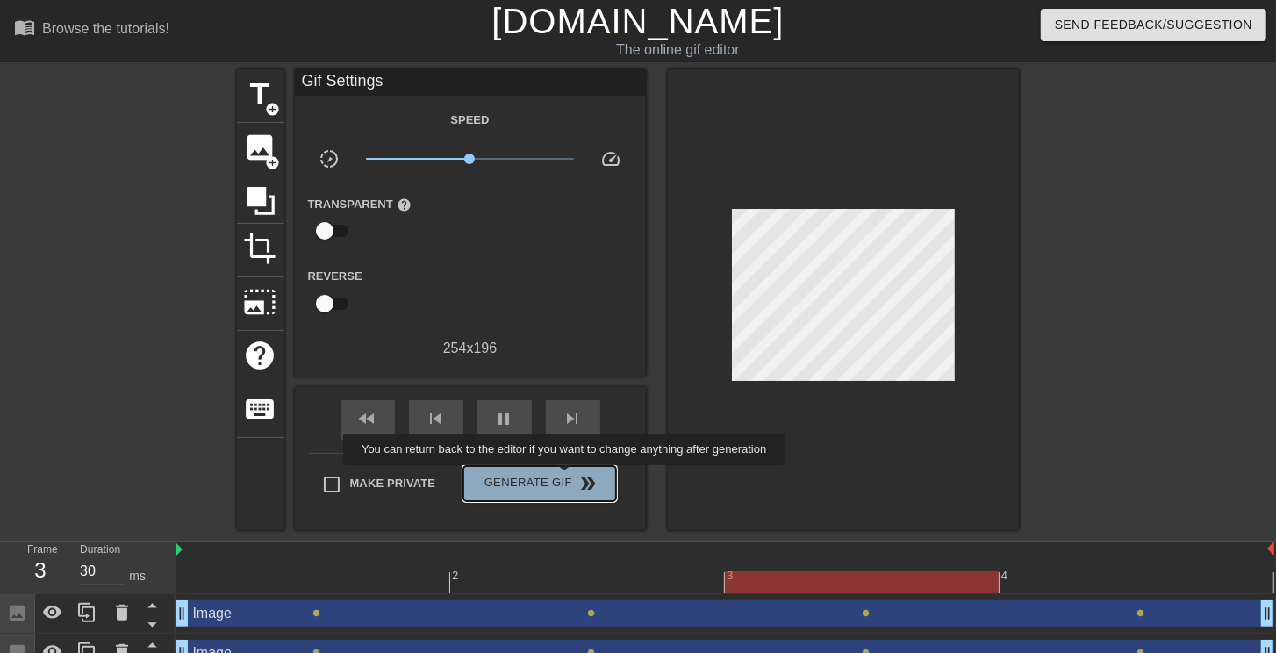
click at [566, 477] on span "Generate Gif double_arrow" at bounding box center [539, 483] width 138 height 21
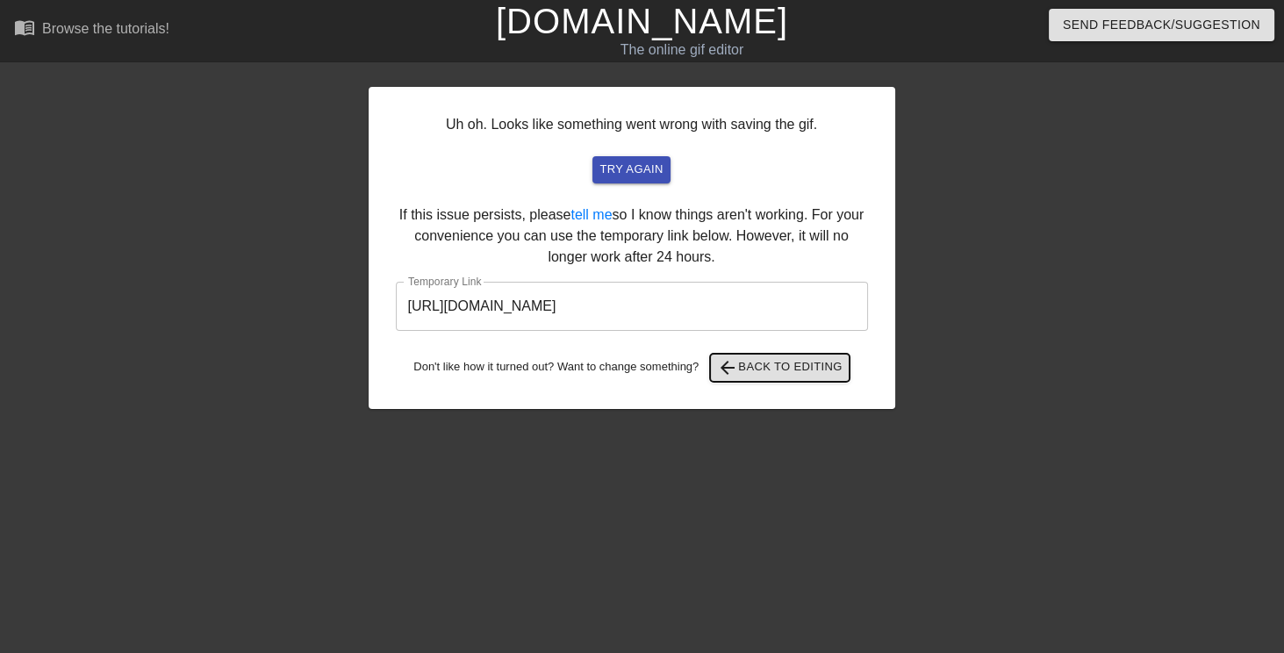
click at [727, 369] on span "arrow_back" at bounding box center [727, 367] width 21 height 21
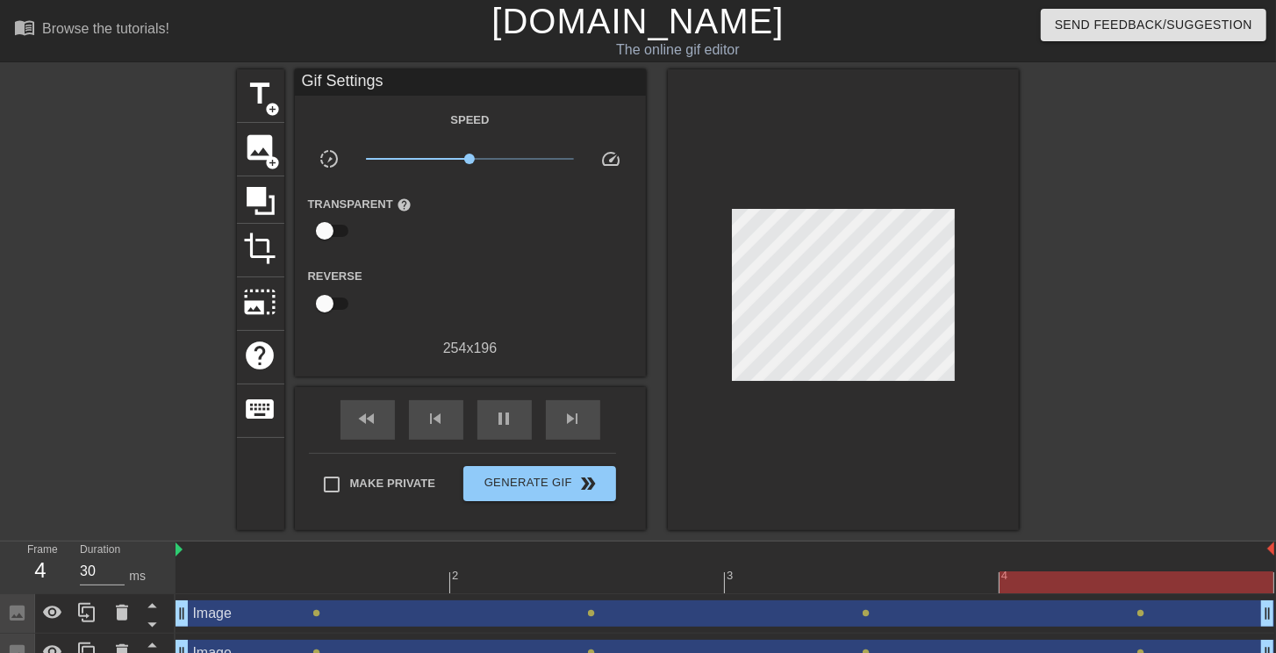
click at [339, 225] on input "checkbox" at bounding box center [325, 230] width 100 height 33
checkbox input "true"
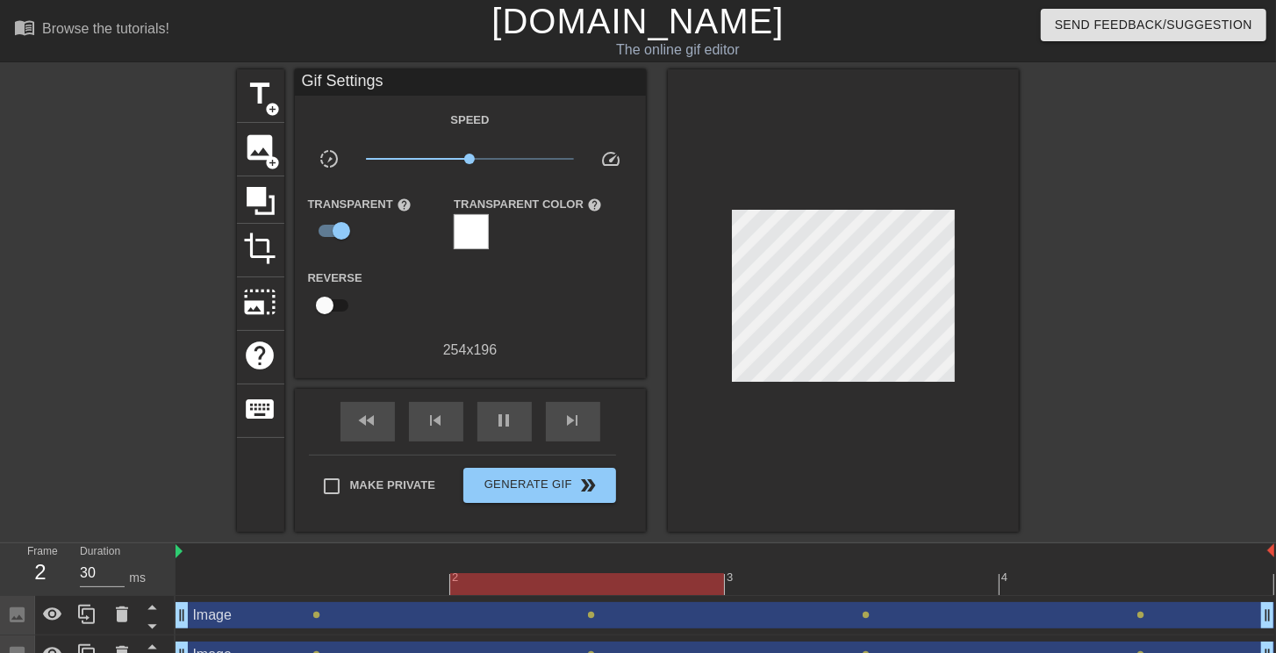
click at [462, 235] on div at bounding box center [471, 231] width 35 height 35
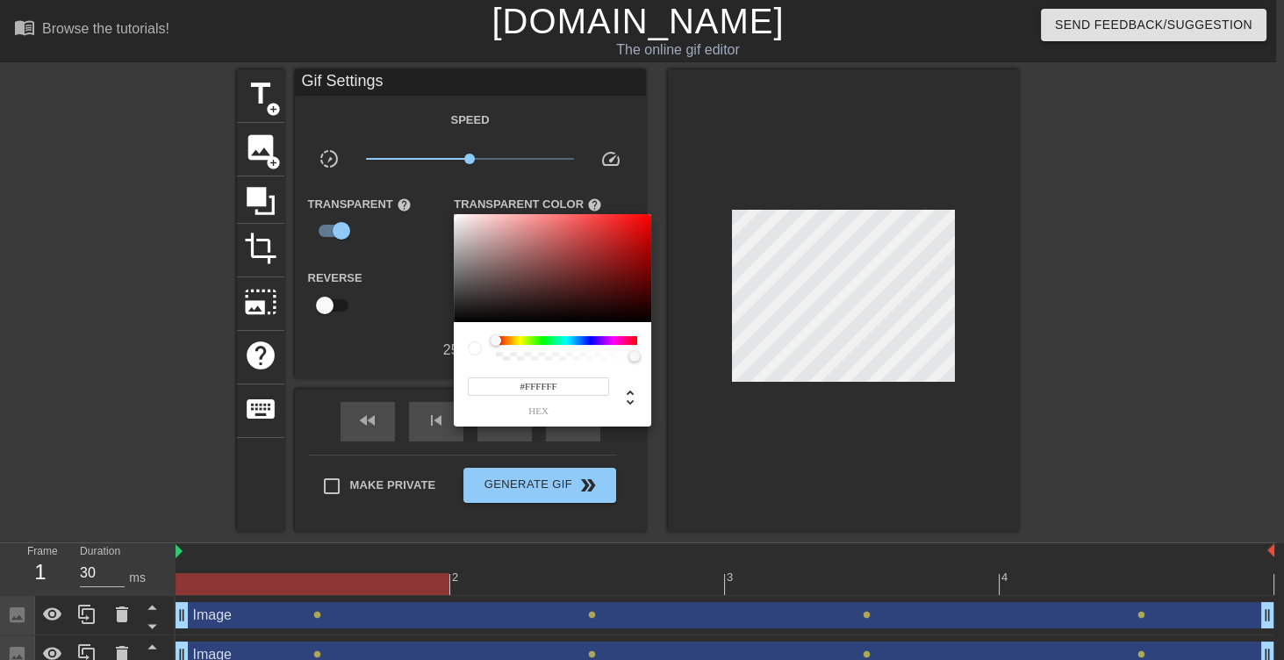
type input "255"
type input "0"
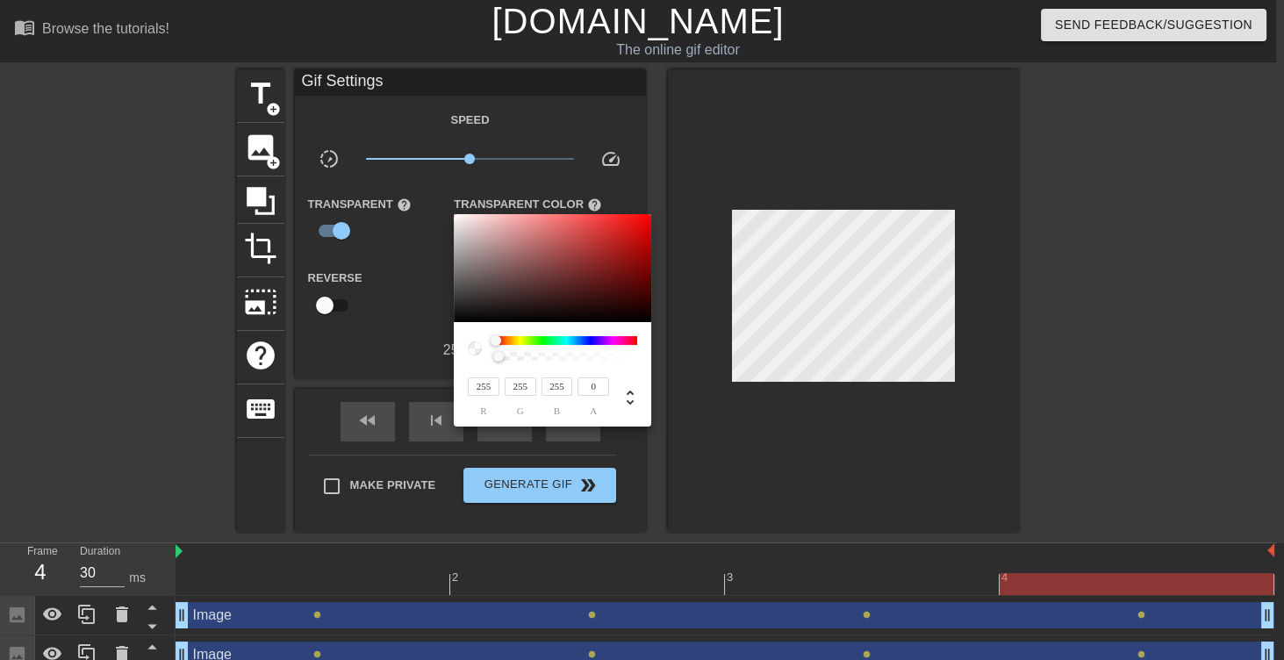
drag, startPoint x: 630, startPoint y: 359, endPoint x: 449, endPoint y: 369, distance: 181.1
click at [452, 369] on div "255 r 255 g 255 b 0 a" at bounding box center [642, 330] width 1284 height 660
click at [693, 462] on div at bounding box center [642, 330] width 1284 height 660
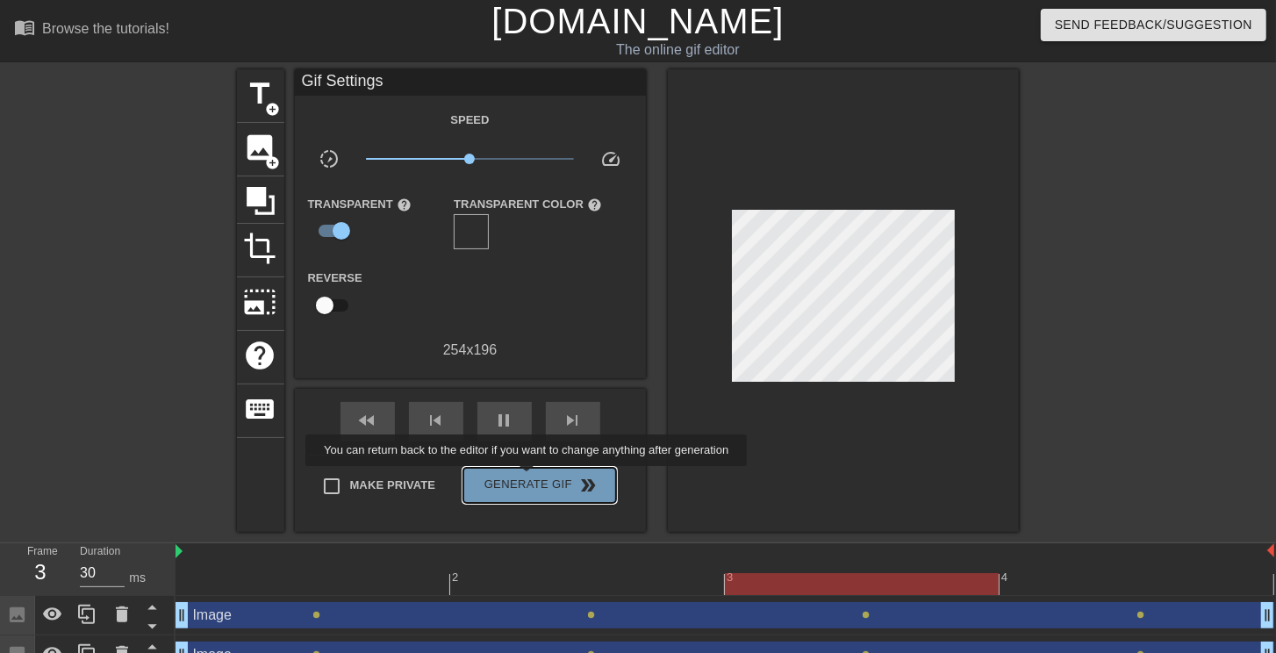
click at [528, 478] on span "Generate Gif double_arrow" at bounding box center [539, 485] width 138 height 21
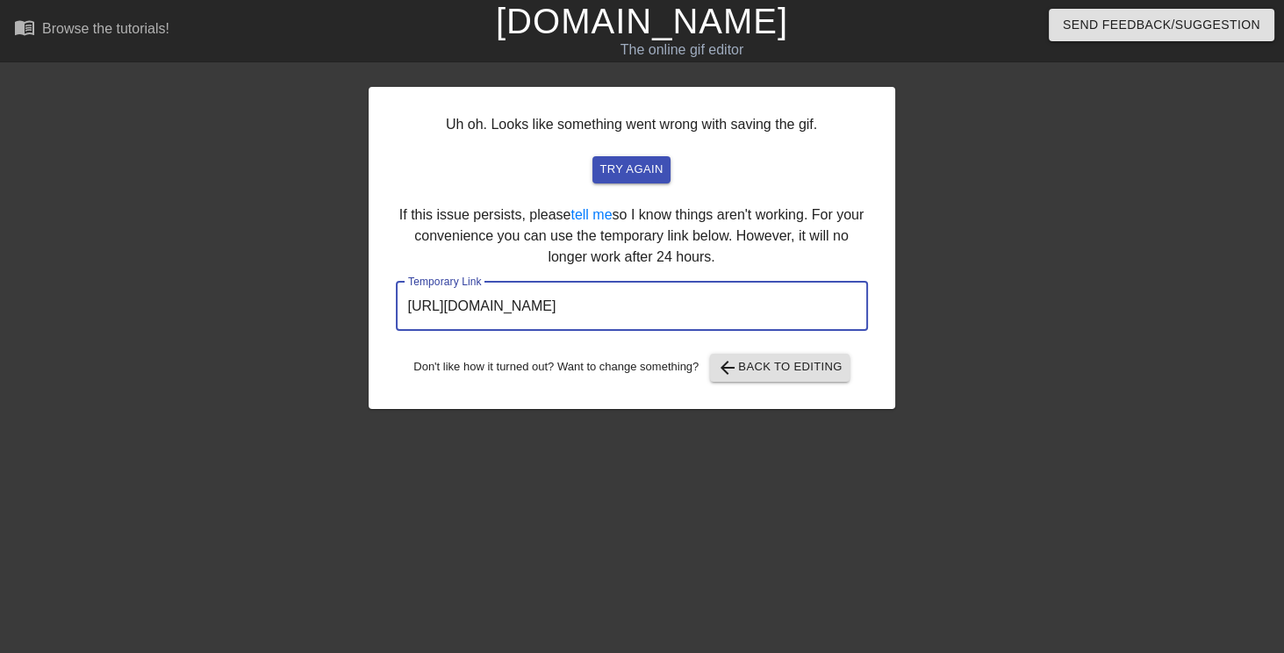
drag, startPoint x: 769, startPoint y: 313, endPoint x: 9, endPoint y: 314, distance: 760.0
click at [0, 319] on div "Uh oh. Looks like something went wrong with saving the gif. try again If this i…" at bounding box center [642, 239] width 1284 height 340
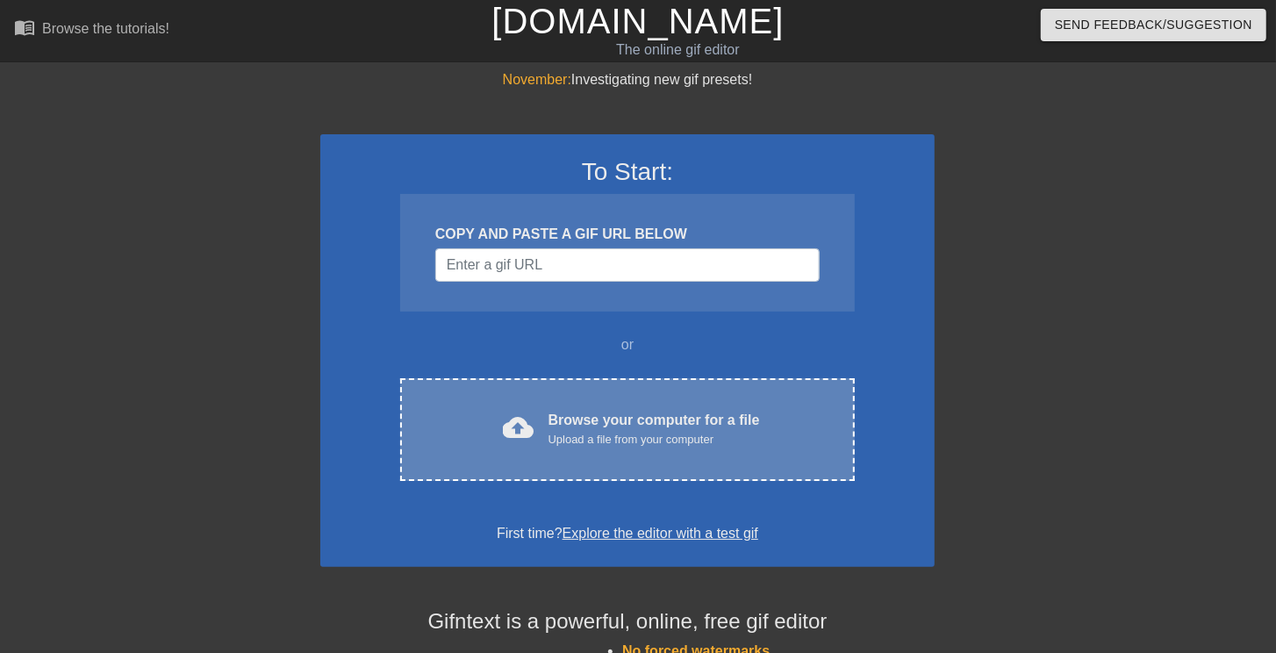
click at [541, 397] on div "cloud_upload Browse your computer for a file Upload a file from your computer C…" at bounding box center [627, 429] width 455 height 103
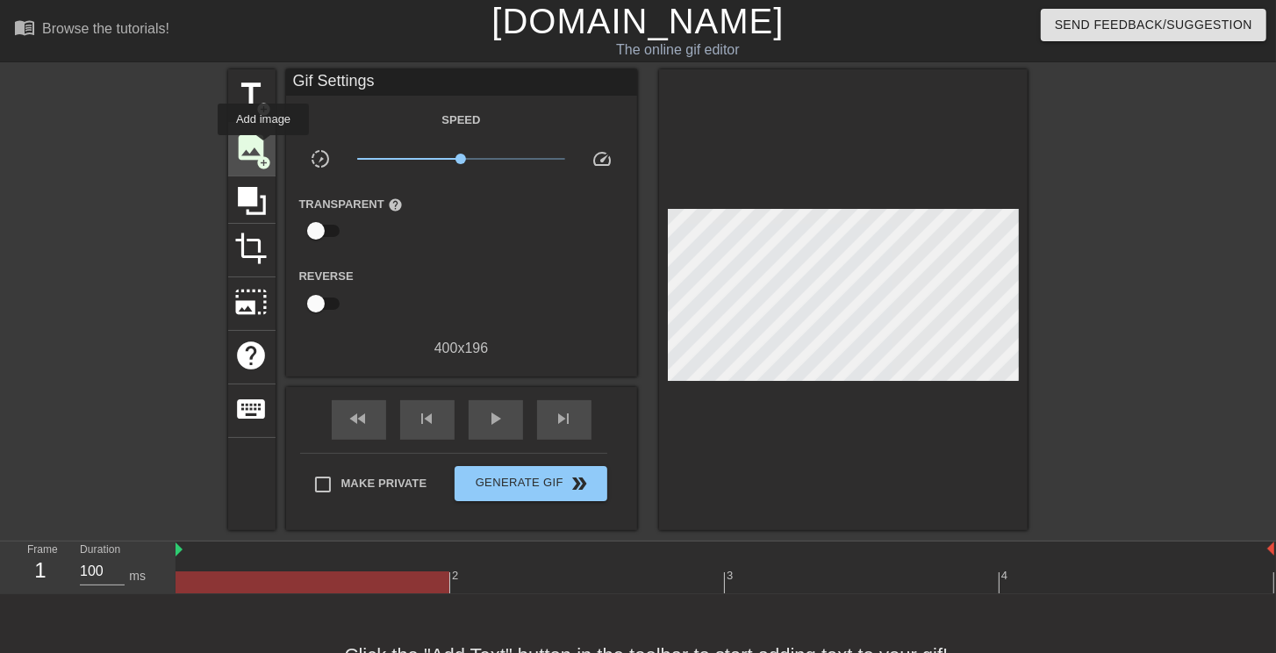
click at [263, 147] on span "image" at bounding box center [251, 147] width 33 height 33
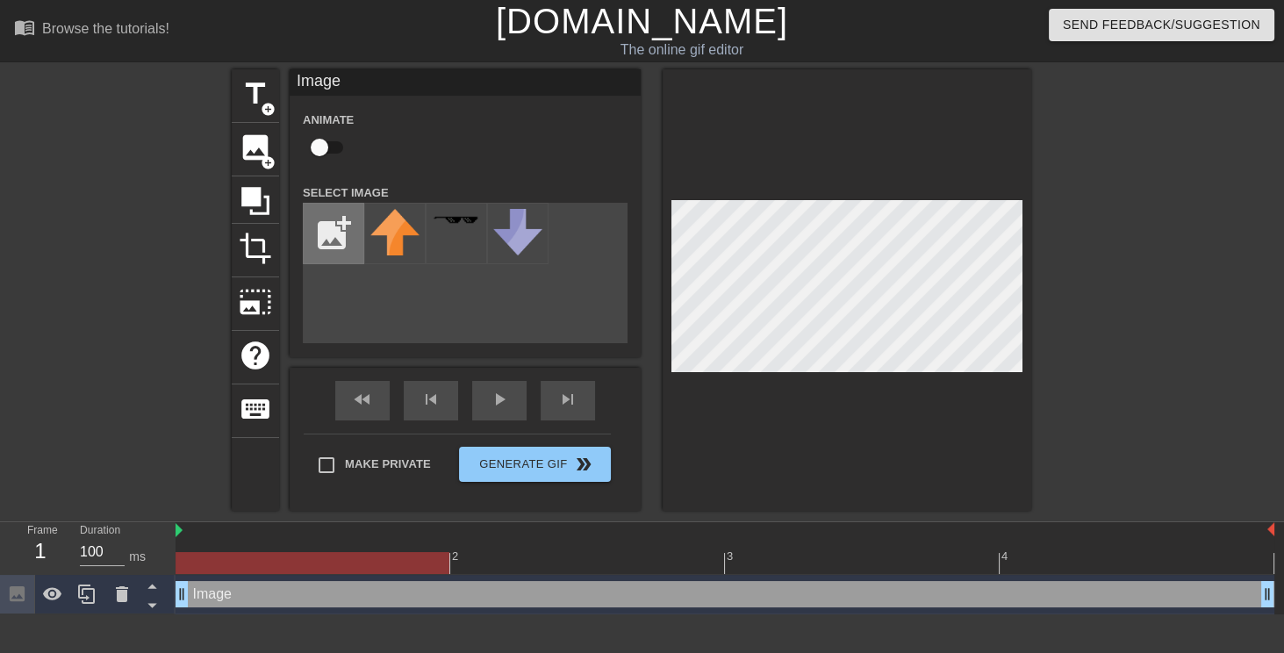
click at [328, 223] on input "file" at bounding box center [334, 234] width 60 height 60
type input "C:\fakepath\通知.png"
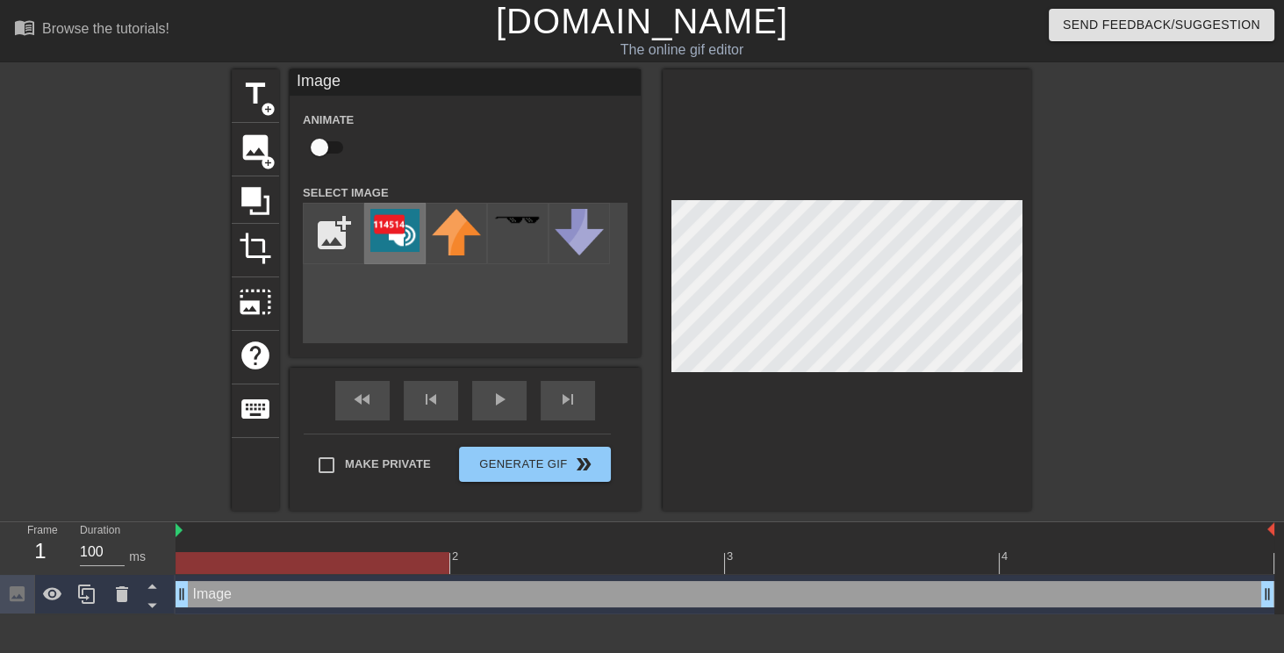
click at [400, 236] on img at bounding box center [394, 230] width 49 height 43
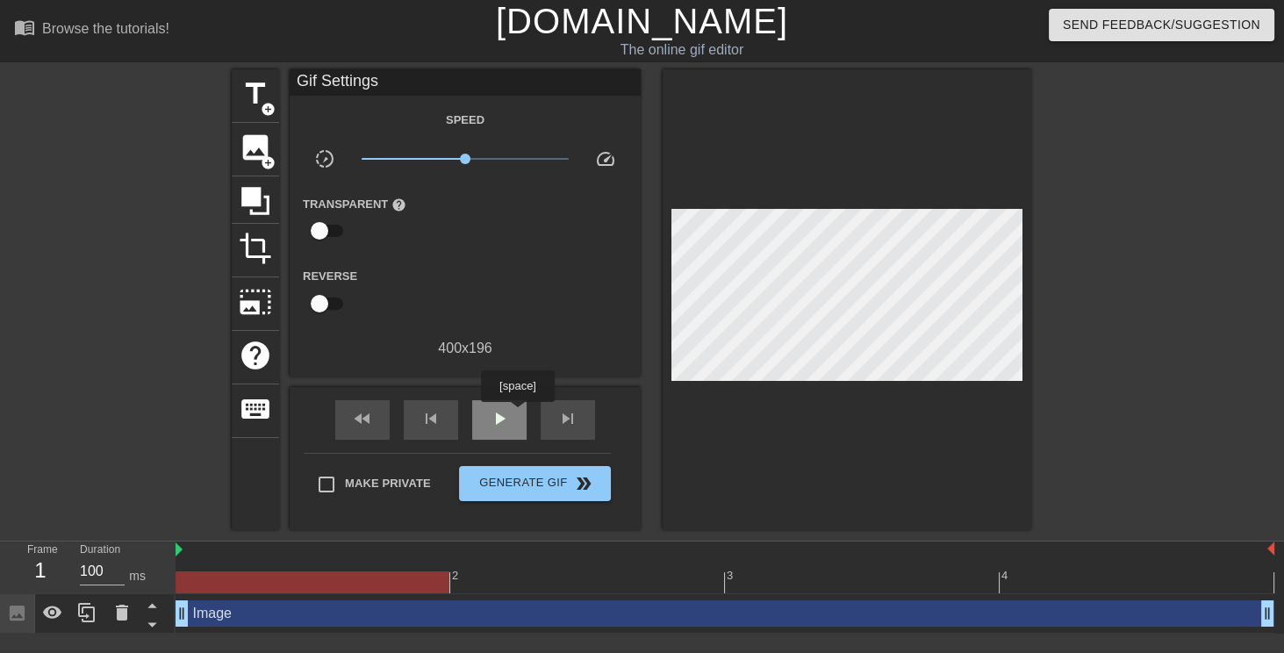
click at [517, 414] on div "play_arrow" at bounding box center [499, 419] width 54 height 39
click at [263, 582] on div at bounding box center [725, 582] width 1099 height 22
click at [262, 605] on div "Image drag_handle drag_handle" at bounding box center [725, 613] width 1099 height 26
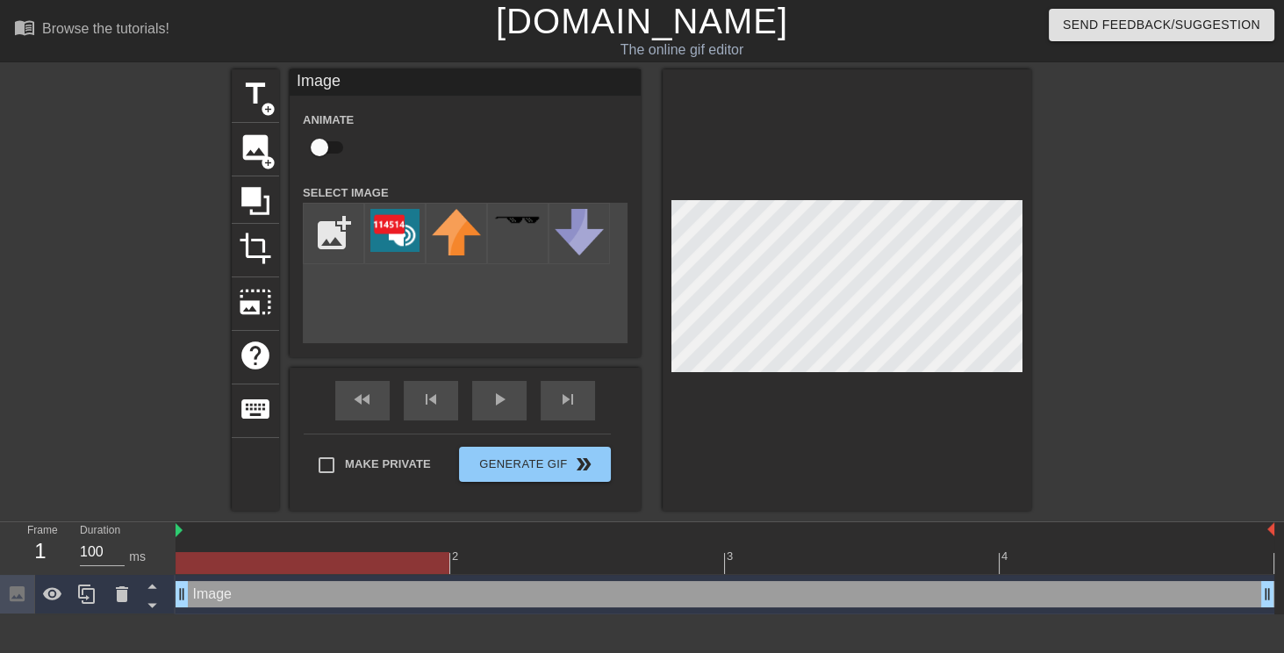
click at [327, 143] on input "checkbox" at bounding box center [319, 147] width 100 height 33
checkbox input "true"
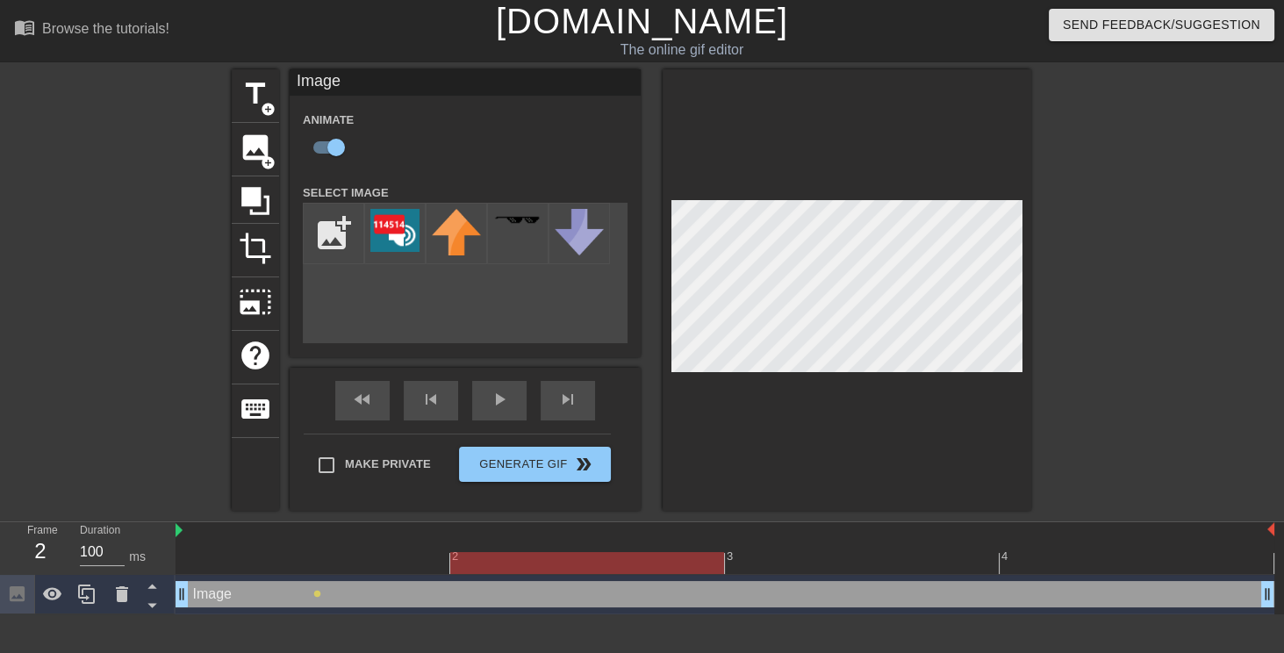
click at [519, 559] on div at bounding box center [725, 563] width 1099 height 22
click at [876, 569] on div at bounding box center [725, 563] width 1099 height 22
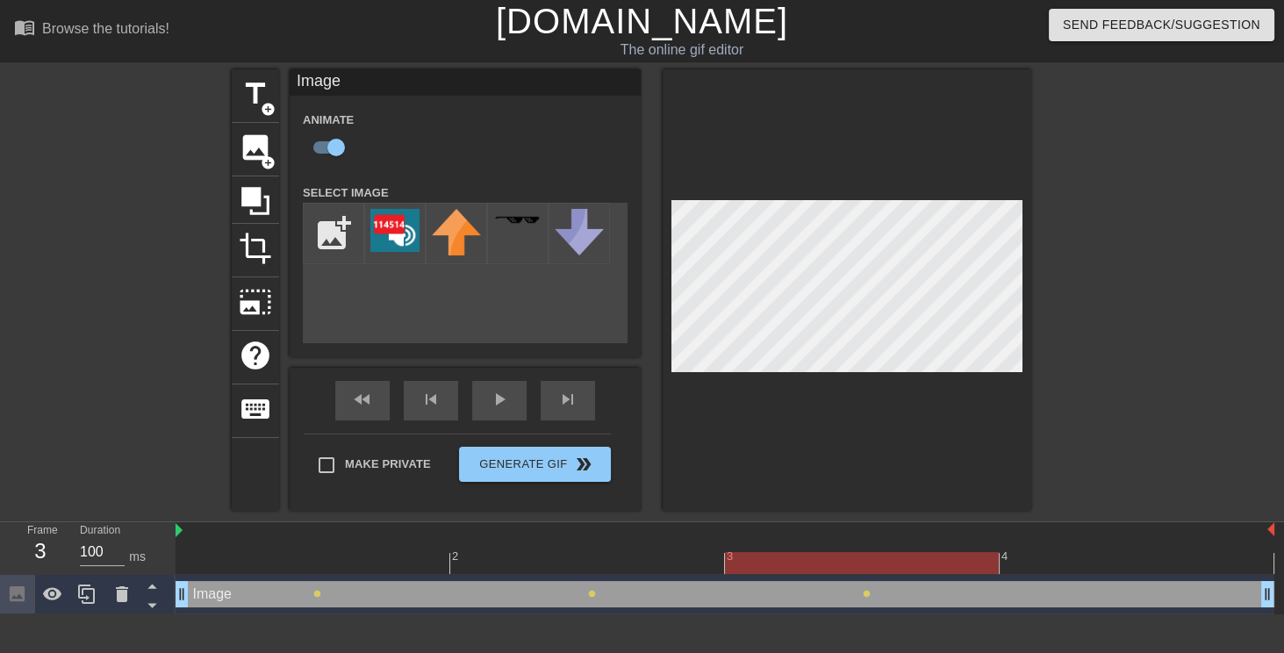
click at [1033, 557] on div at bounding box center [725, 563] width 1099 height 22
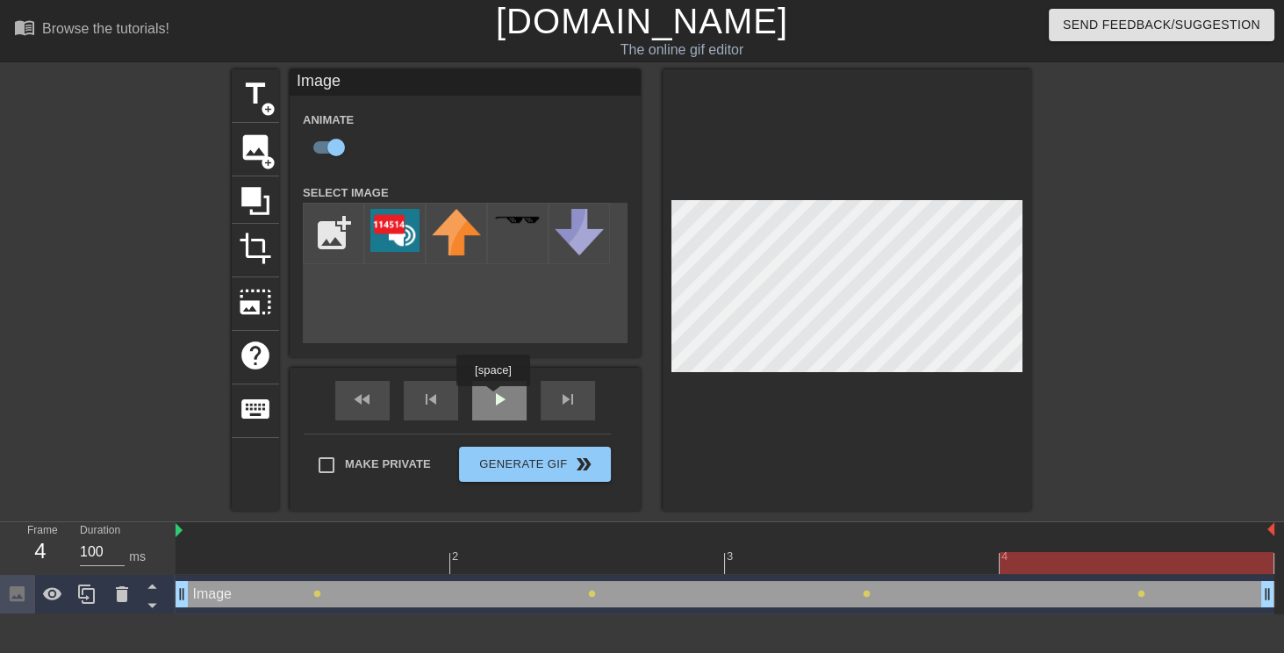
click at [491, 398] on div "fast_rewind skip_previous play_arrow skip_next" at bounding box center [465, 401] width 286 height 66
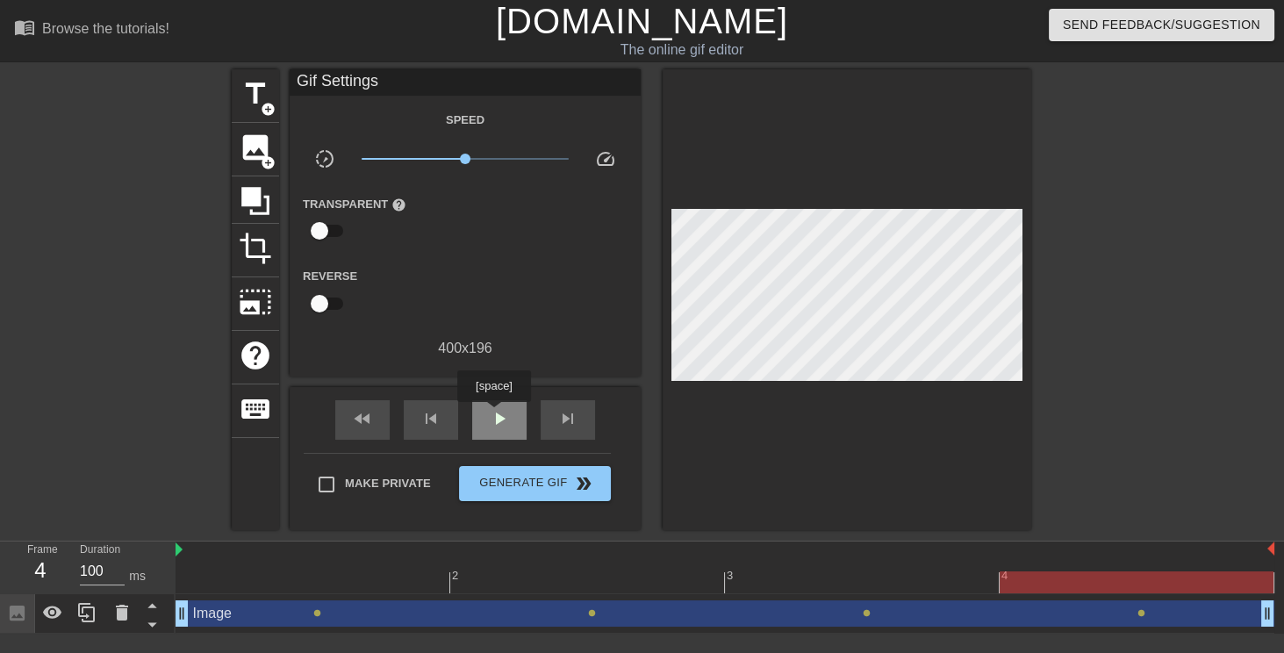
click at [493, 414] on span "play_arrow" at bounding box center [499, 418] width 21 height 21
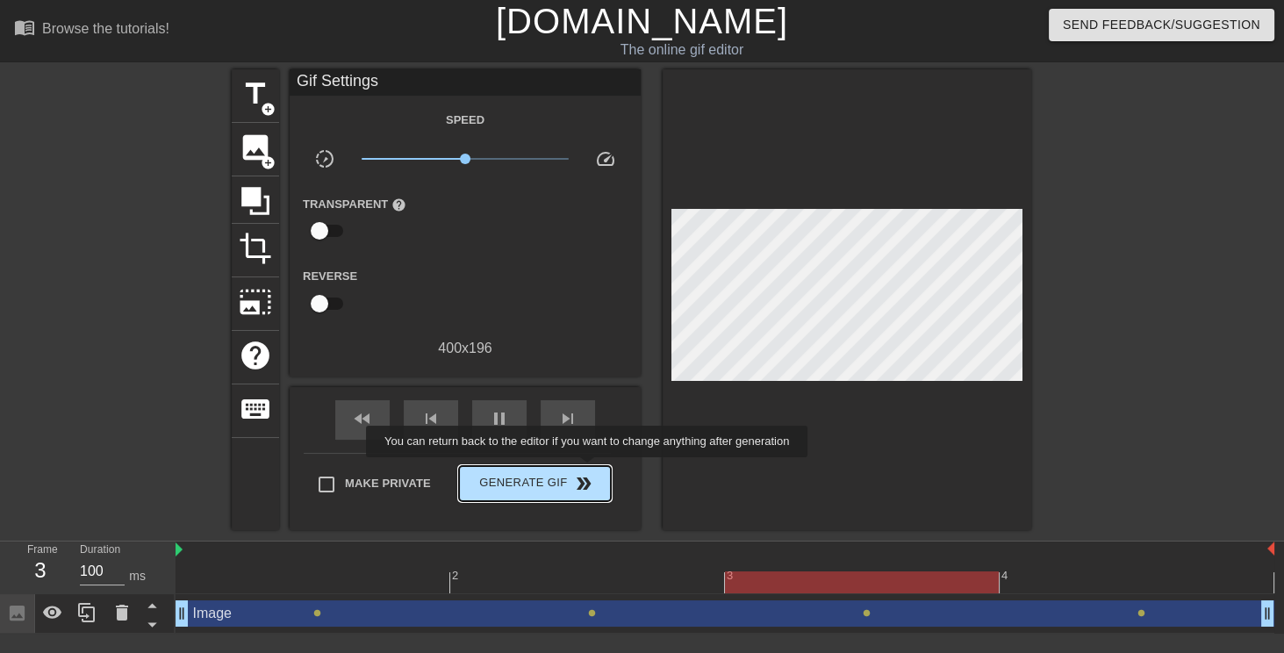
click at [589, 469] on button "Generate Gif double_arrow" at bounding box center [535, 483] width 152 height 35
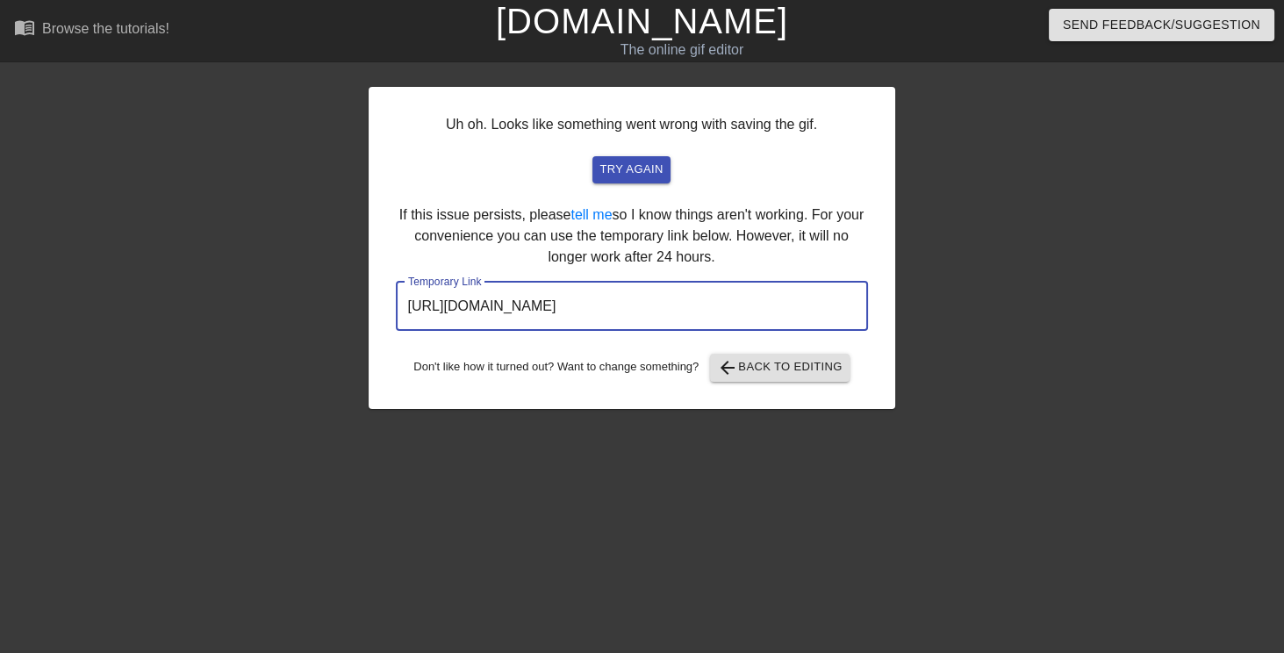
drag, startPoint x: 771, startPoint y: 308, endPoint x: 57, endPoint y: 282, distance: 714.8
click at [86, 284] on div "Uh oh. Looks like something went wrong with saving the gif. try again If this i…" at bounding box center [642, 239] width 1284 height 340
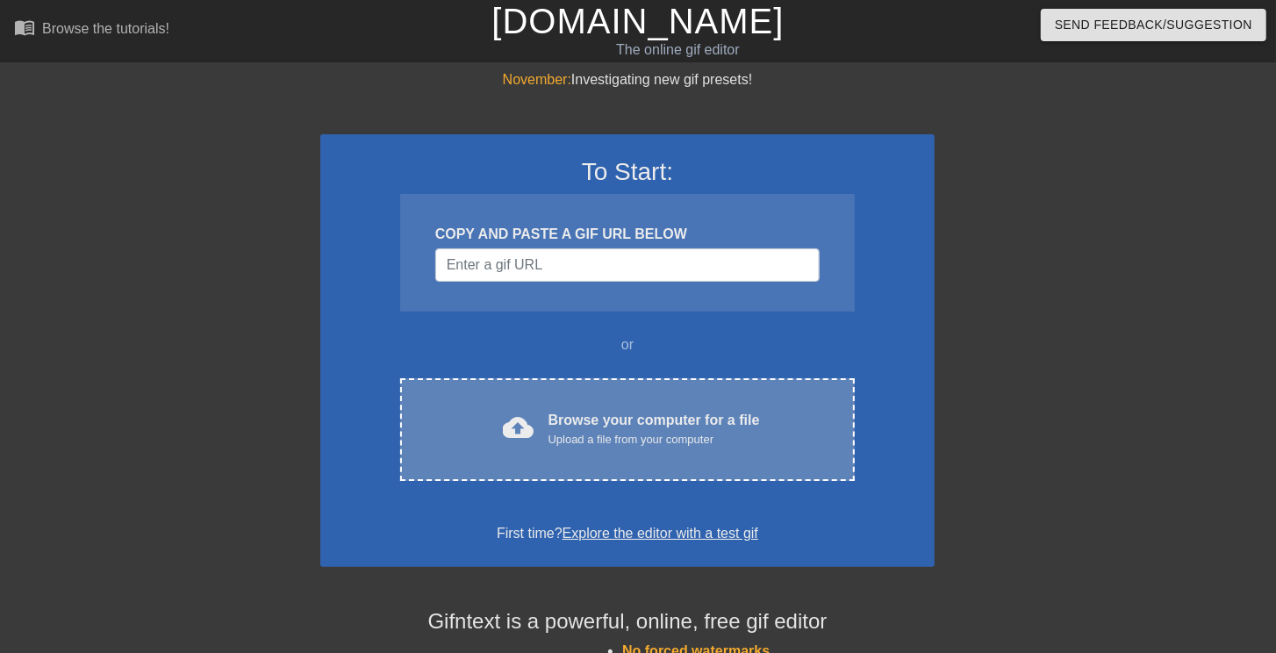
drag, startPoint x: 597, startPoint y: 374, endPoint x: 598, endPoint y: 388, distance: 14.1
click at [598, 387] on div "To Start: COPY AND PASTE A GIF URL BELOW or cloud_upload Browse your computer f…" at bounding box center [627, 350] width 614 height 433
click at [597, 391] on div "cloud_upload Browse your computer for a file Upload a file from your computer C…" at bounding box center [627, 429] width 455 height 103
click at [593, 406] on div "cloud_upload Browse your computer for a file Upload a file from your computer C…" at bounding box center [627, 429] width 455 height 103
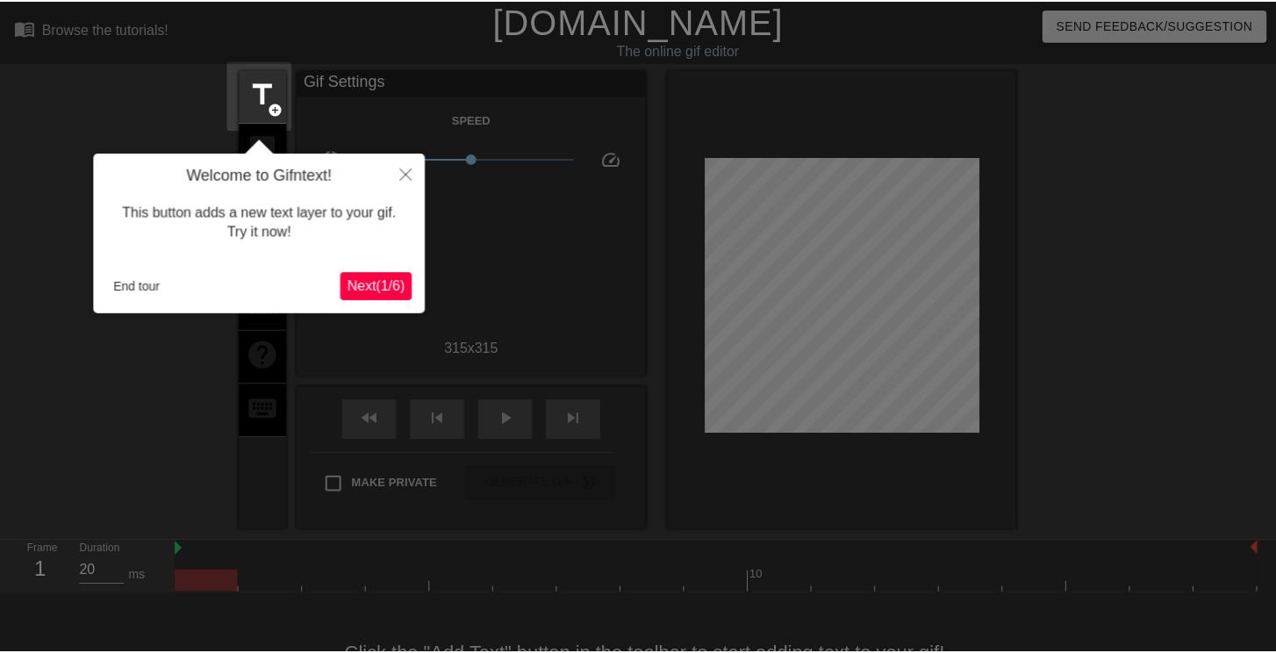
scroll to position [43, 0]
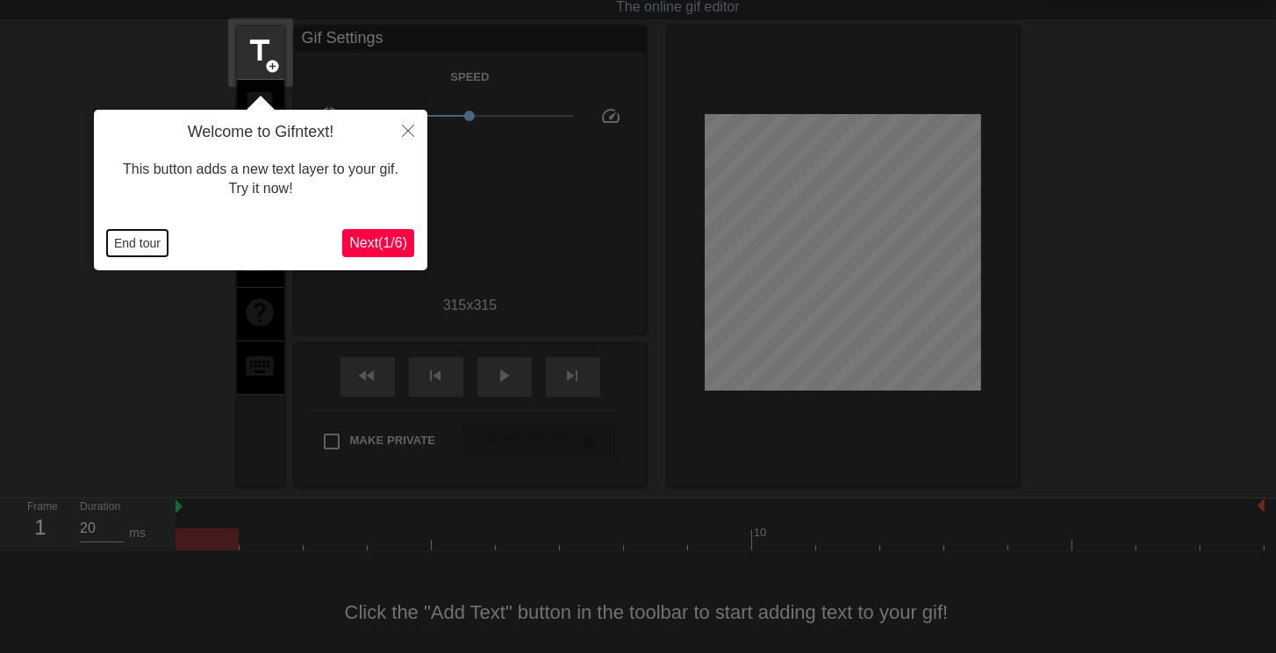
click at [159, 243] on button "End tour" at bounding box center [137, 243] width 61 height 26
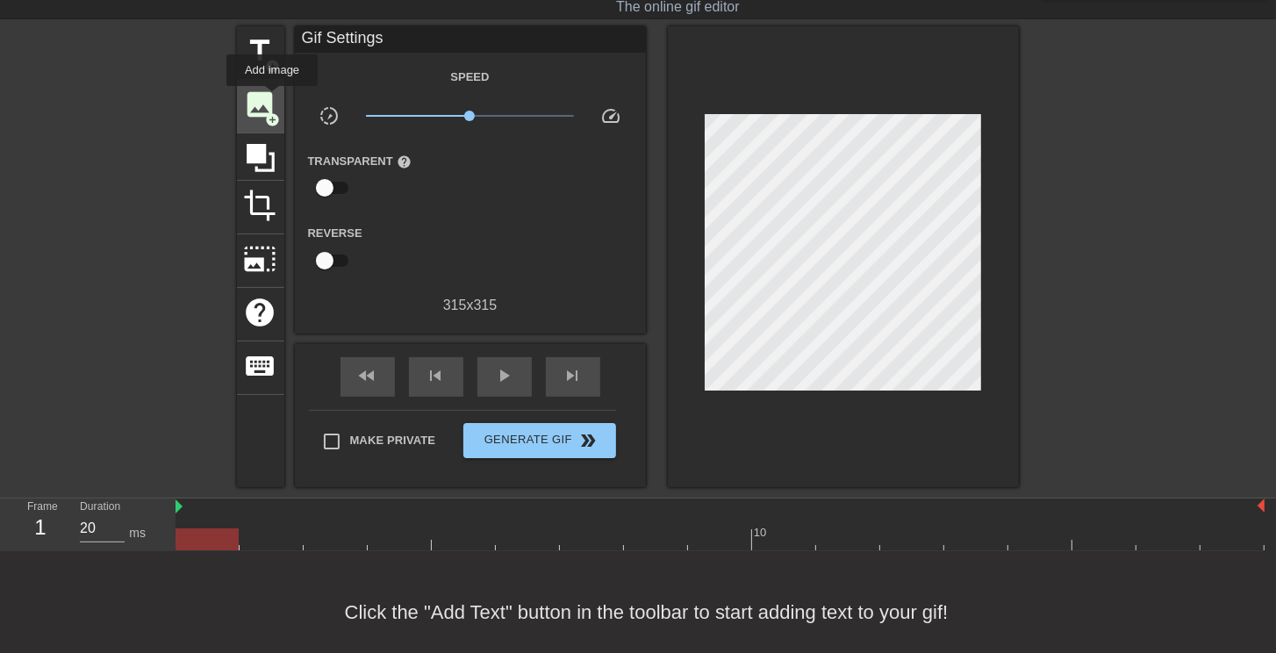
click at [272, 98] on span "image" at bounding box center [260, 104] width 33 height 33
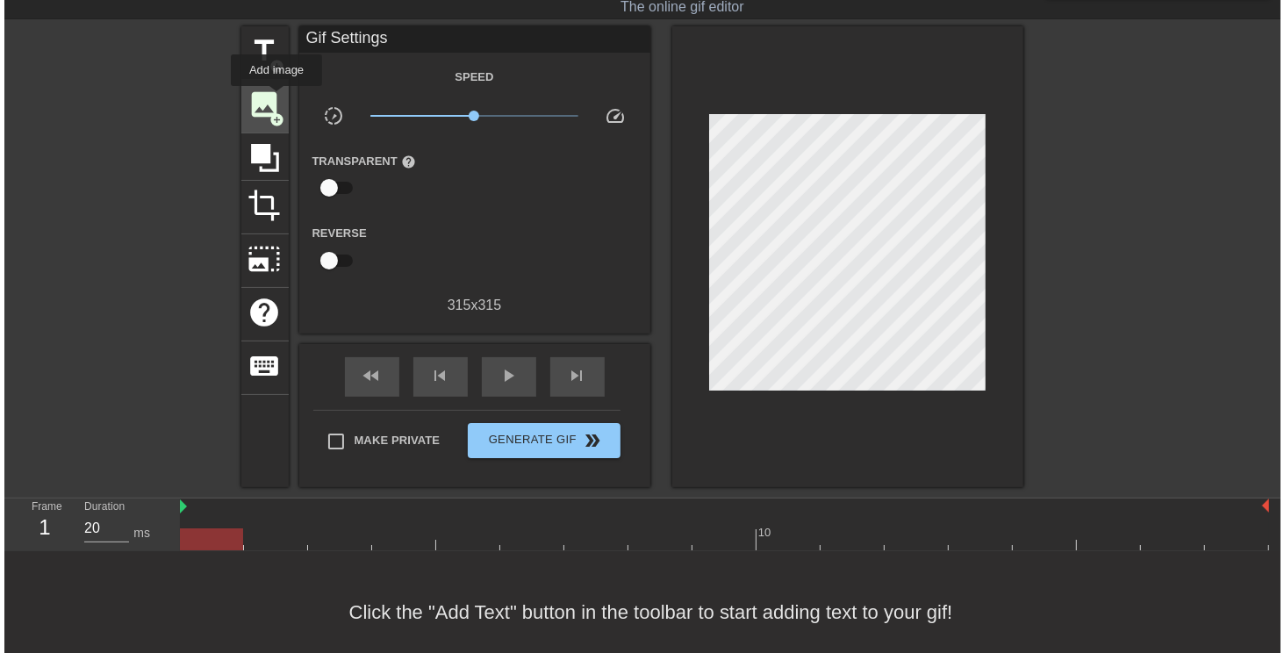
scroll to position [0, 0]
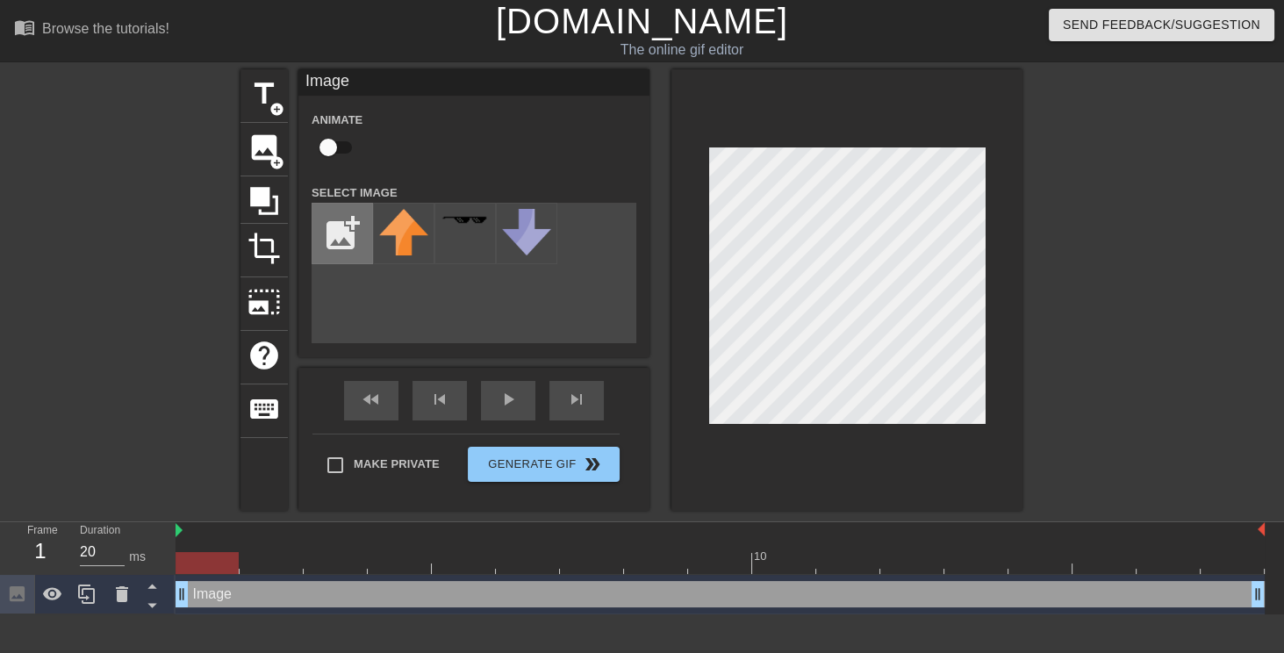
click at [316, 226] on input "file" at bounding box center [342, 234] width 60 height 60
click at [346, 223] on input "file" at bounding box center [342, 234] width 60 height 60
type input "C:\fakepath\f62e036b24af866a9021ae00d666cadd.png"
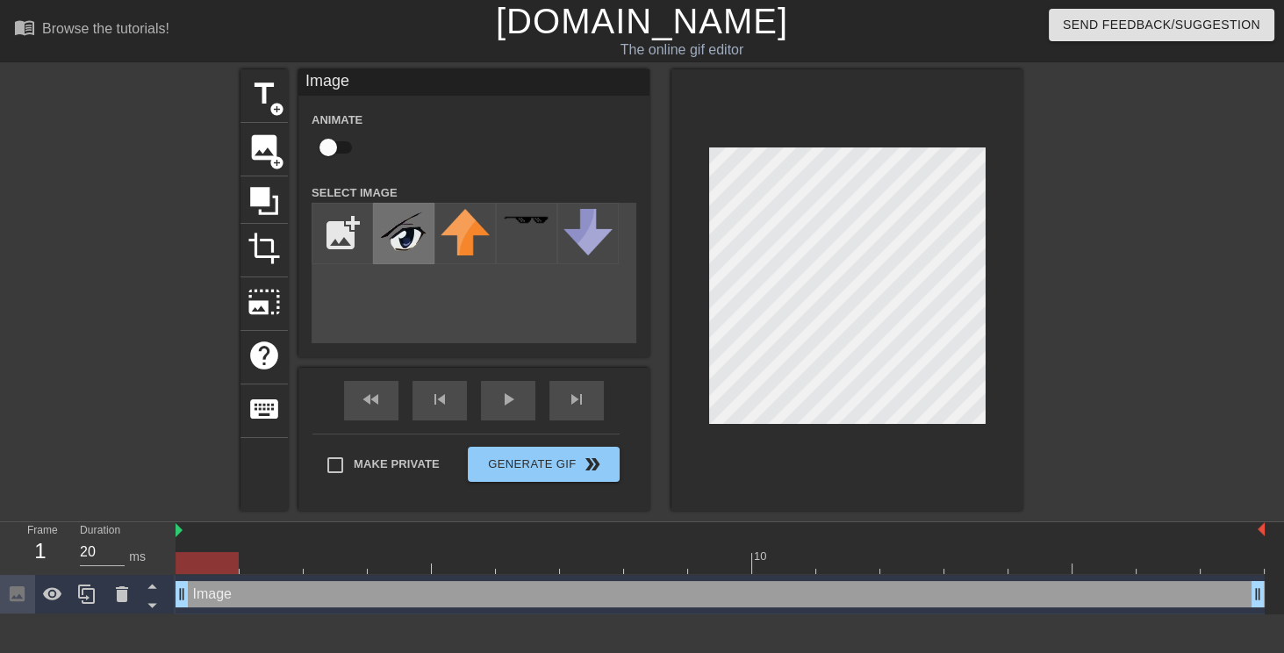
click at [414, 233] on img at bounding box center [403, 232] width 49 height 47
click at [333, 152] on input "checkbox" at bounding box center [328, 147] width 100 height 33
checkbox input "true"
click at [278, 553] on div at bounding box center [720, 563] width 1089 height 22
drag, startPoint x: 356, startPoint y: 562, endPoint x: 629, endPoint y: 412, distance: 311.0
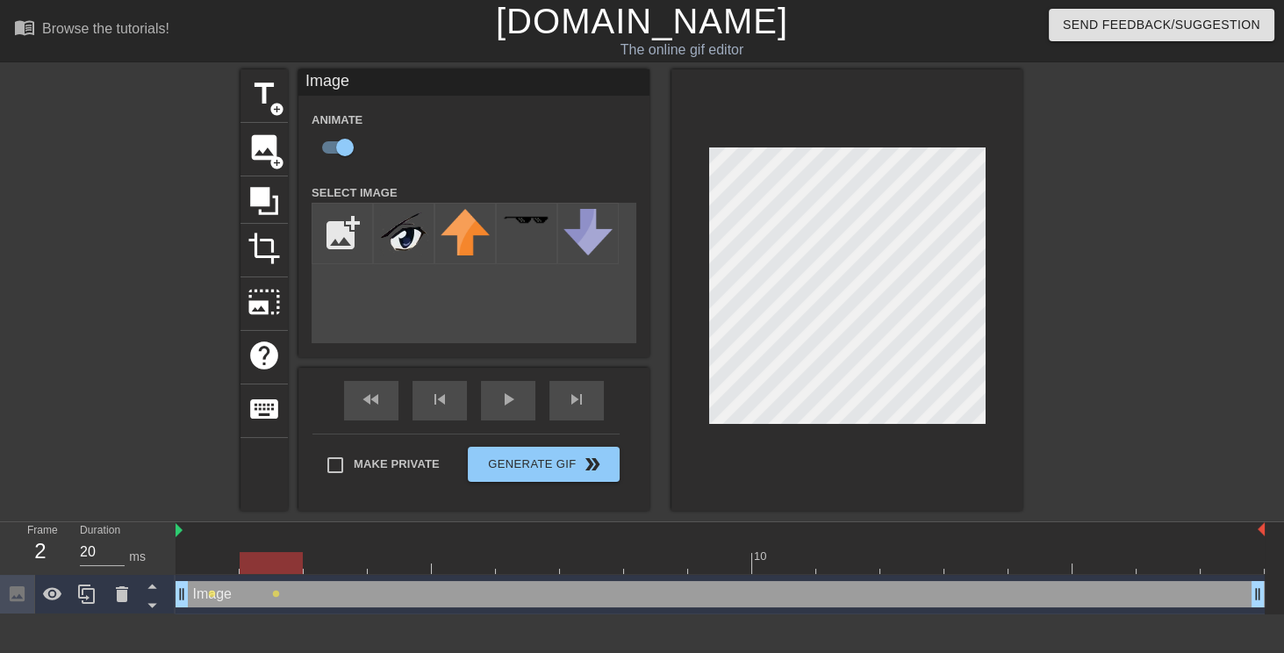
click at [356, 562] on div at bounding box center [720, 563] width 1089 height 22
drag, startPoint x: 426, startPoint y: 558, endPoint x: 442, endPoint y: 555, distance: 17.0
click at [425, 558] on div at bounding box center [720, 563] width 1089 height 22
click at [461, 553] on div at bounding box center [720, 563] width 1089 height 22
click at [543, 559] on div at bounding box center [720, 563] width 1089 height 22
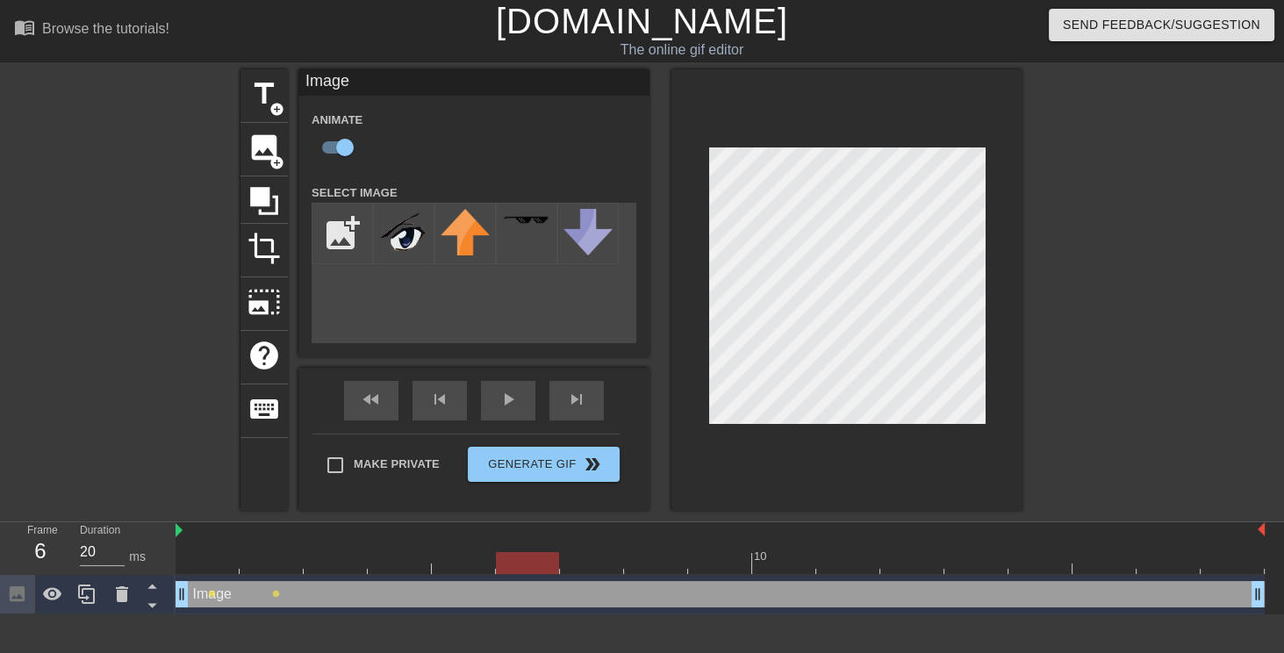
click at [333, 562] on div at bounding box center [720, 563] width 1089 height 22
drag, startPoint x: 250, startPoint y: 557, endPoint x: 336, endPoint y: 552, distance: 86.2
click at [336, 552] on div at bounding box center [720, 563] width 1089 height 22
drag, startPoint x: 287, startPoint y: 563, endPoint x: 322, endPoint y: 557, distance: 35.5
click at [287, 562] on div at bounding box center [720, 563] width 1089 height 22
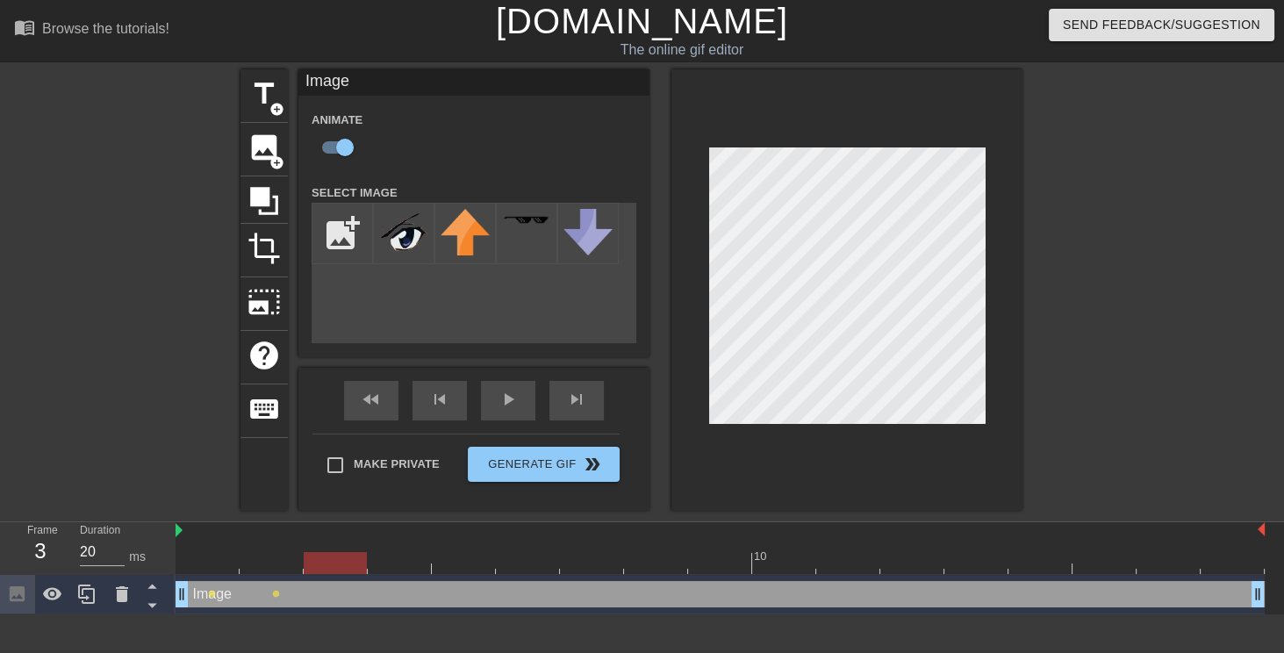
click at [327, 558] on div at bounding box center [720, 563] width 1089 height 22
click at [411, 565] on div at bounding box center [720, 563] width 1089 height 22
click at [346, 555] on div at bounding box center [720, 563] width 1089 height 22
click at [275, 556] on div at bounding box center [720, 563] width 1089 height 22
drag, startPoint x: 341, startPoint y: 563, endPoint x: 390, endPoint y: 563, distance: 48.3
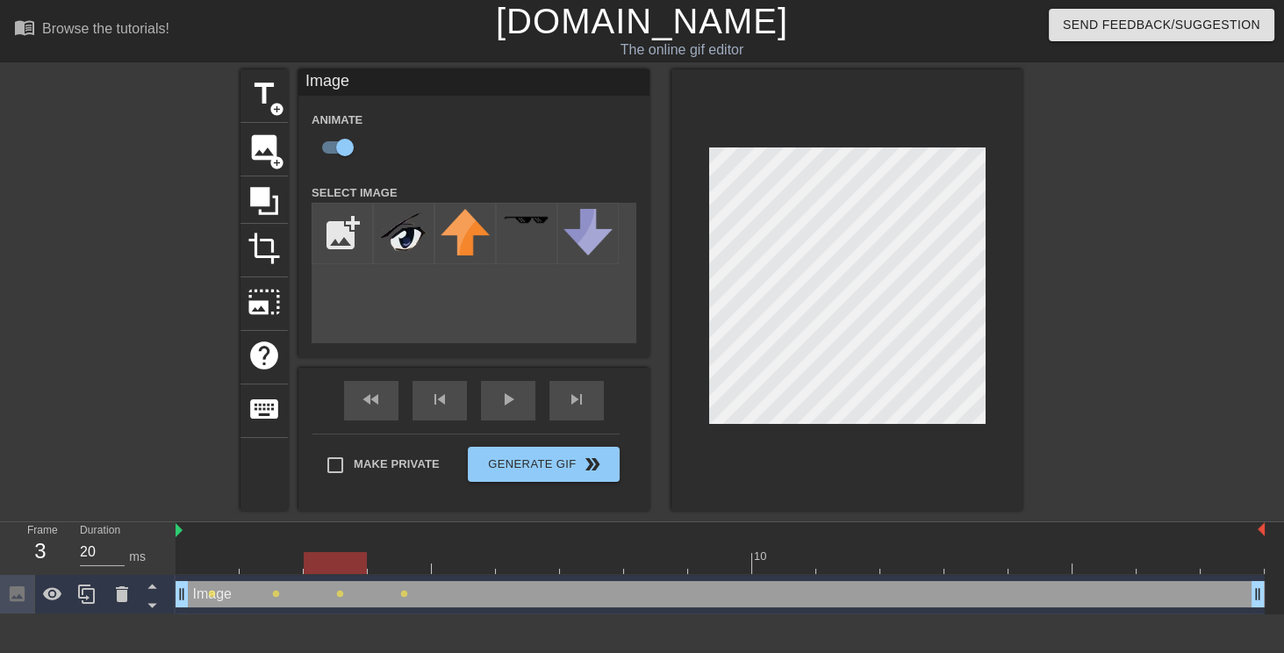
click at [344, 563] on div at bounding box center [720, 563] width 1089 height 22
drag, startPoint x: 390, startPoint y: 563, endPoint x: 422, endPoint y: 558, distance: 32.8
click at [390, 563] on div at bounding box center [720, 563] width 1089 height 22
drag, startPoint x: 482, startPoint y: 555, endPoint x: 541, endPoint y: 512, distance: 73.6
click at [483, 553] on div at bounding box center [720, 563] width 1089 height 22
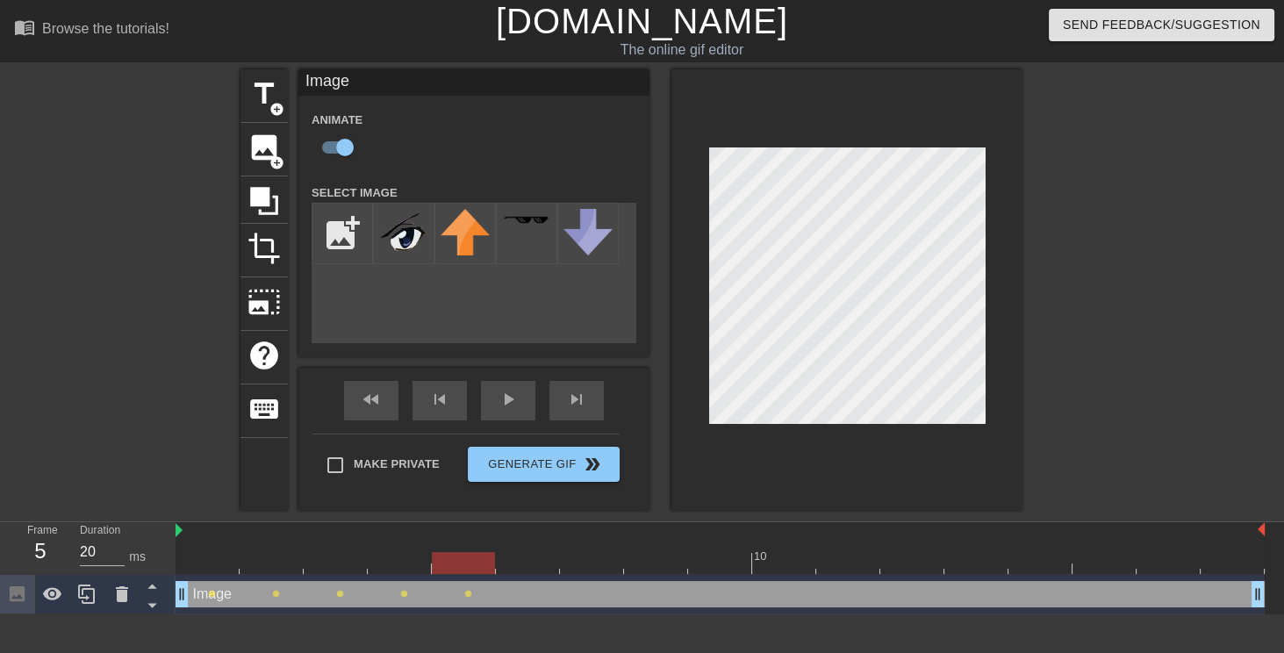
type input "40"
click at [530, 562] on div at bounding box center [720, 563] width 1089 height 22
